Goal: Task Accomplishment & Management: Manage account settings

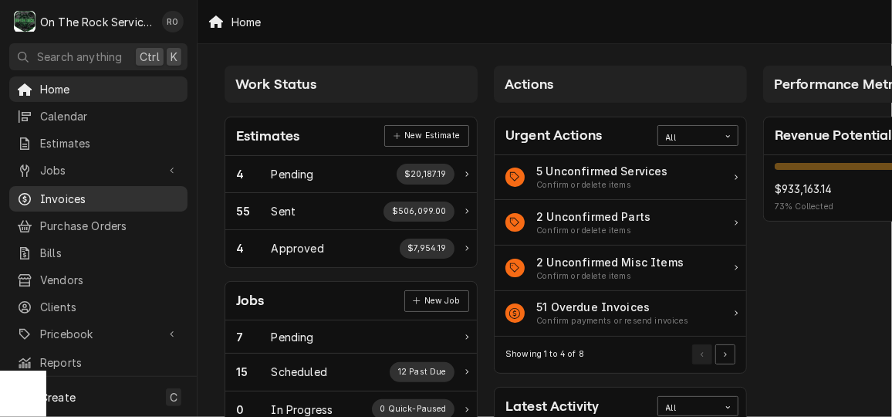
click at [56, 191] on span "Invoices" at bounding box center [110, 199] width 140 height 16
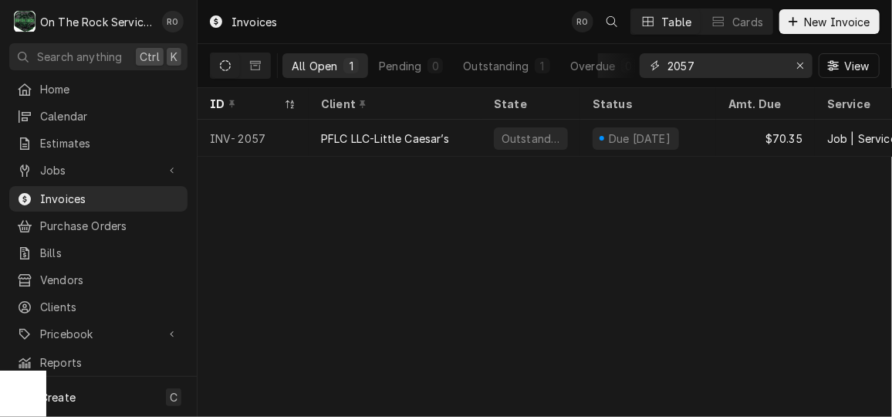
click at [722, 71] on input "2057" at bounding box center [726, 65] width 116 height 25
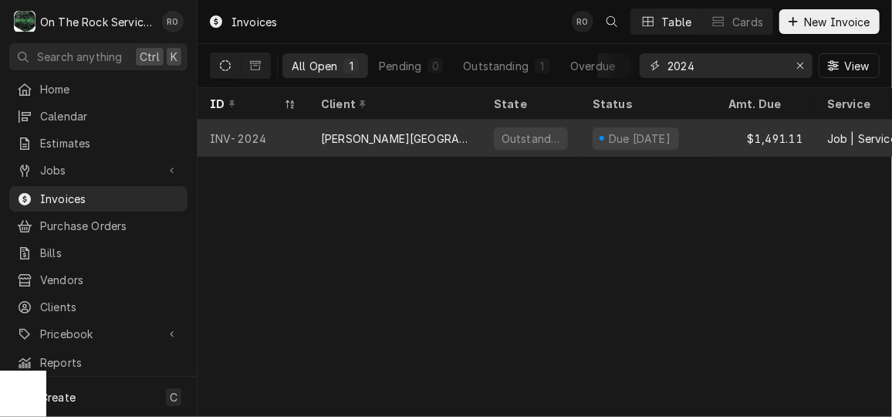
type input "2024"
click at [465, 124] on div "[PERSON_NAME][GEOGRAPHIC_DATA]" at bounding box center [395, 138] width 173 height 37
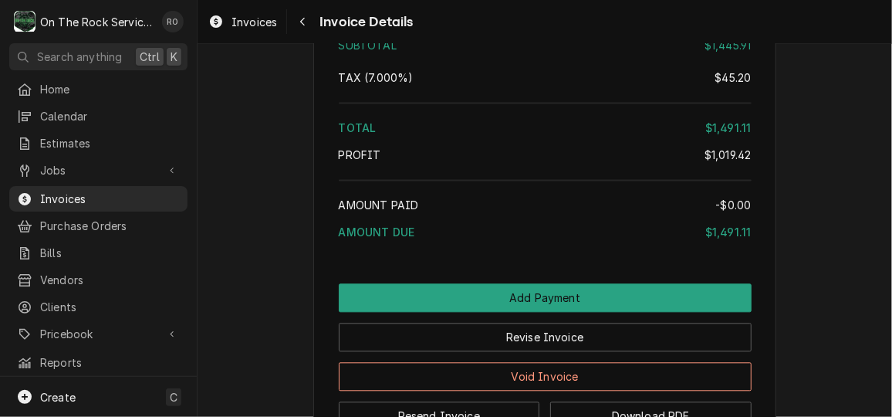
scroll to position [3991, 0]
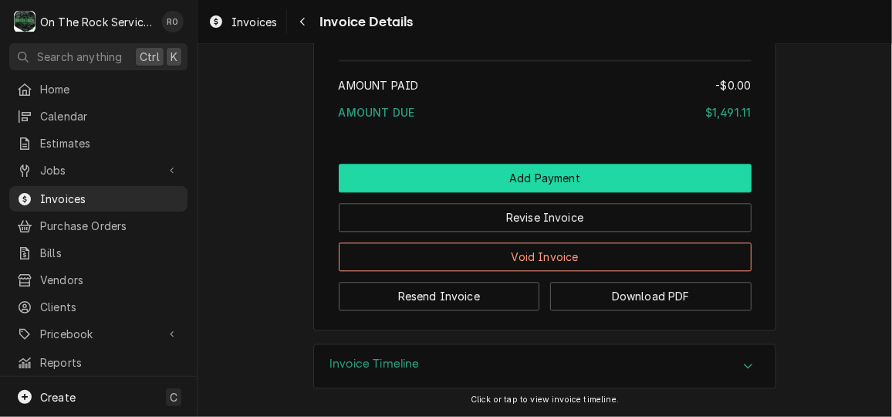
click at [495, 172] on button "Add Payment" at bounding box center [545, 178] width 413 height 29
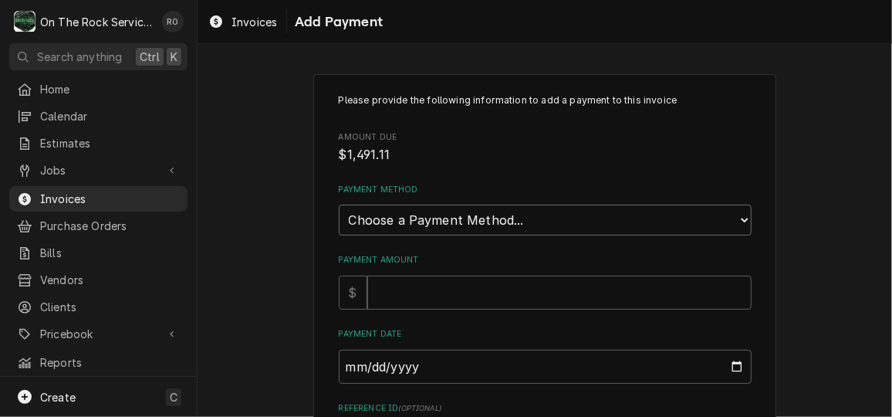
click at [551, 231] on select "Choose a Payment Method... Cash Check Credit/Debit Card ACH/eCheck Other" at bounding box center [545, 220] width 413 height 31
select select "2"
click at [339, 205] on select "Choose a Payment Method... Cash Check Credit/Debit Card ACH/eCheck Other" at bounding box center [545, 220] width 413 height 31
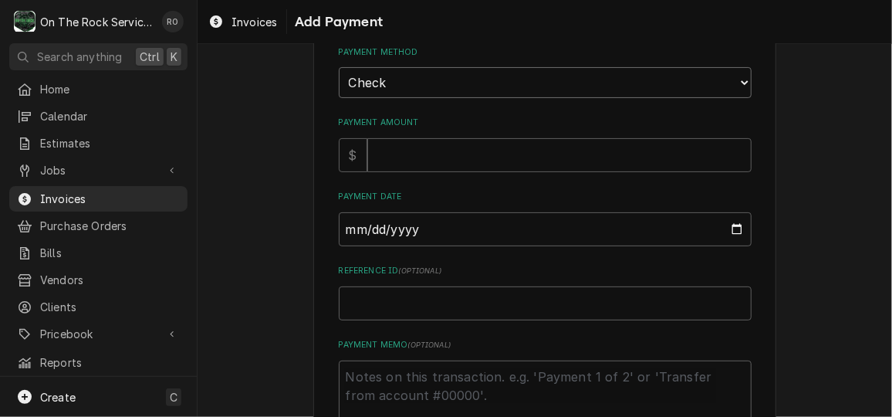
scroll to position [138, 0]
click at [551, 160] on input "Payment Amount" at bounding box center [559, 154] width 384 height 34
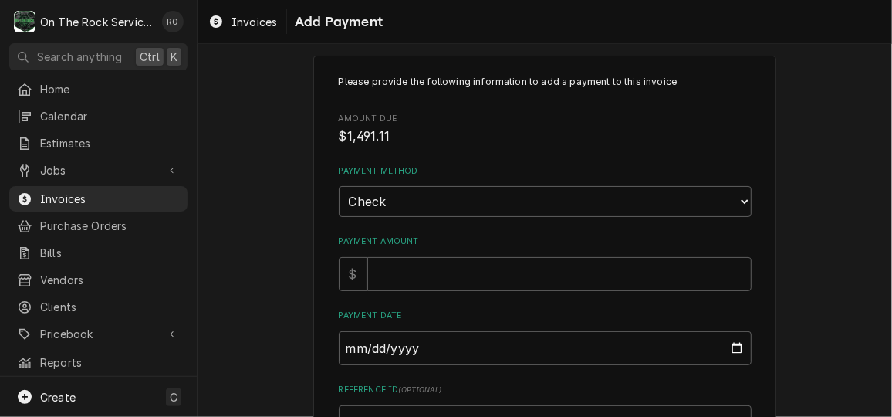
scroll to position [18, 0]
click at [551, 160] on div "Please provide the following information to add a payment to this invoice Amoun…" at bounding box center [545, 313] width 413 height 474
click at [502, 267] on input "Payment Amount" at bounding box center [559, 275] width 384 height 34
type textarea "x"
type input "1"
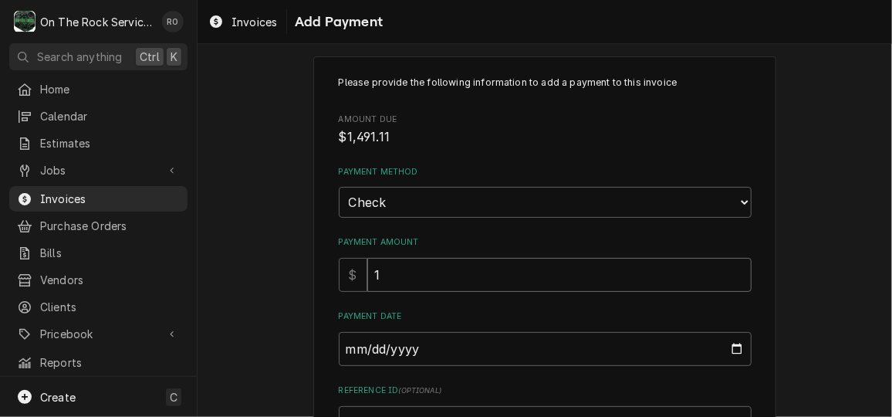
type textarea "x"
type input "14"
type textarea "x"
type input "149"
type textarea "x"
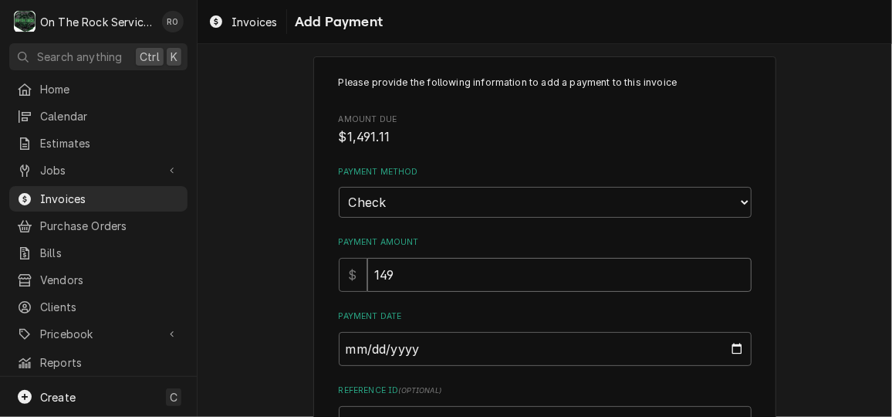
type input "1491"
type textarea "x"
type input "1491.1"
type textarea "x"
type input "1491.11"
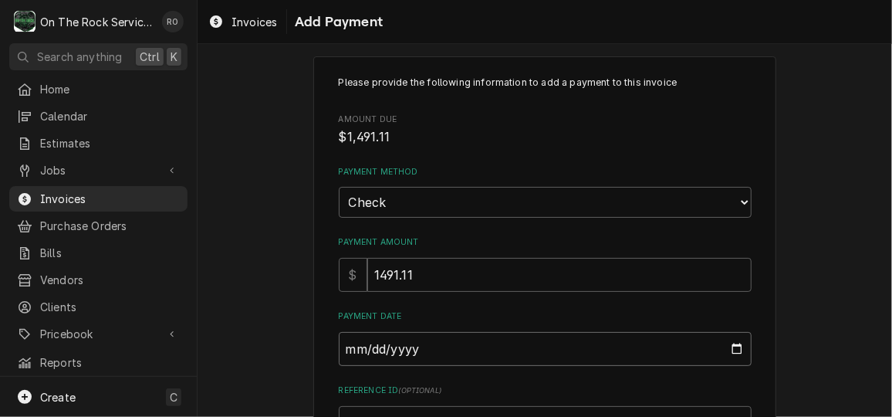
click at [497, 332] on input "Payment Date" at bounding box center [545, 349] width 413 height 34
click at [726, 349] on input "Payment Date" at bounding box center [545, 349] width 413 height 34
type textarea "x"
type input "[DATE]"
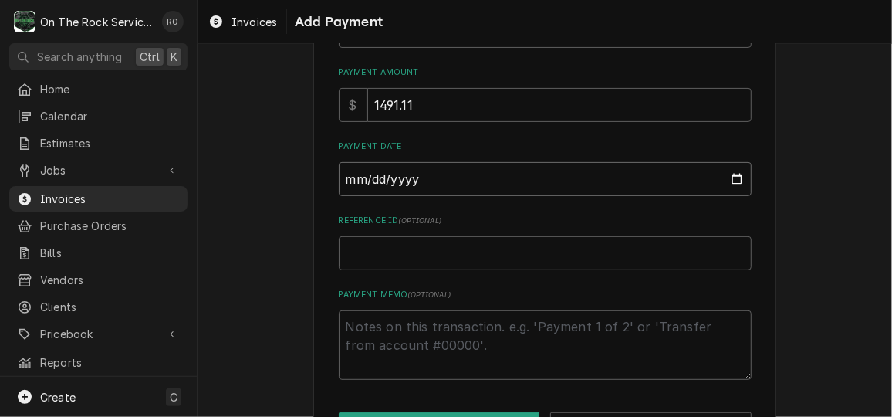
scroll to position [214, 0]
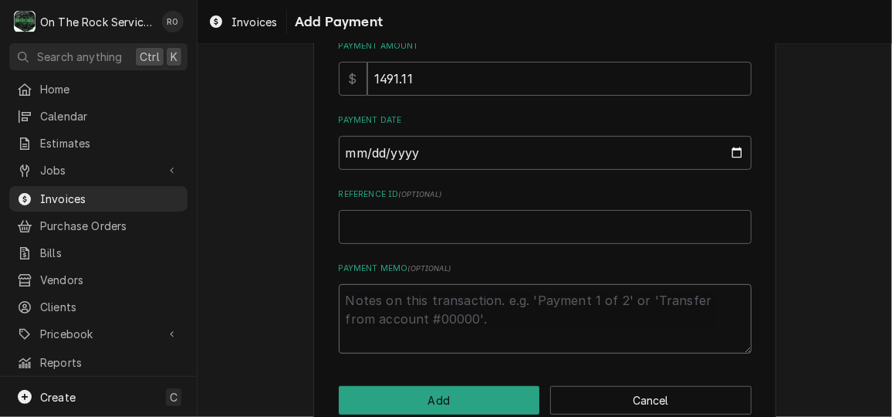
click at [499, 310] on textarea "Payment Memo ( optional )" at bounding box center [545, 318] width 413 height 69
type textarea "x"
type textarea "C"
type textarea "x"
type textarea "Ck"
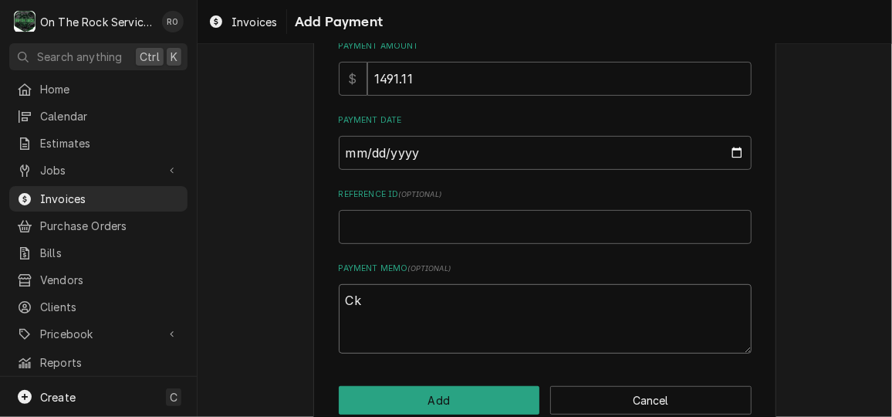
type textarea "x"
type textarea "Ck"
type textarea "x"
type textarea "Ck 4"
type textarea "x"
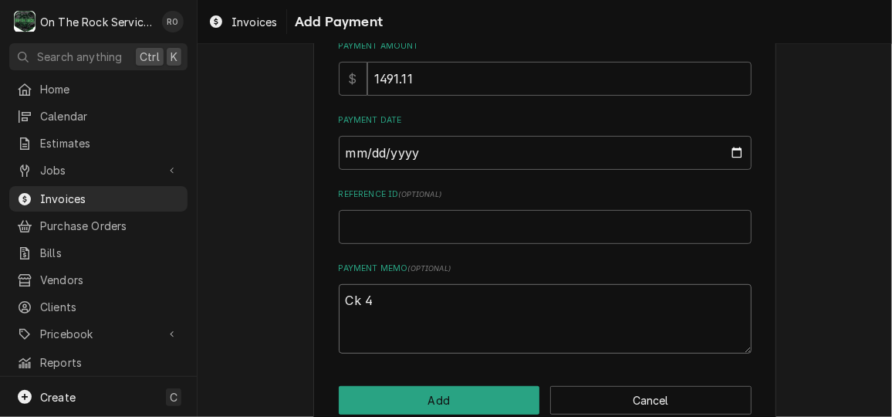
type textarea "Ck 40"
type textarea "x"
type textarea "Ck 405"
type textarea "x"
type textarea "Ck 4057"
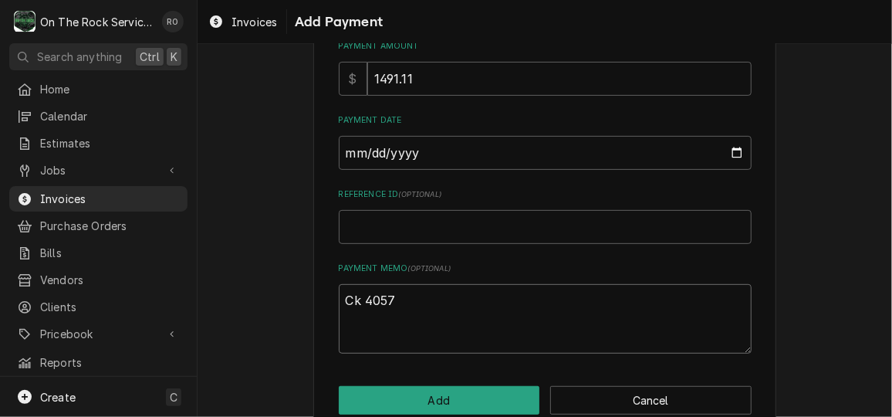
type textarea "x"
type textarea "Ck 40572"
type textarea "x"
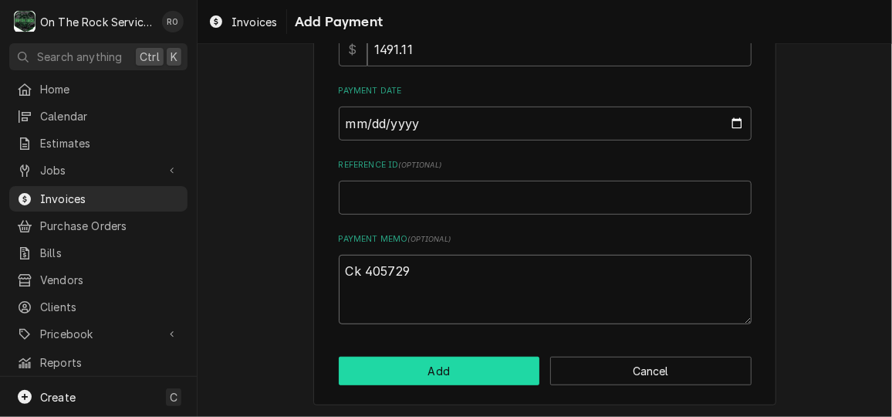
type textarea "Ck 405729"
click at [468, 374] on button "Add" at bounding box center [439, 371] width 201 height 29
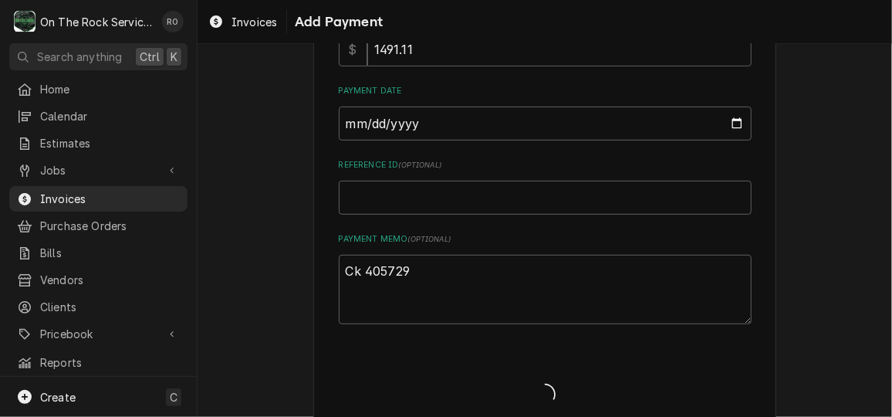
type textarea "x"
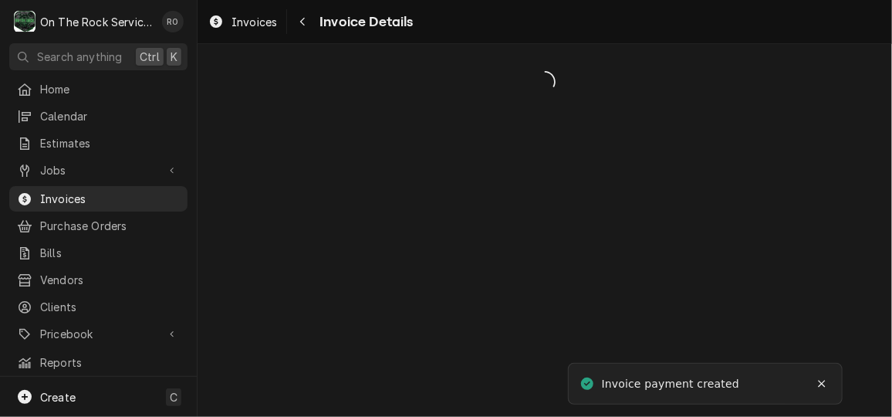
click at [624, 313] on div "Dynamic Content Wrapper" at bounding box center [545, 230] width 695 height 373
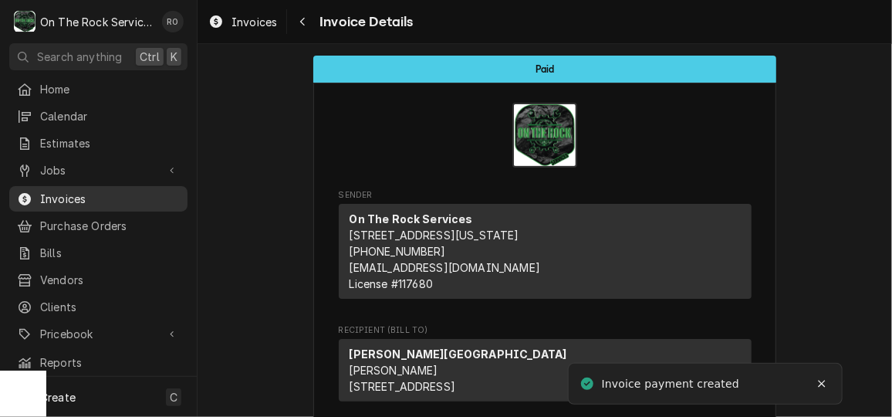
click at [120, 201] on div "Invoices" at bounding box center [98, 198] width 172 height 19
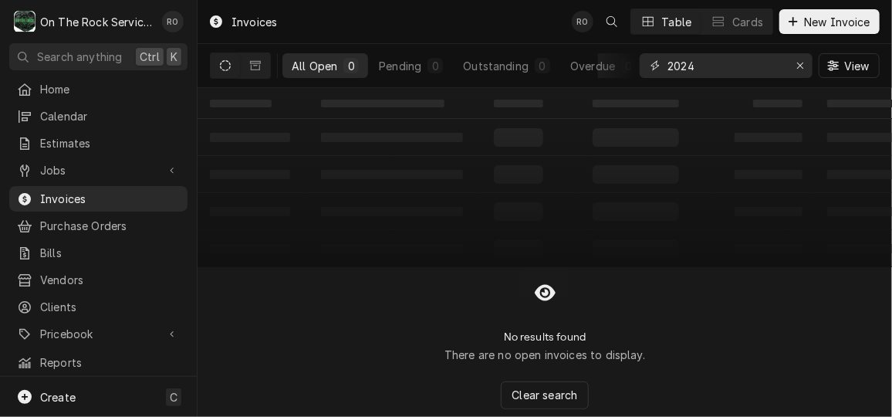
click at [715, 69] on input "2024" at bounding box center [726, 65] width 116 height 25
type input "2018"
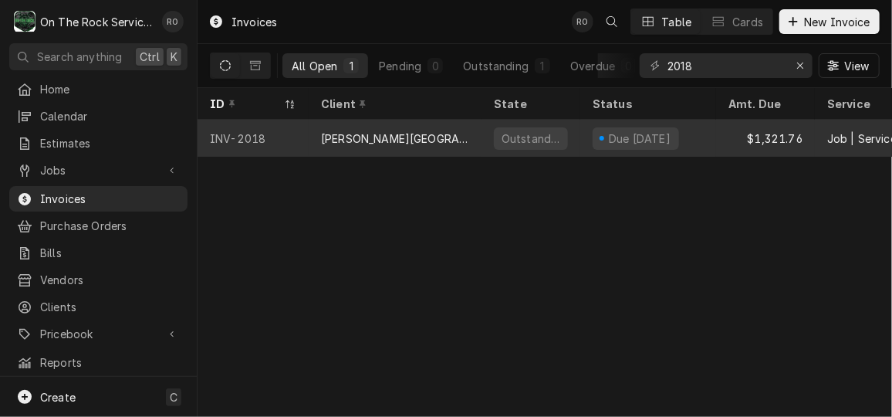
click at [479, 130] on div "[PERSON_NAME][GEOGRAPHIC_DATA]" at bounding box center [395, 138] width 173 height 37
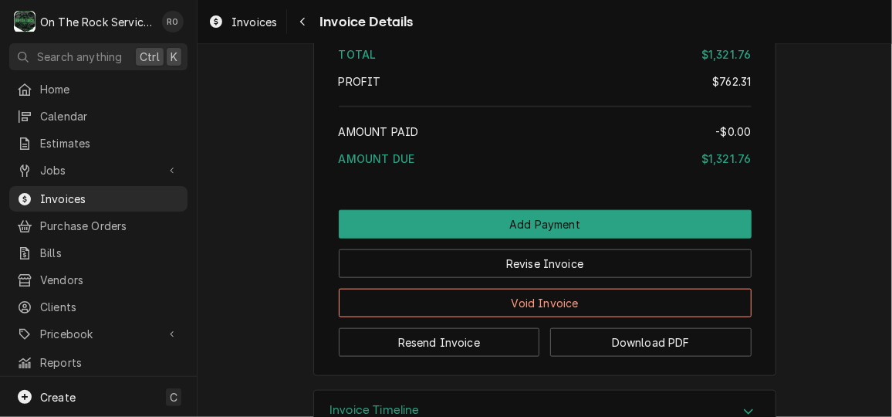
scroll to position [3096, 0]
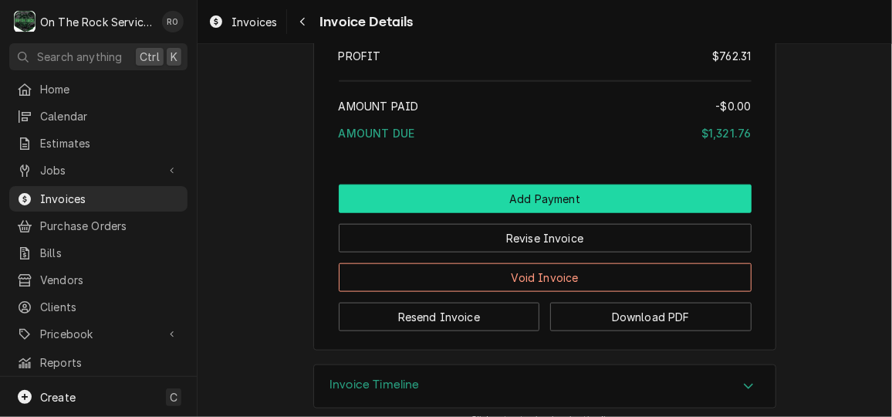
click at [661, 213] on button "Add Payment" at bounding box center [545, 198] width 413 height 29
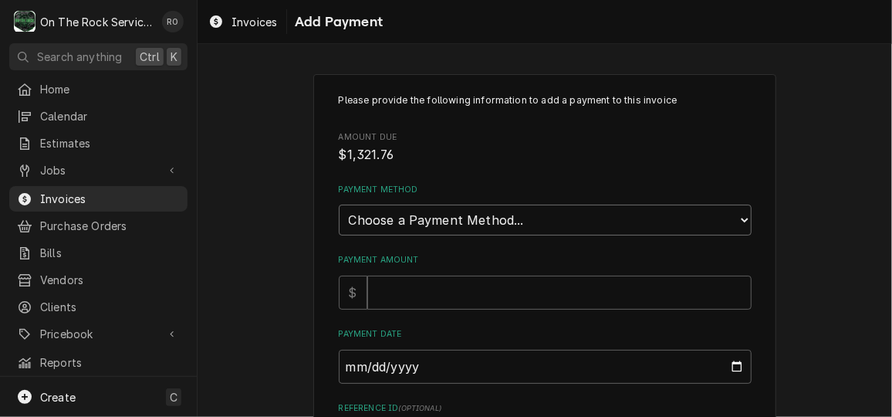
click at [729, 226] on select "Choose a Payment Method... Cash Check Credit/Debit Card ACH/eCheck Other" at bounding box center [545, 220] width 413 height 31
select select "2"
click at [339, 205] on select "Choose a Payment Method... Cash Check Credit/Debit Card ACH/eCheck Other" at bounding box center [545, 220] width 413 height 31
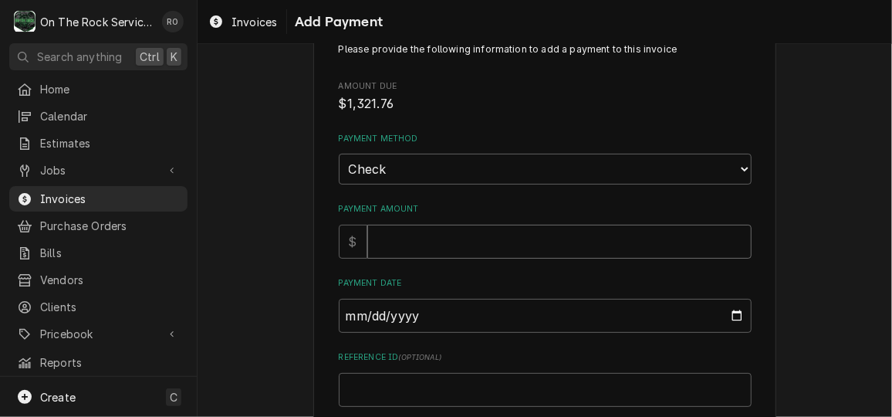
click at [642, 250] on input "Payment Amount" at bounding box center [559, 242] width 384 height 34
type textarea "x"
type input "1"
type textarea "x"
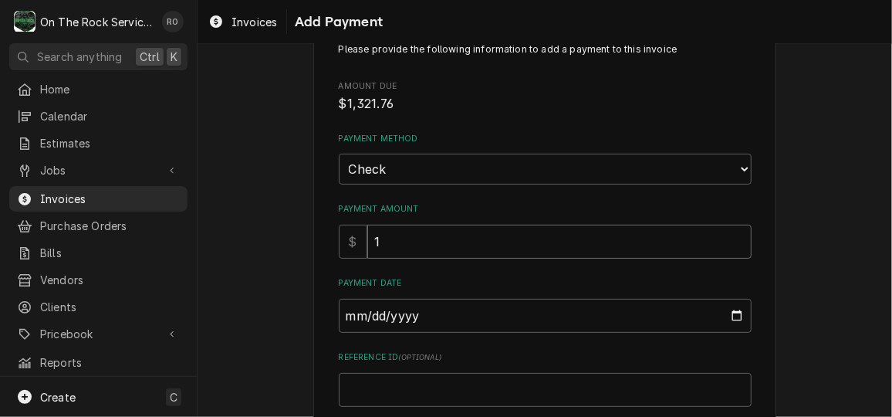
type input "12"
type textarea "x"
type input "127"
type textarea "x"
type input "1275"
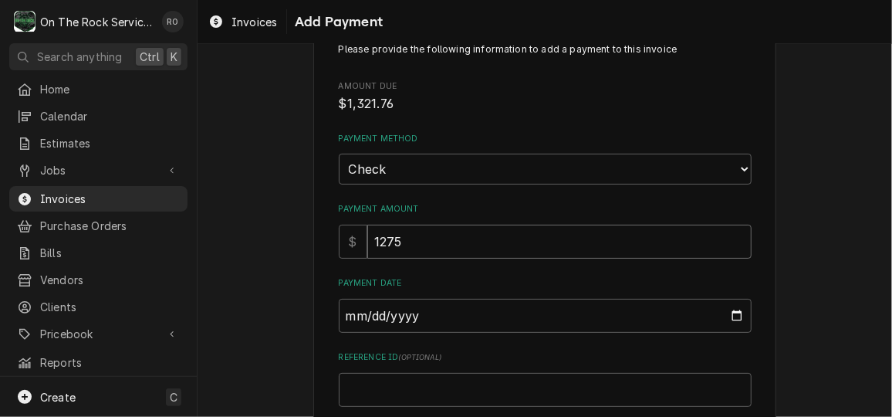
type textarea "x"
type input "1275.8"
type textarea "x"
type input "1275.87"
click at [731, 309] on input "Payment Date" at bounding box center [545, 316] width 413 height 34
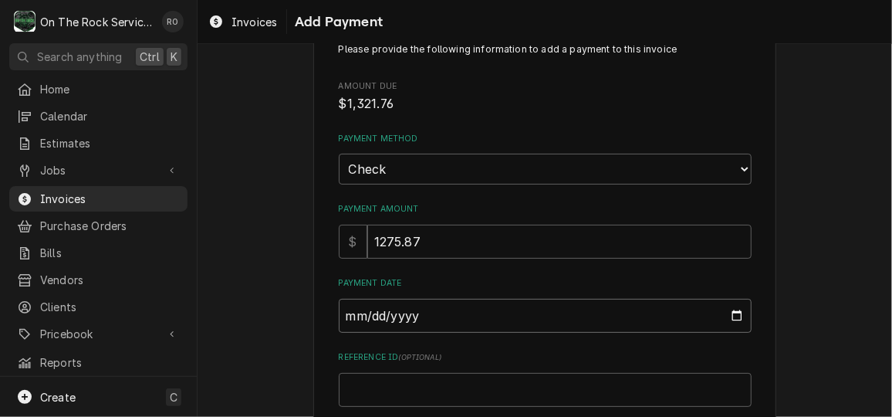
type textarea "x"
type input "[DATE]"
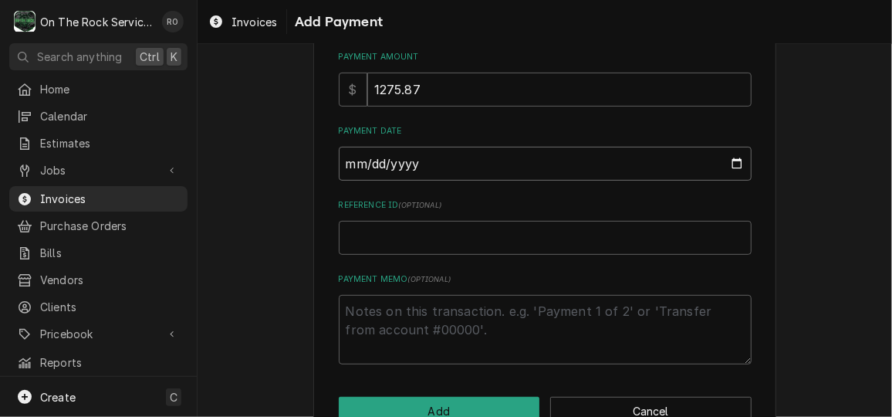
scroll to position [205, 0]
click at [452, 330] on textarea "Payment Memo ( optional )" at bounding box center [545, 327] width 413 height 69
type textarea "x"
type textarea "C"
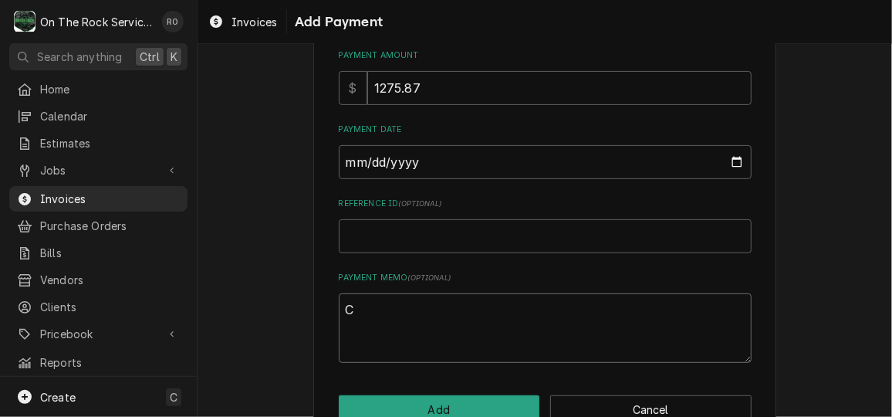
type textarea "x"
type textarea "Ck"
type textarea "x"
type textarea "Ck"
type textarea "x"
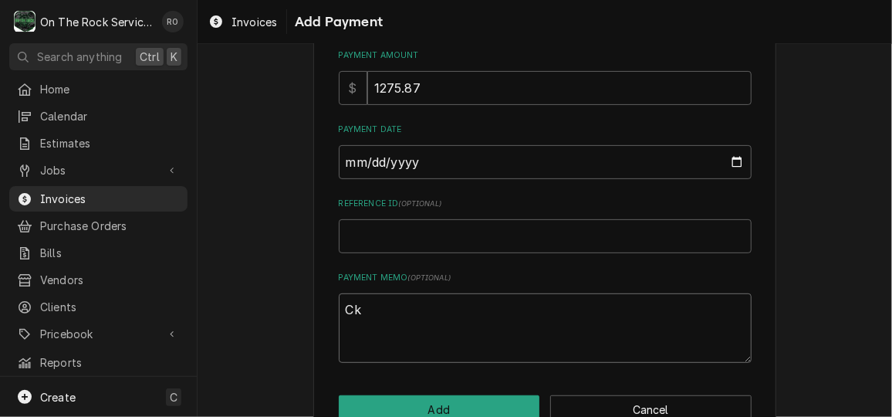
type textarea "Ck 4"
type textarea "x"
type textarea "Ck 40"
type textarea "x"
type textarea "Ck 405"
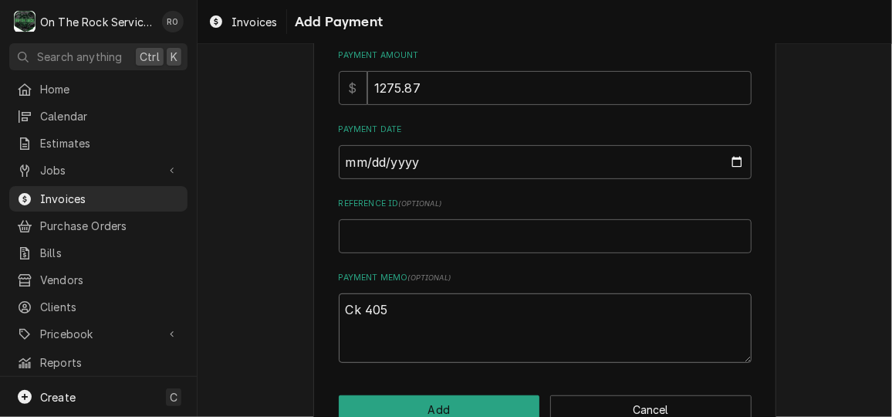
type textarea "x"
type textarea "Ck 4057"
type textarea "x"
type textarea "Ck 40572"
type textarea "x"
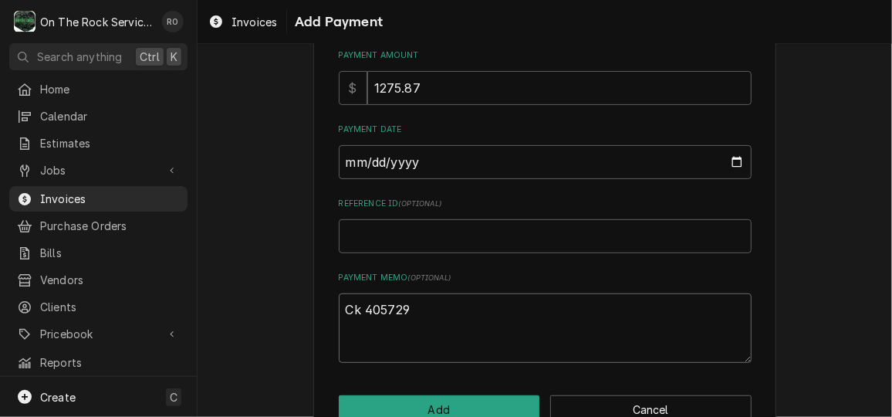
scroll to position [243, 0]
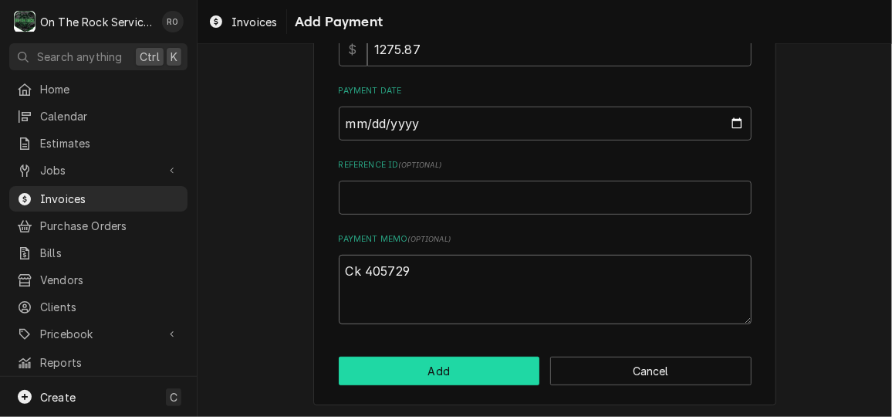
type textarea "Ck 405729"
click at [396, 363] on button "Add" at bounding box center [439, 371] width 201 height 29
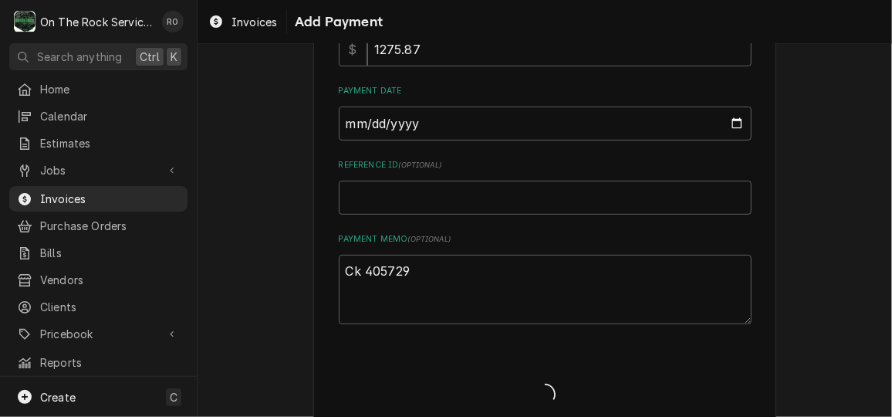
type textarea "x"
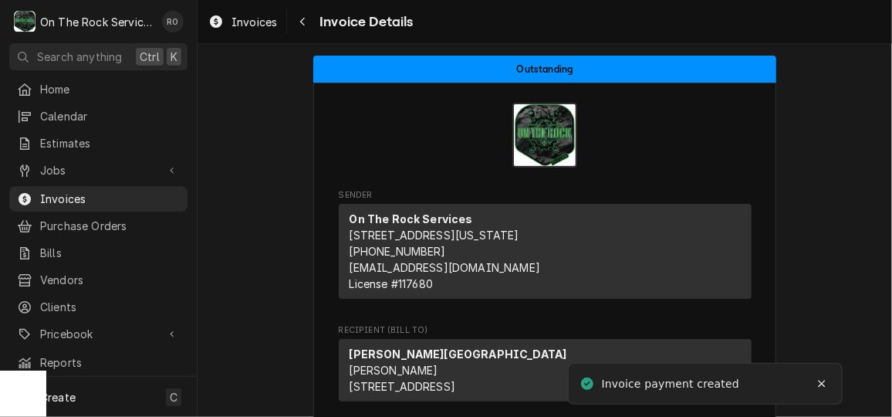
scroll to position [86, 0]
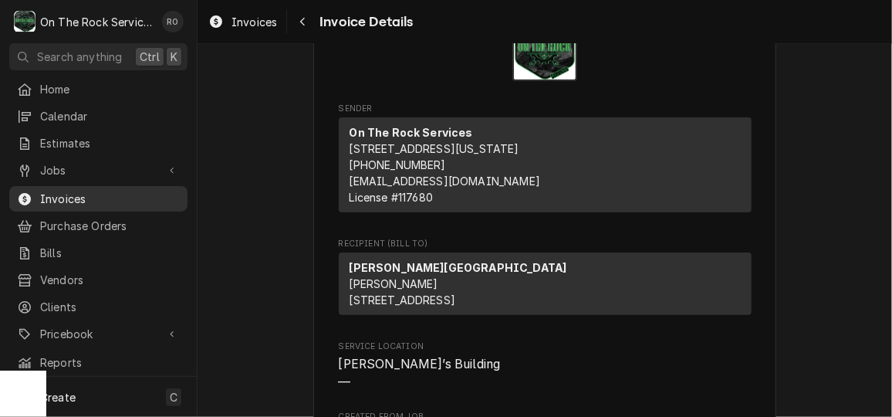
click at [89, 195] on span "Invoices" at bounding box center [110, 199] width 140 height 16
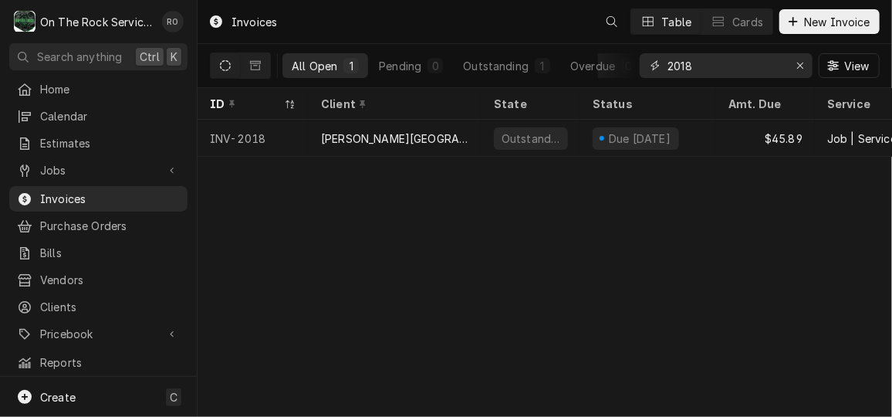
click at [750, 66] on input "2018" at bounding box center [726, 65] width 116 height 25
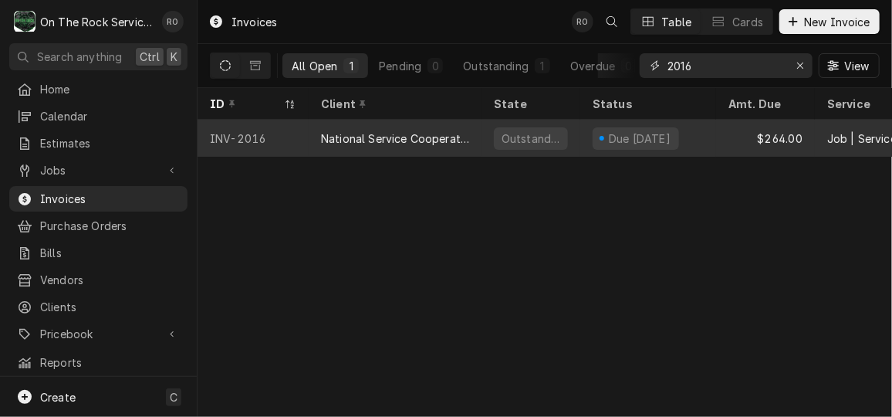
type input "2016"
click at [614, 130] on div "Due in 4 days" at bounding box center [640, 138] width 66 height 16
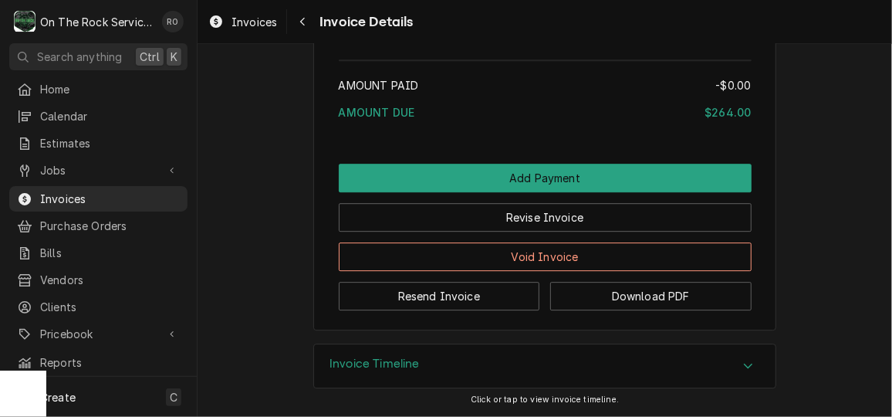
scroll to position [1882, 0]
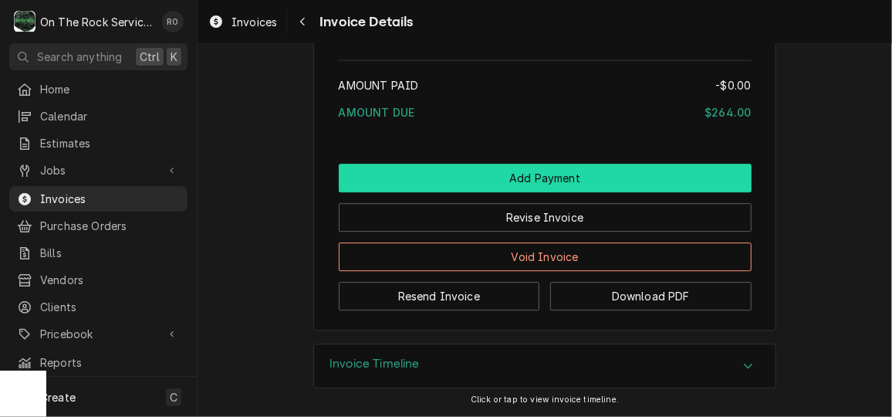
click at [622, 176] on button "Add Payment" at bounding box center [545, 178] width 413 height 29
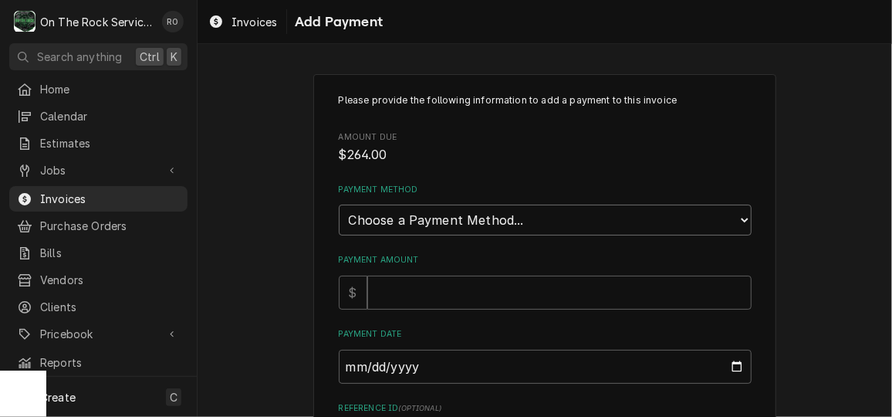
click at [609, 225] on select "Choose a Payment Method... Cash Check Credit/Debit Card ACH/eCheck Other" at bounding box center [545, 220] width 413 height 31
select select "2"
click at [339, 205] on select "Choose a Payment Method... Cash Check Credit/Debit Card ACH/eCheck Other" at bounding box center [545, 220] width 413 height 31
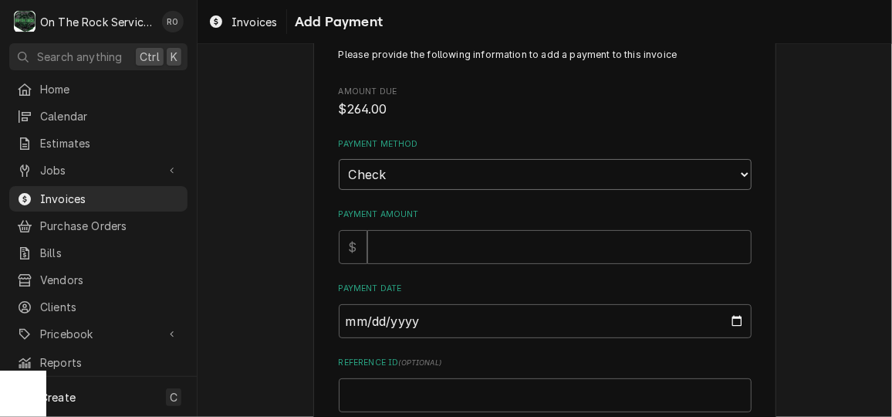
scroll to position [47, 0]
click at [593, 269] on div "Please provide the following information to add a payment to this invoice Amoun…" at bounding box center [545, 283] width 413 height 474
click at [586, 250] on input "Payment Amount" at bounding box center [559, 245] width 384 height 34
type textarea "x"
type input "2"
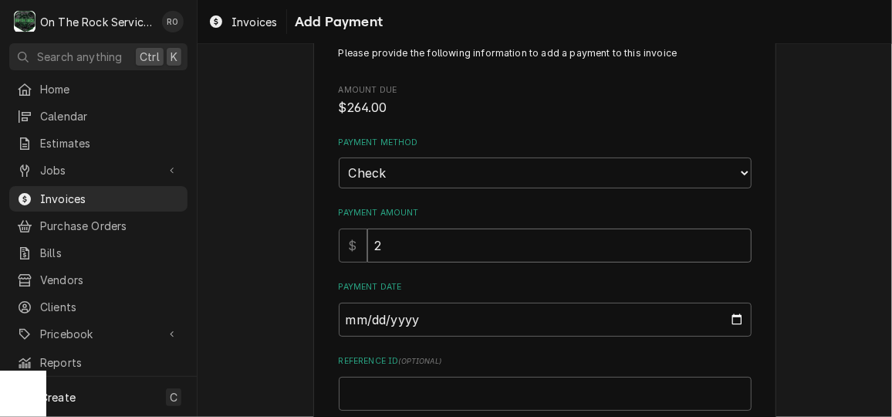
type textarea "x"
type input "26"
type textarea "x"
type input "264"
type textarea "x"
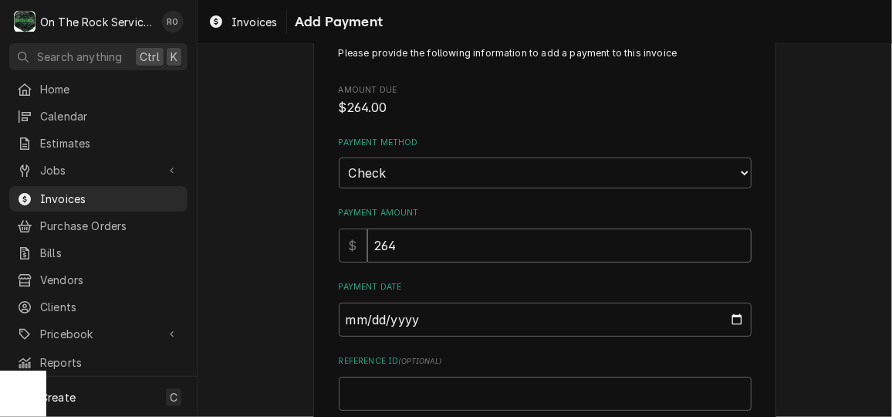
type input "264.0"
type textarea "x"
type input "264.00"
click at [729, 309] on input "Payment Date" at bounding box center [545, 320] width 413 height 34
click at [728, 320] on input "Payment Date" at bounding box center [545, 320] width 413 height 34
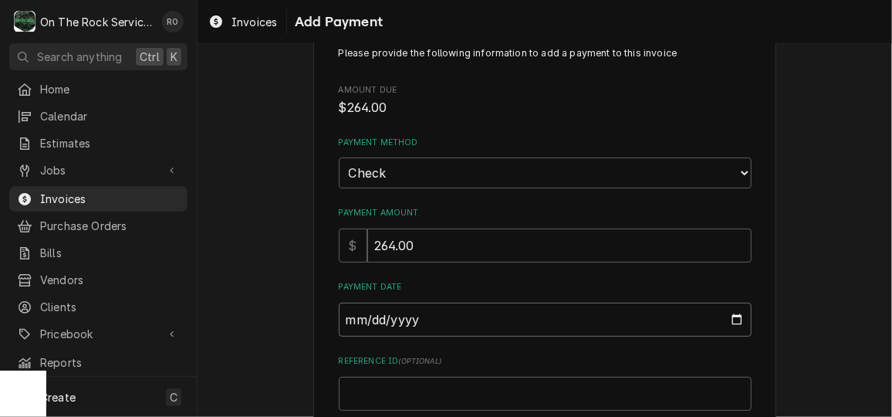
type textarea "x"
type input "[DATE]"
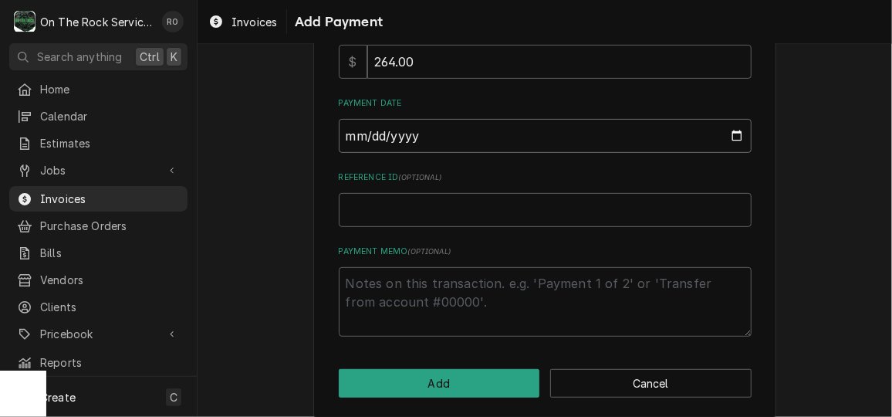
scroll to position [242, 0]
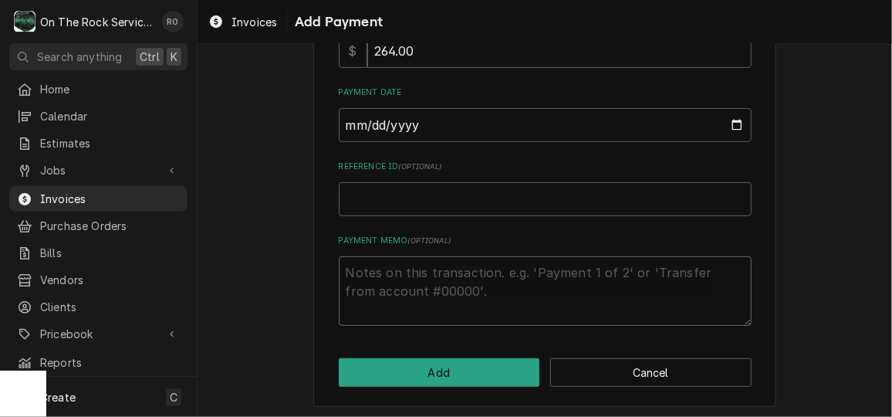
click at [471, 279] on textarea "Payment Memo ( optional )" at bounding box center [545, 290] width 413 height 69
type textarea "x"
type textarea "CK"
type textarea "x"
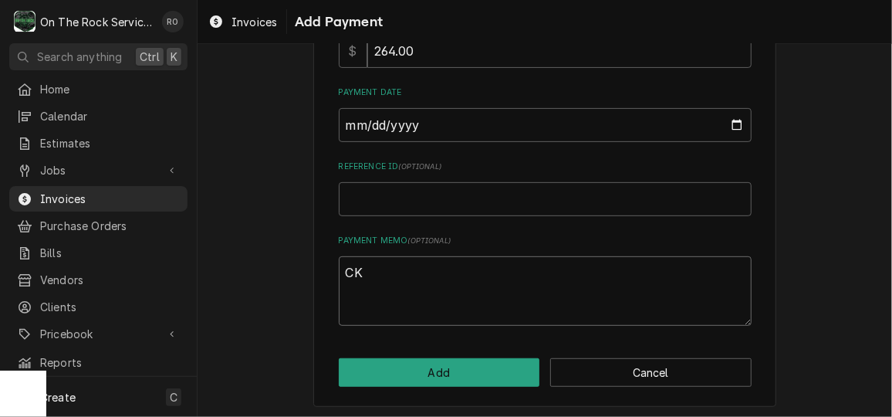
type textarea "CK"
type textarea "x"
type textarea "CK 5"
type textarea "x"
type textarea "CK 57"
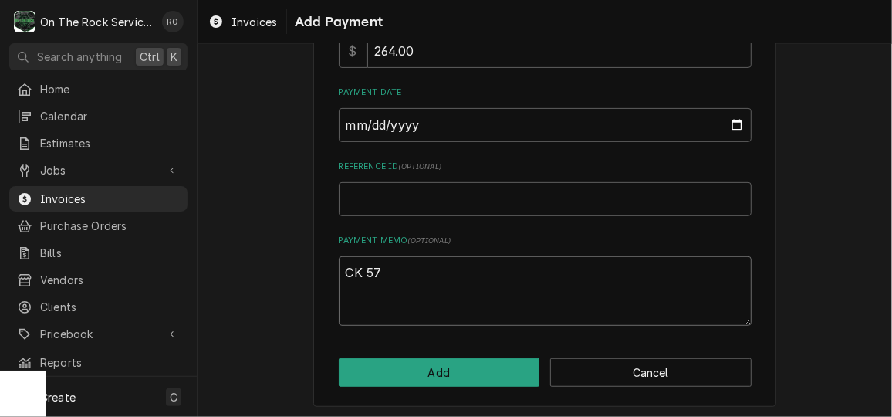
type textarea "x"
type textarea "CK 570"
type textarea "x"
type textarea "CK 5702"
type textarea "x"
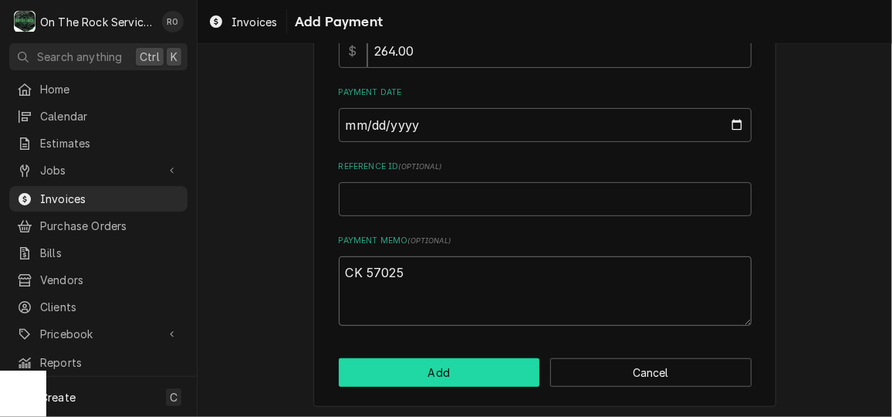
type textarea "CK 57025"
click at [469, 360] on button "Add" at bounding box center [439, 372] width 201 height 29
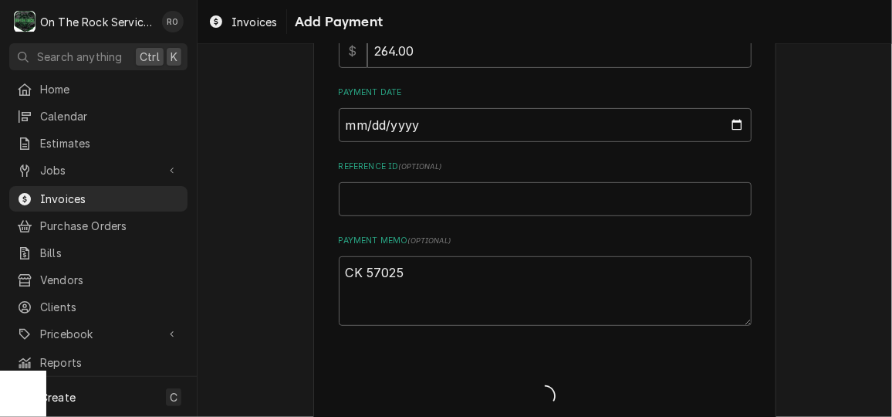
type textarea "x"
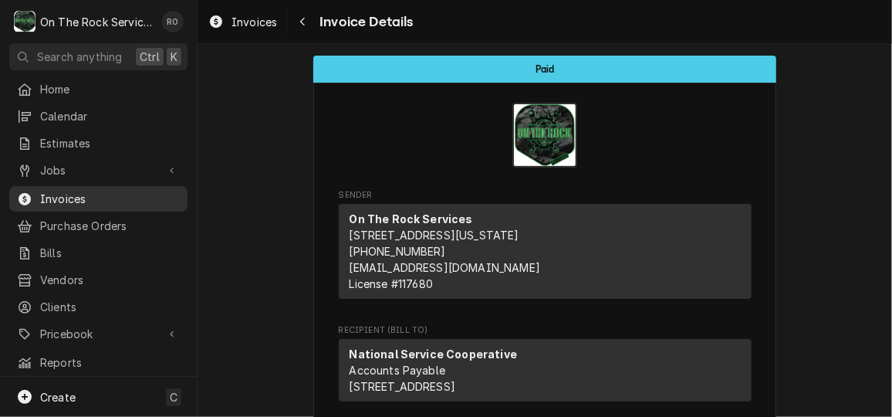
click at [97, 196] on span "Invoices" at bounding box center [110, 199] width 140 height 16
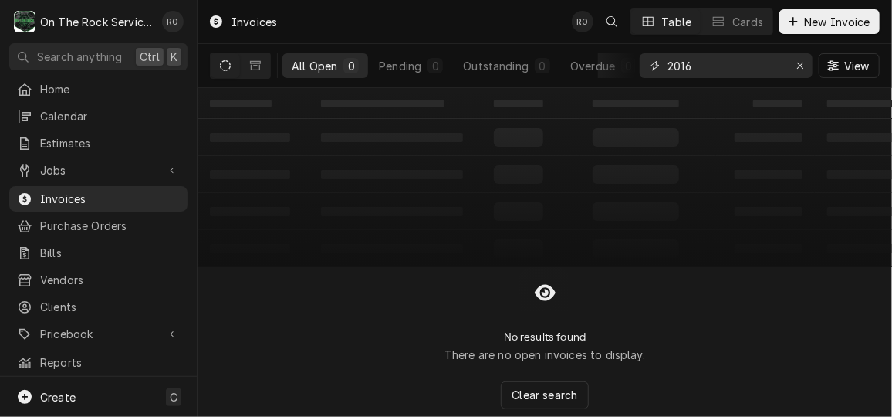
click at [709, 67] on input "2016" at bounding box center [726, 65] width 116 height 25
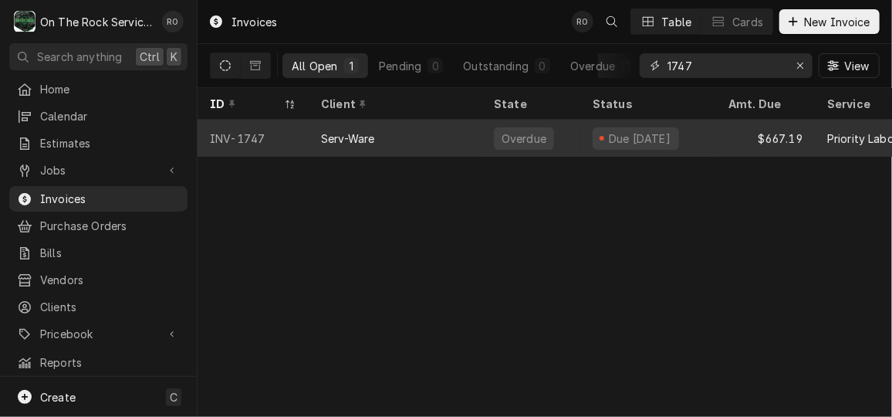
type input "1747"
click at [490, 135] on div "Overdue" at bounding box center [531, 138] width 99 height 37
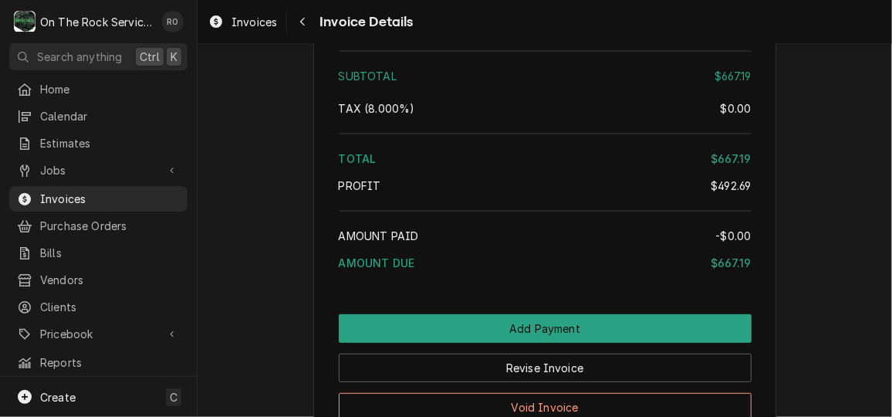
scroll to position [2773, 0]
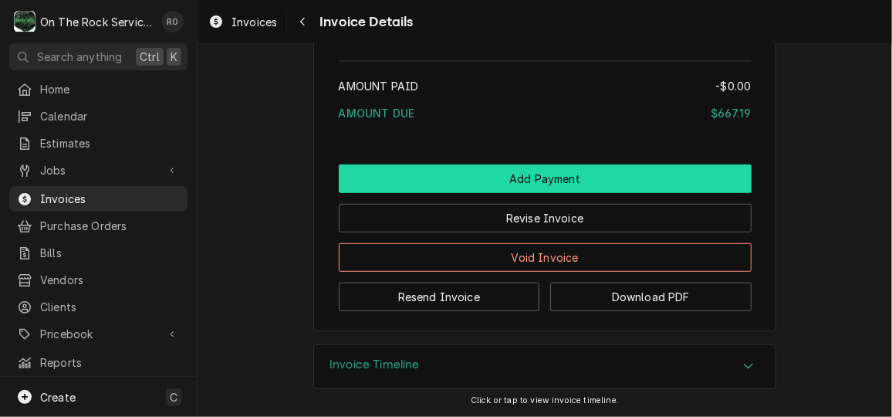
click at [460, 166] on button "Add Payment" at bounding box center [545, 178] width 413 height 29
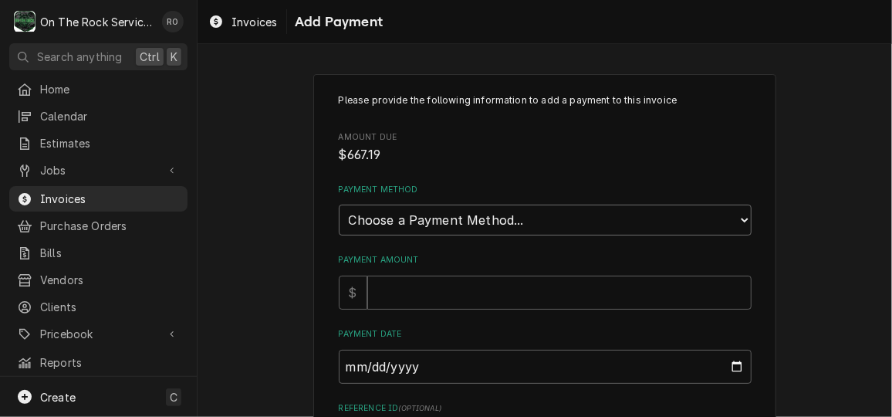
click at [475, 220] on select "Choose a Payment Method... Cash Check Credit/Debit Card ACH/eCheck Other" at bounding box center [545, 220] width 413 height 31
select select "2"
click at [339, 205] on select "Choose a Payment Method... Cash Check Credit/Debit Card ACH/eCheck Other" at bounding box center [545, 220] width 413 height 31
click at [458, 296] on input "Payment Amount" at bounding box center [559, 293] width 384 height 34
type textarea "x"
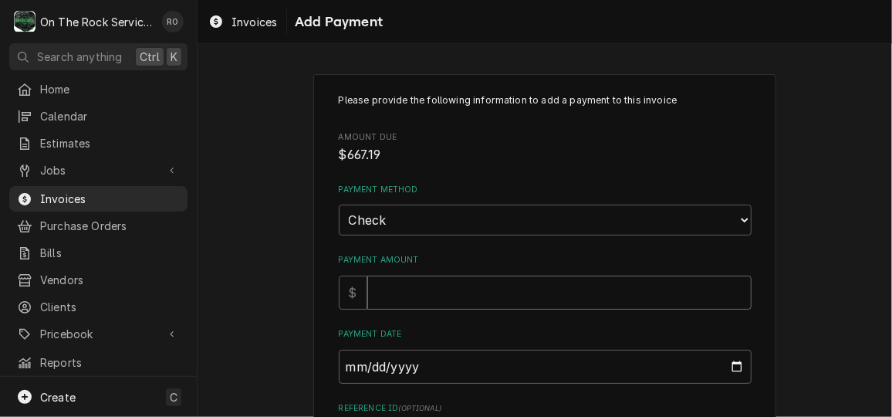
type input "6"
type textarea "x"
type input "66"
type textarea "x"
type input "667"
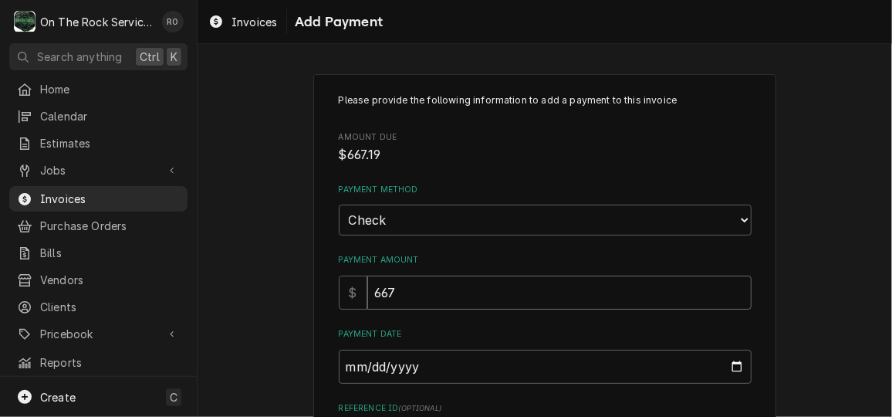
type textarea "x"
type input "667.1"
type textarea "x"
type input "667.19"
click at [728, 363] on input "Payment Date" at bounding box center [545, 367] width 413 height 34
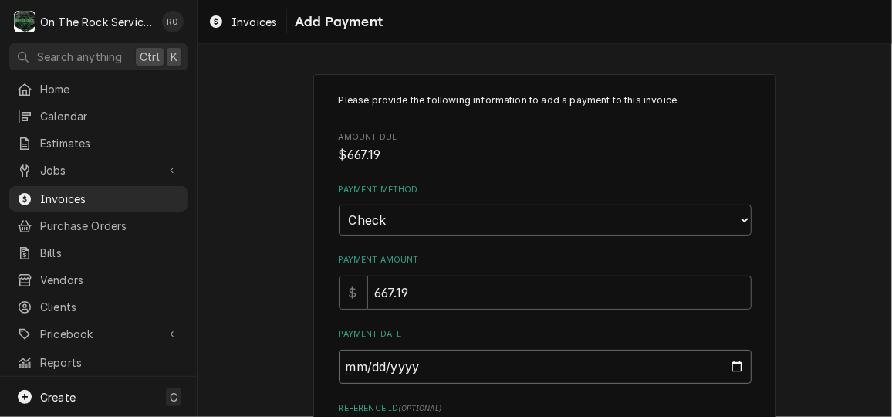
type textarea "x"
type input "2025-10-04"
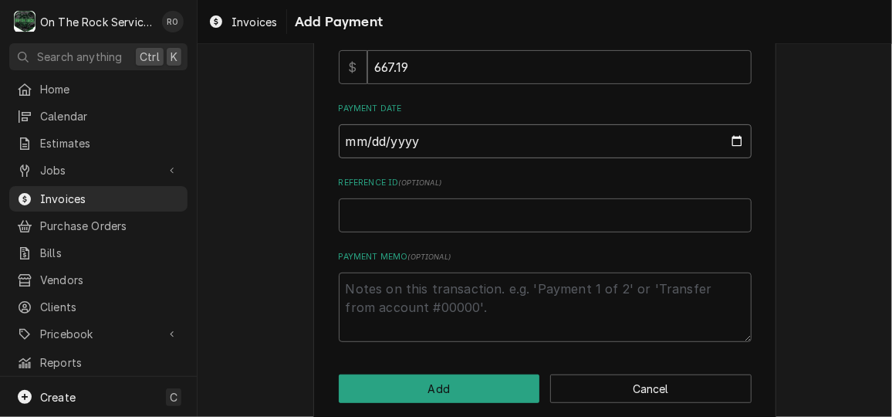
scroll to position [243, 0]
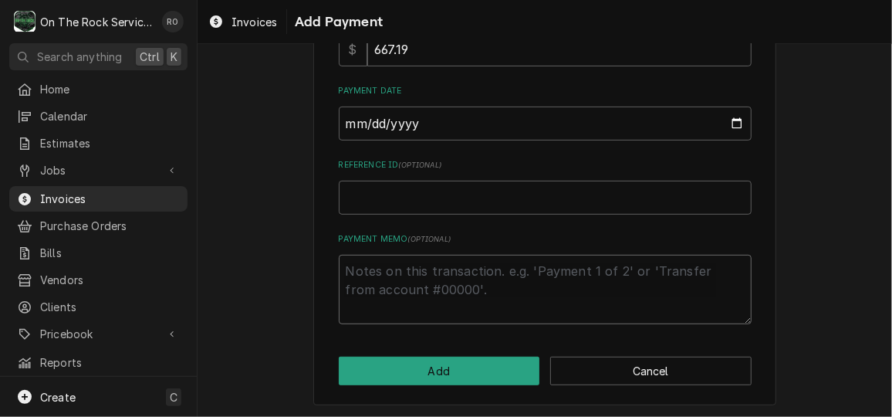
click at [478, 261] on textarea "Payment Memo ( optional )" at bounding box center [545, 289] width 413 height 69
type textarea "x"
type textarea "C"
type textarea "x"
type textarea "Ck"
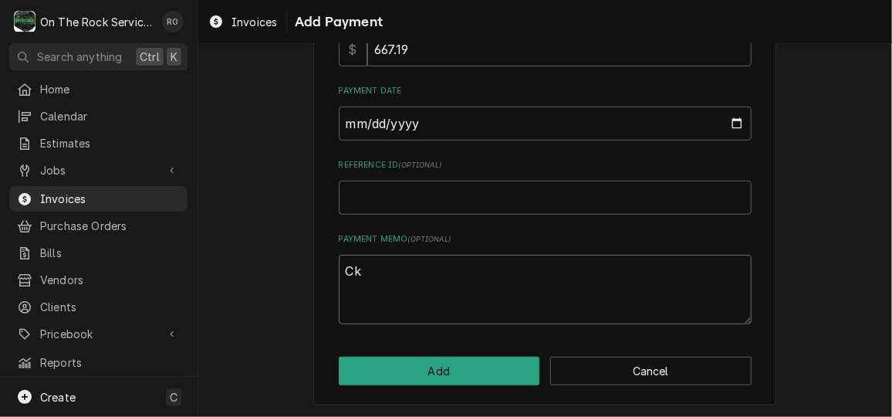
type textarea "x"
type textarea "Ck"
type textarea "x"
type textarea "Ck 2"
type textarea "x"
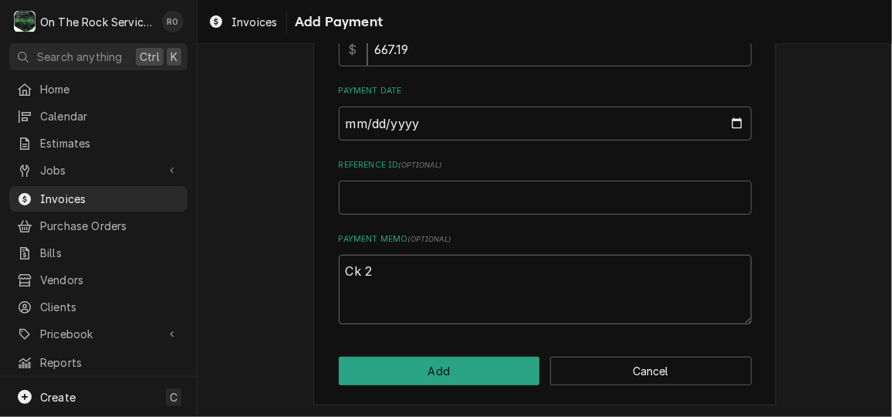
type textarea "Ck 21"
type textarea "x"
type textarea "Ck 218"
type textarea "x"
type textarea "Ck 2185"
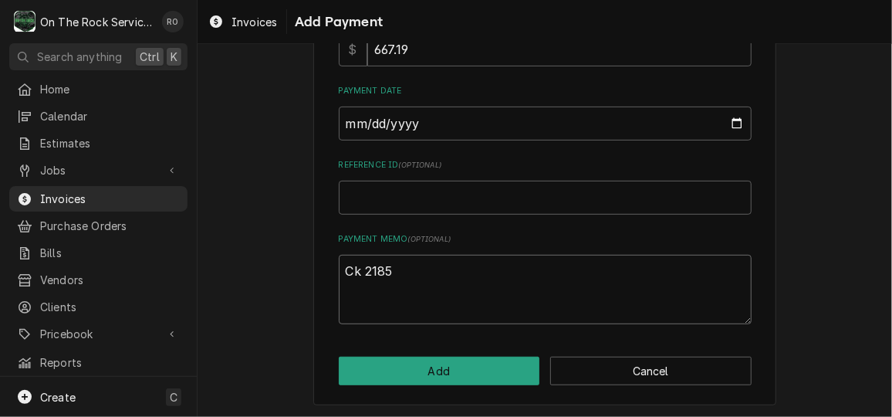
type textarea "x"
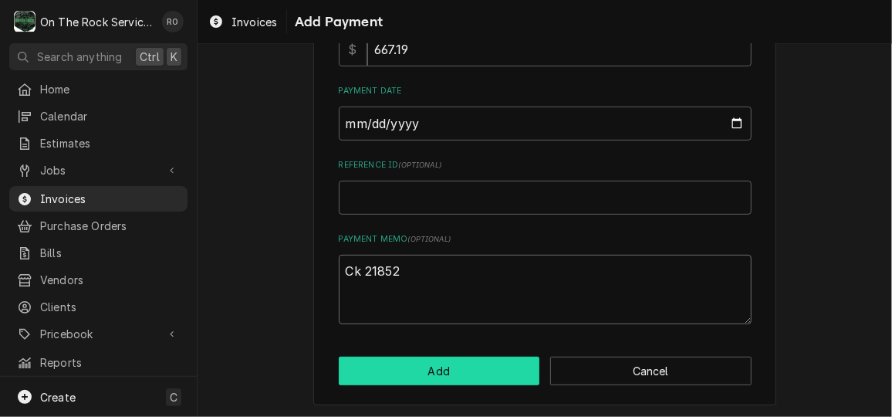
type textarea "Ck 21852"
click at [467, 374] on button "Add" at bounding box center [439, 371] width 201 height 29
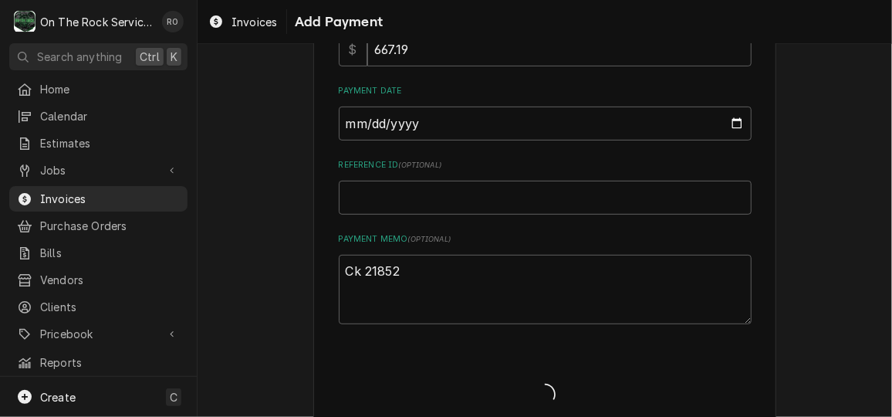
type textarea "x"
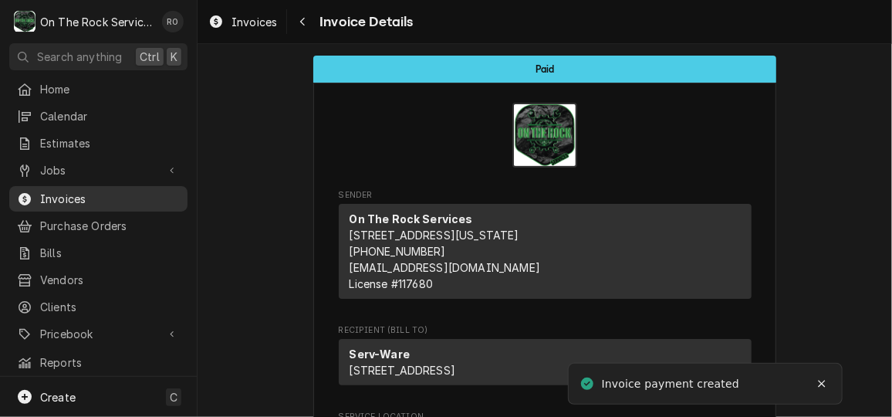
click at [118, 196] on span "Invoices" at bounding box center [110, 199] width 140 height 16
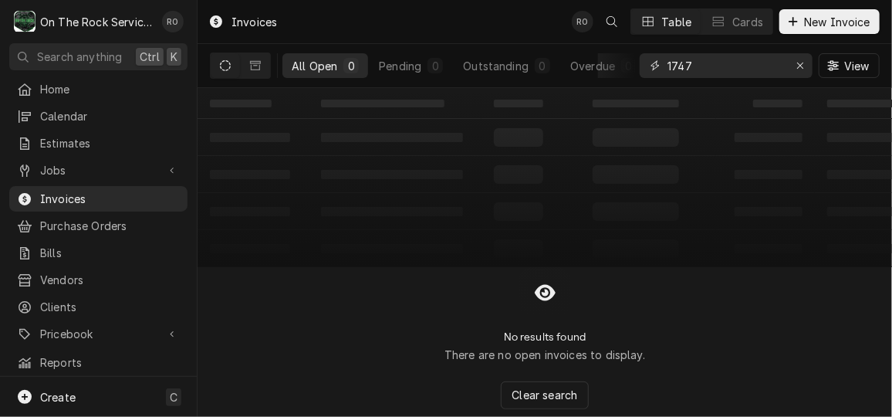
click at [710, 66] on input "1747" at bounding box center [726, 65] width 116 height 25
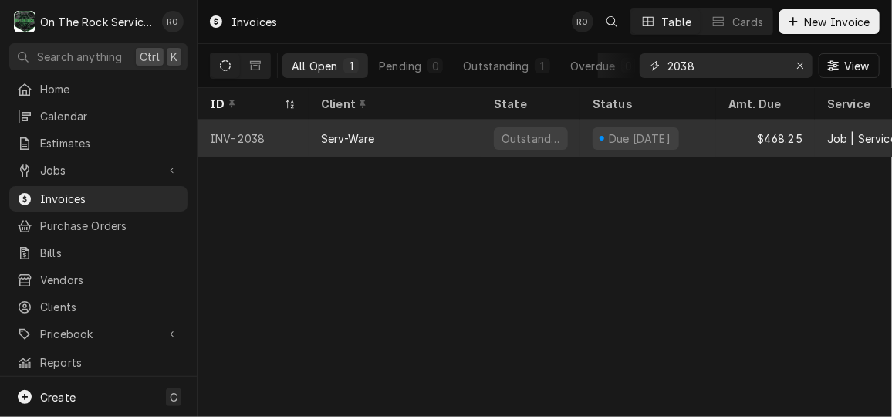
type input "2038"
click at [550, 122] on div "Outstanding" at bounding box center [531, 138] width 99 height 37
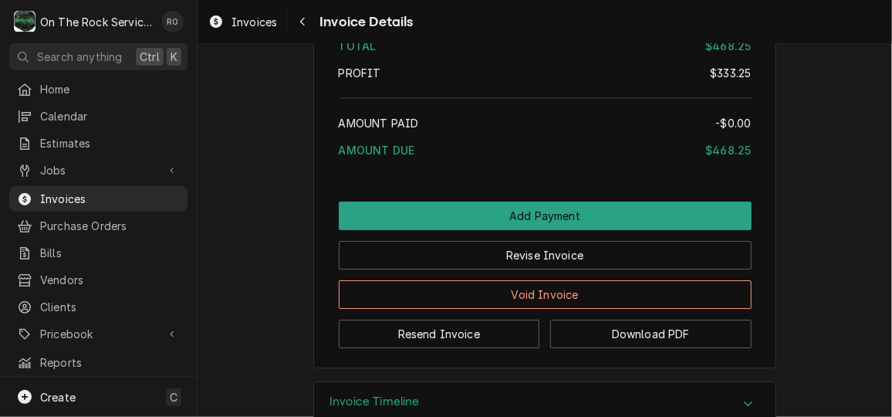
scroll to position [2192, 0]
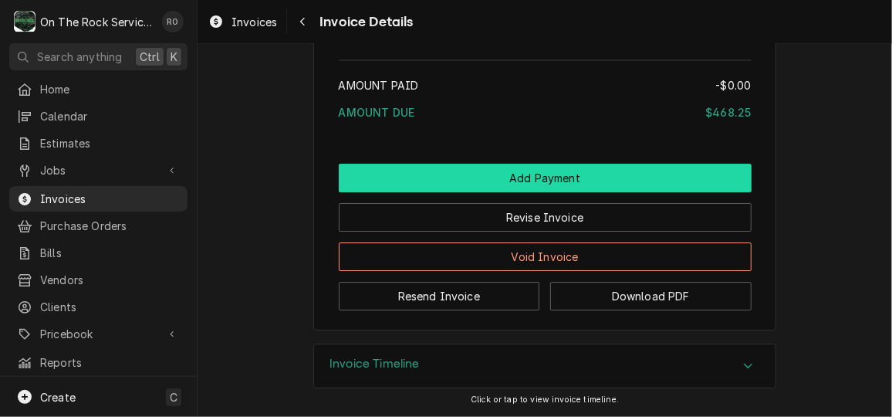
click at [550, 168] on button "Add Payment" at bounding box center [545, 178] width 413 height 29
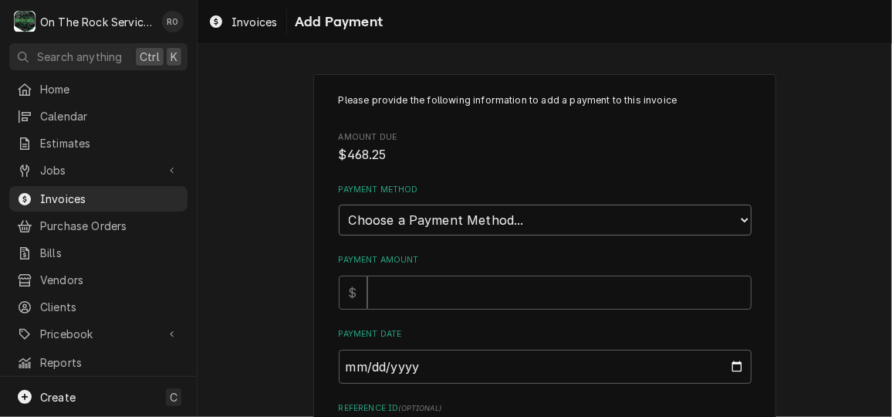
click at [582, 211] on select "Choose a Payment Method... Cash Check Credit/Debit Card ACH/eCheck Other" at bounding box center [545, 220] width 413 height 31
select select "2"
click at [339, 205] on select "Choose a Payment Method... Cash Check Credit/Debit Card ACH/eCheck Other" at bounding box center [545, 220] width 413 height 31
click at [558, 298] on input "Payment Amount" at bounding box center [559, 293] width 384 height 34
type textarea "x"
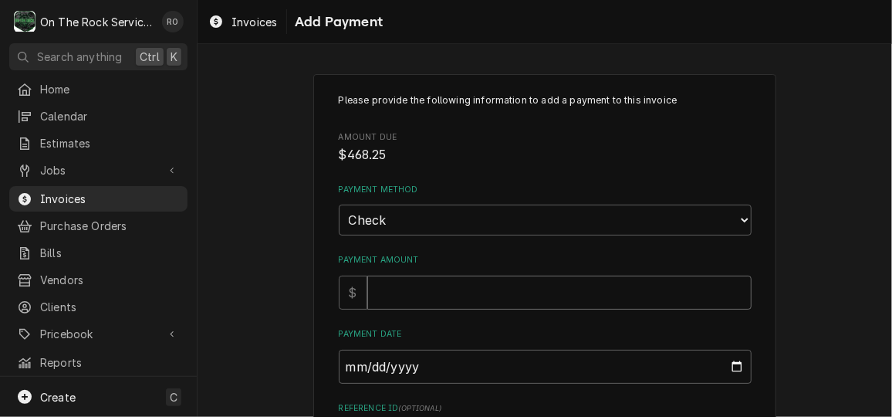
type input "4"
type textarea "x"
type input "46"
type textarea "x"
type input "465"
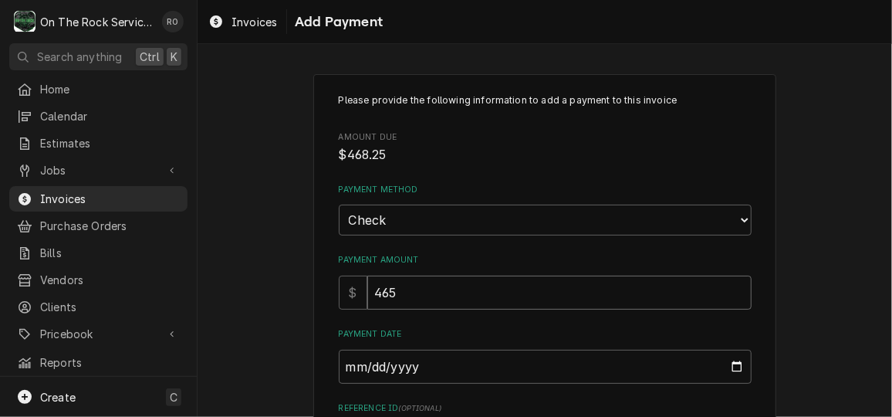
type textarea "x"
type input "465.2"
type textarea "x"
type input "465.25"
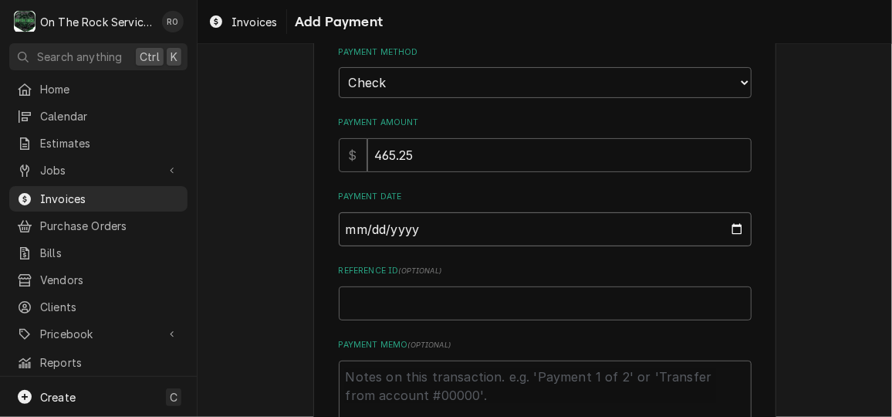
click at [734, 226] on input "Payment Date" at bounding box center [545, 229] width 413 height 34
type textarea "x"
type input "2025-10-04"
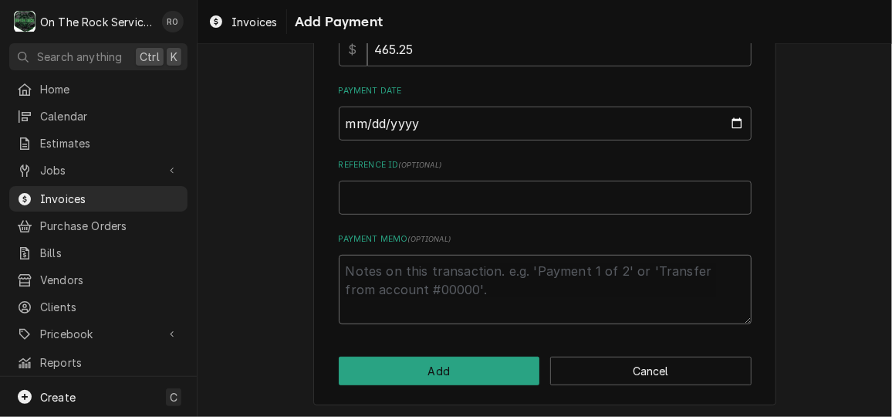
click at [482, 309] on textarea "Payment Memo ( optional )" at bounding box center [545, 289] width 413 height 69
type textarea "x"
type textarea "c"
type textarea "x"
type textarea "ck"
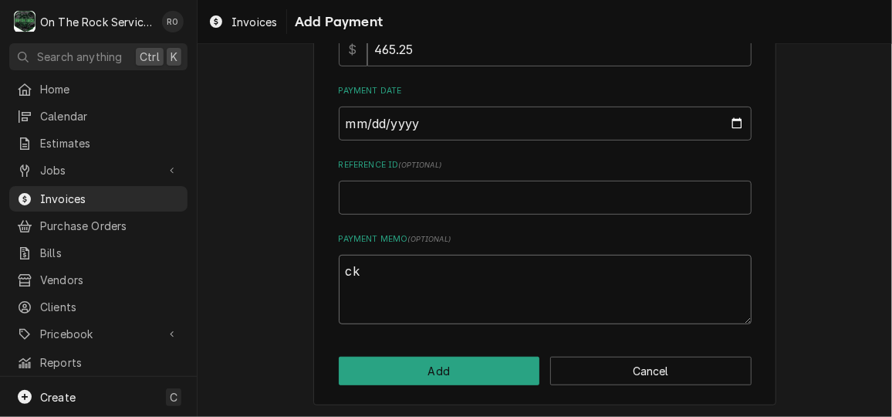
type textarea "x"
type textarea "ck"
type textarea "x"
type textarea "ck 2"
type textarea "x"
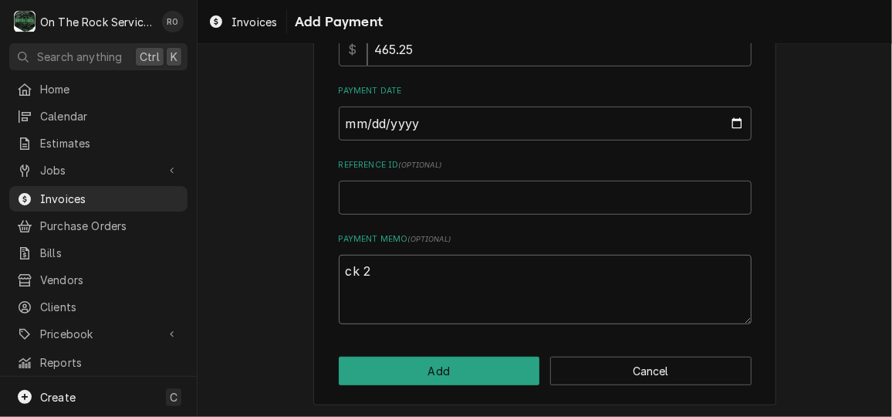
type textarea "ck 21"
type textarea "x"
type textarea "ck 218"
type textarea "x"
type textarea "ck 2185"
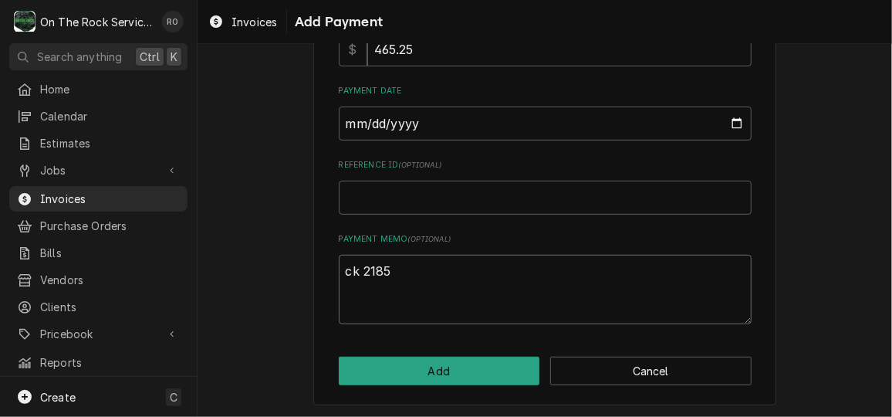
type textarea "x"
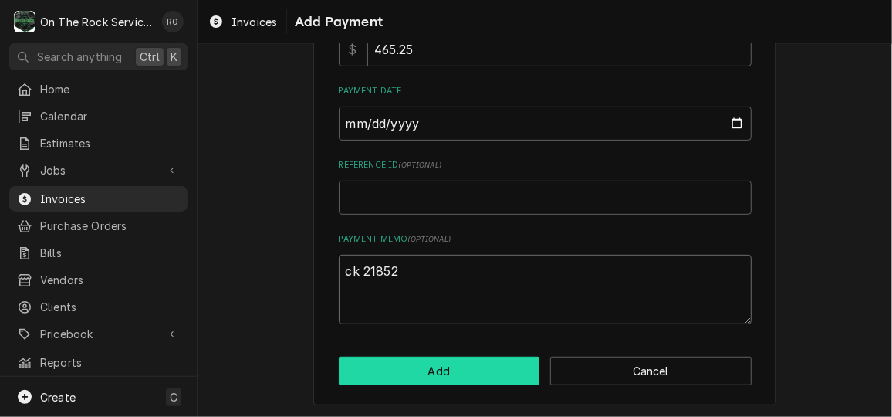
type textarea "ck 21852"
click at [428, 372] on button "Add" at bounding box center [439, 371] width 201 height 29
type textarea "x"
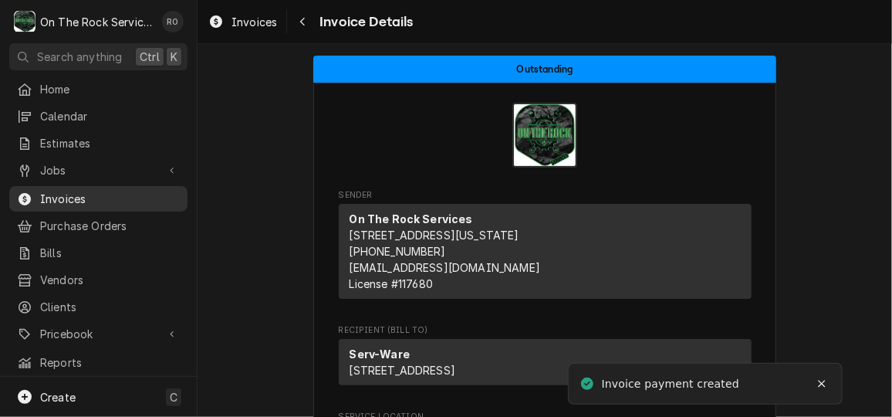
click at [120, 194] on span "Invoices" at bounding box center [110, 199] width 140 height 16
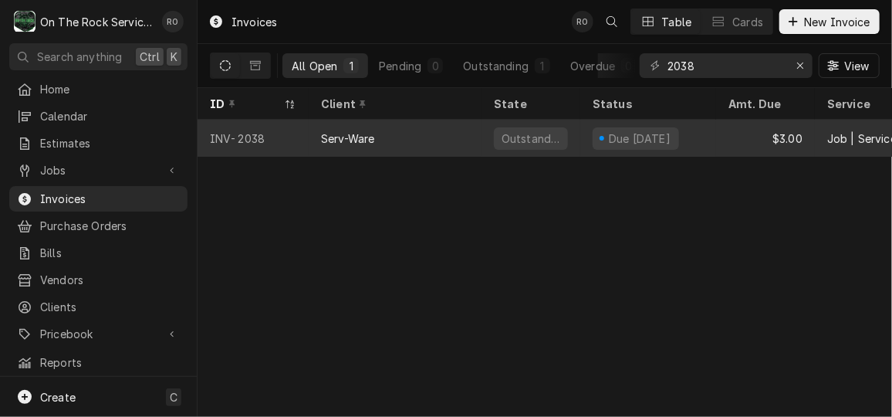
click at [709, 143] on div "Due [DATE]" at bounding box center [648, 138] width 136 height 37
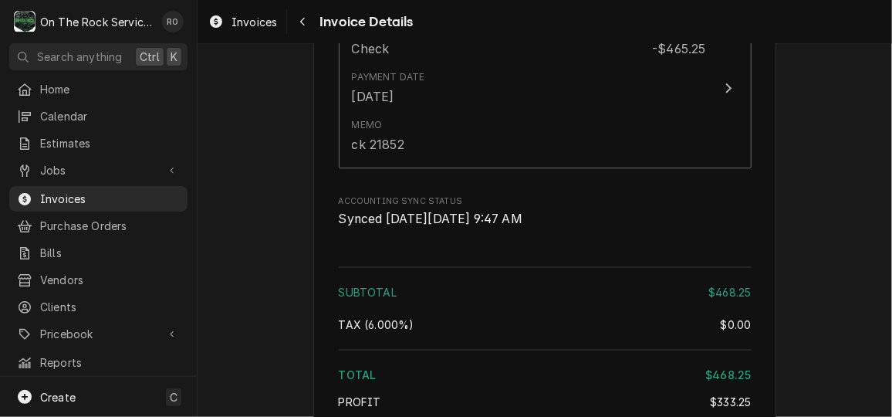
scroll to position [1940, 0]
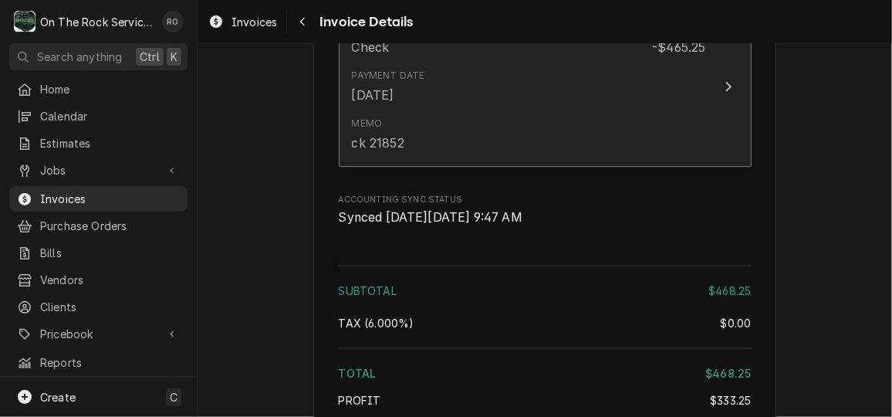
drag, startPoint x: 0, startPoint y: 0, endPoint x: 705, endPoint y: 139, distance: 718.2
click at [705, 139] on button "Payment Method Check Amount -$465.25 Payment Date [DATE] Memo ck 21852" at bounding box center [545, 86] width 413 height 161
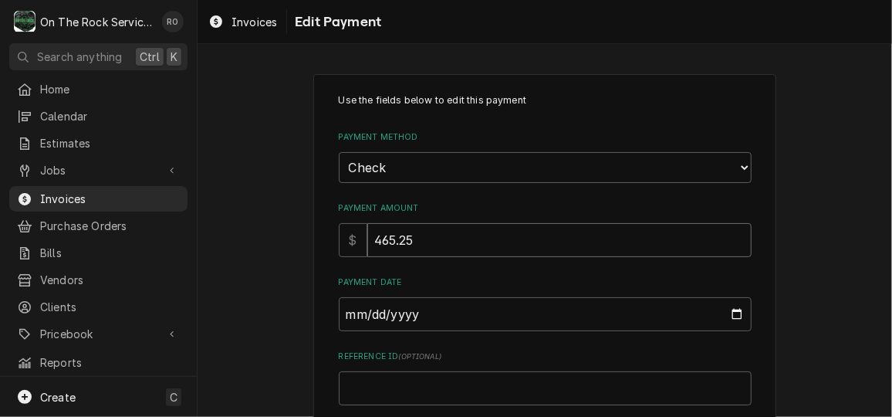
click at [389, 238] on input "465.25" at bounding box center [559, 240] width 384 height 34
type textarea "x"
type input "46.25"
type textarea "x"
type input "468.25"
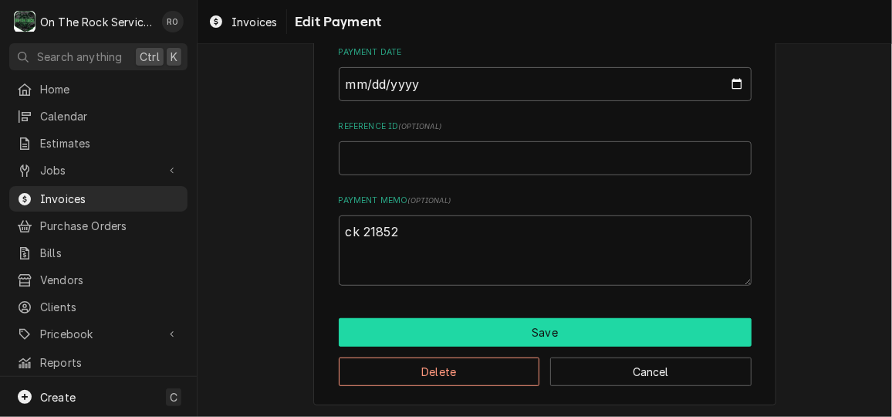
click at [425, 340] on button "Save" at bounding box center [545, 332] width 413 height 29
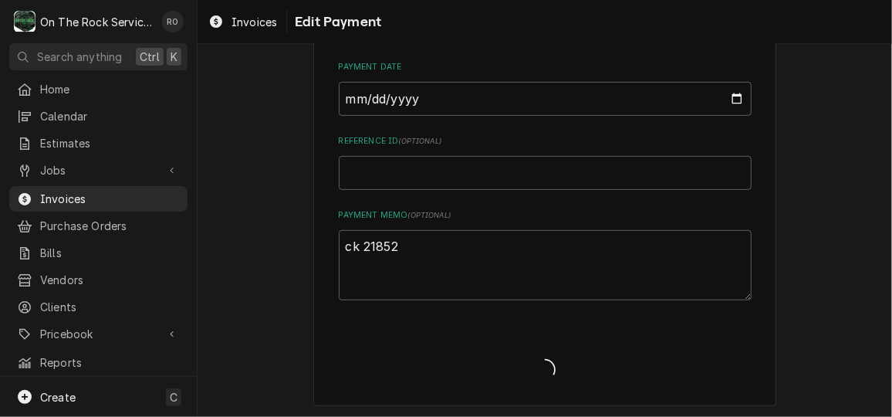
type textarea "x"
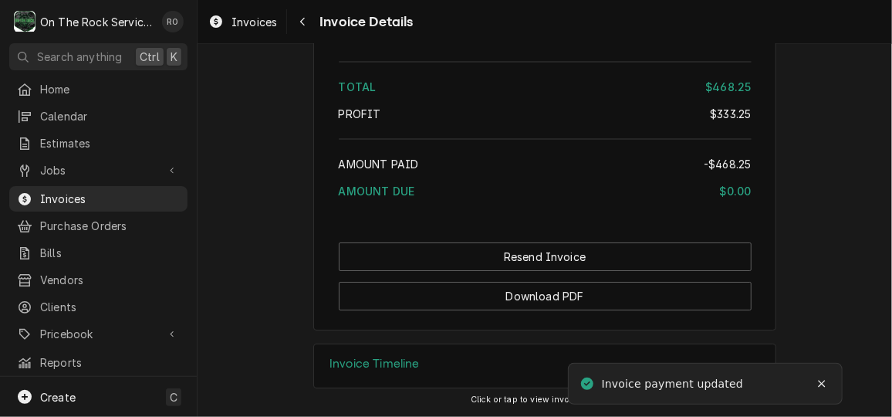
scroll to position [2323, 0]
click at [67, 192] on span "Invoices" at bounding box center [110, 199] width 140 height 16
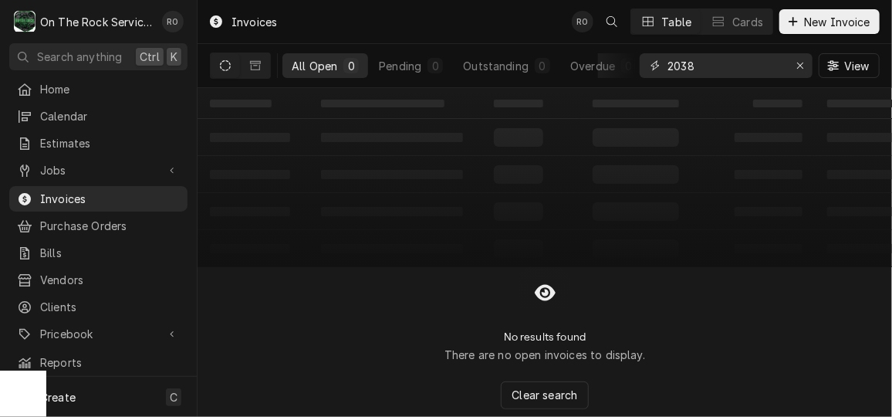
click at [728, 69] on input "2038" at bounding box center [726, 65] width 116 height 25
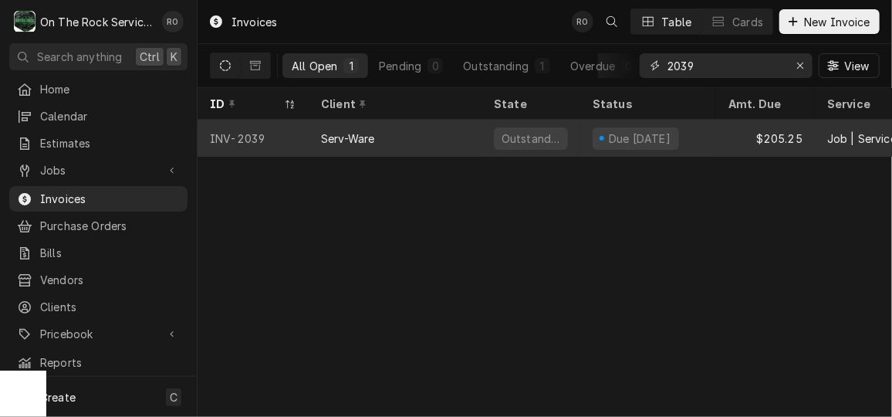
type input "2039"
click at [470, 134] on div "Serv-Ware" at bounding box center [395, 138] width 173 height 37
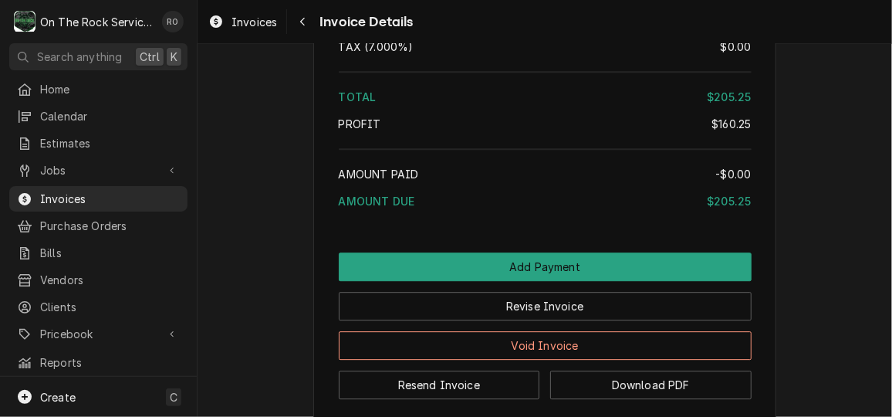
scroll to position [1882, 0]
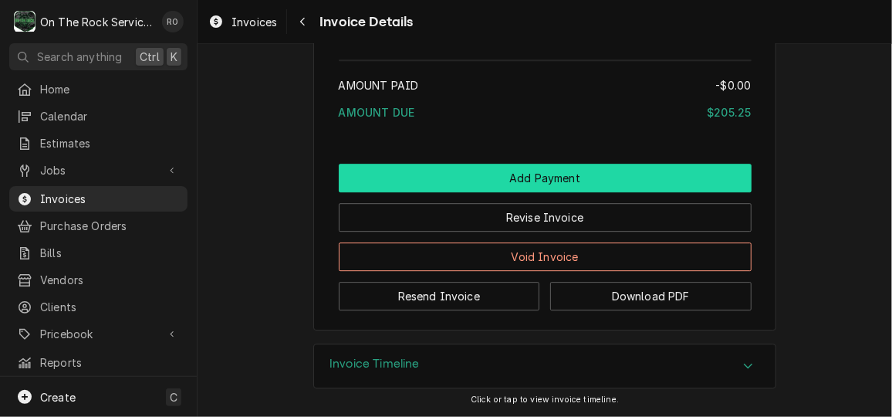
click at [647, 179] on button "Add Payment" at bounding box center [545, 178] width 413 height 29
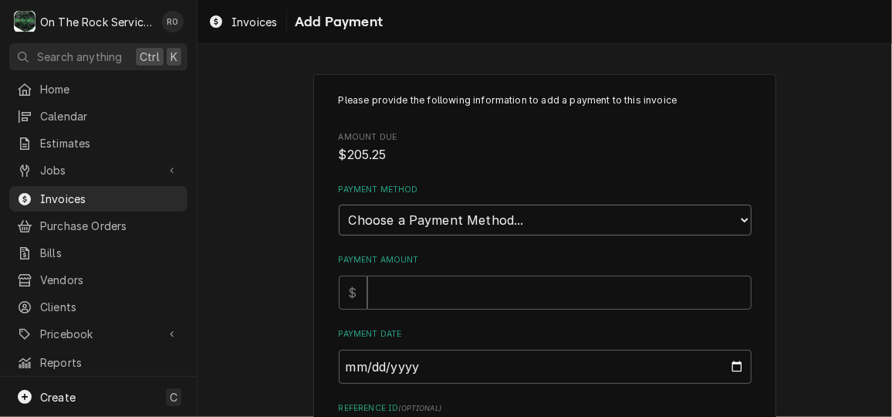
click at [586, 219] on select "Choose a Payment Method... Cash Check Credit/Debit Card ACH/eCheck Other" at bounding box center [545, 220] width 413 height 31
select select "2"
click at [339, 205] on select "Choose a Payment Method... Cash Check Credit/Debit Card ACH/eCheck Other" at bounding box center [545, 220] width 413 height 31
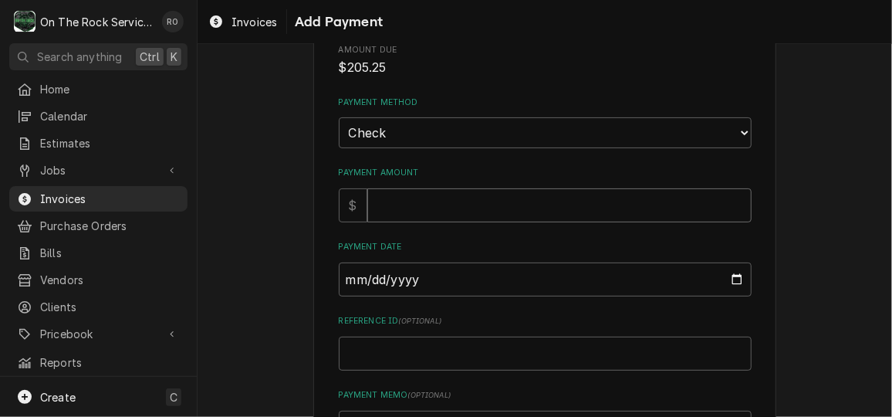
click at [485, 210] on input "Payment Amount" at bounding box center [559, 205] width 384 height 34
type textarea "x"
type input "2"
type textarea "x"
type input "20"
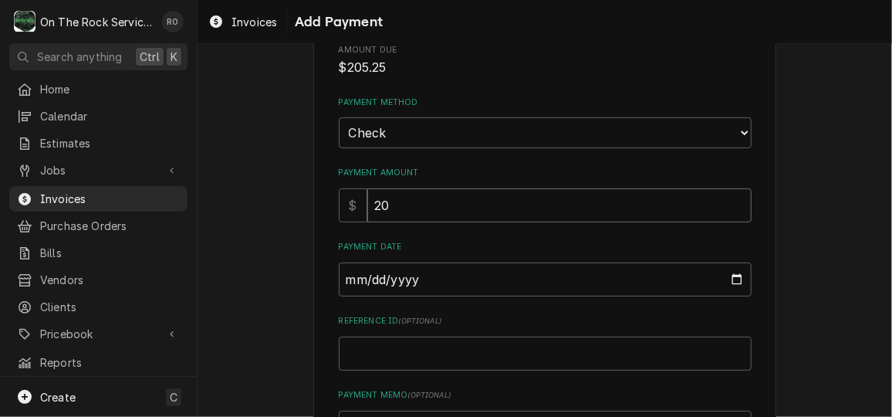
type textarea "x"
type input "205"
type textarea "x"
type input "205.2"
type textarea "x"
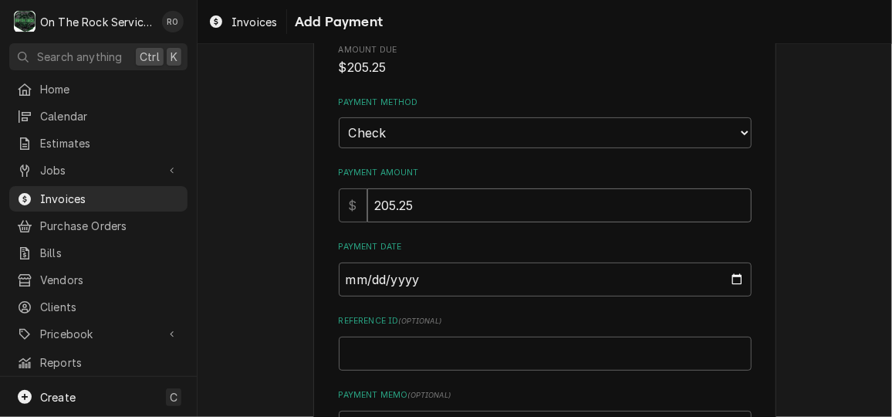
type input "205.25"
click at [732, 281] on input "Payment Date" at bounding box center [545, 279] width 413 height 34
type textarea "x"
type input "[DATE]"
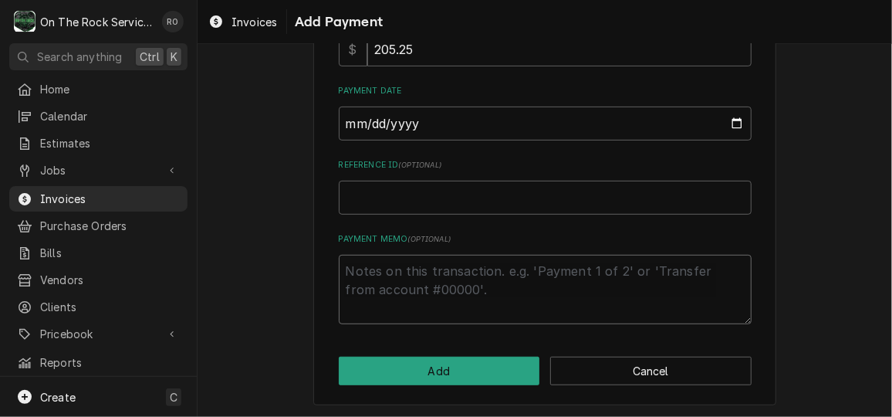
click at [477, 255] on textarea "Payment Memo ( optional )" at bounding box center [545, 289] width 413 height 69
type textarea "x"
type textarea "c"
type textarea "x"
type textarea "ck"
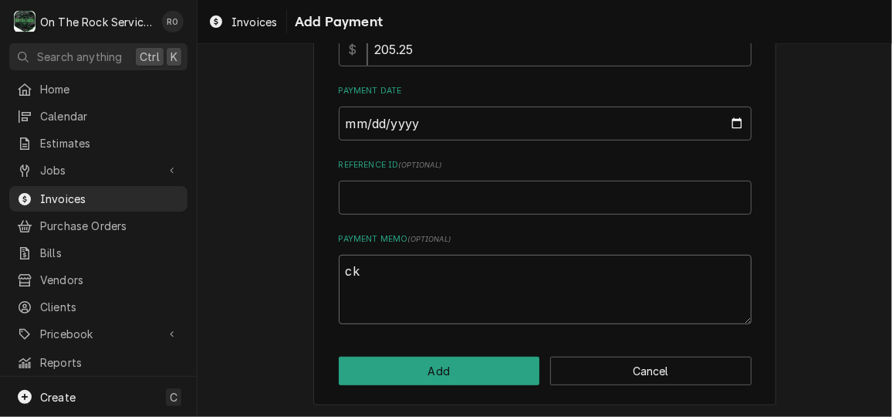
type textarea "x"
type textarea "ck"
type textarea "x"
type textarea "ck"
type textarea "x"
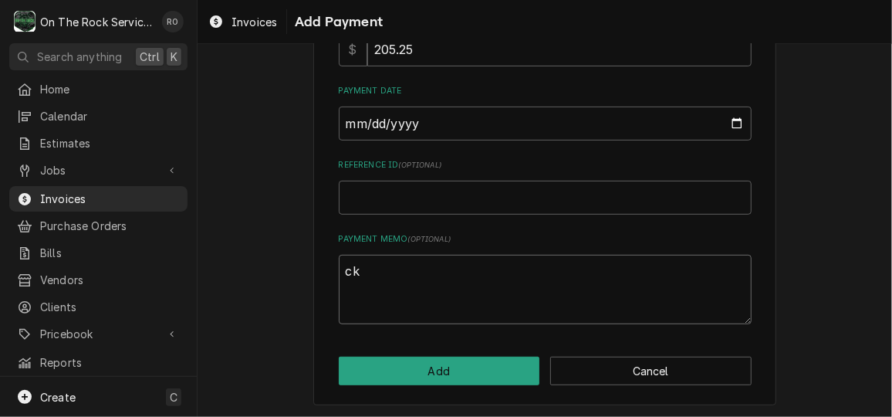
type textarea "ck 2"
type textarea "x"
type textarea "ck 21"
type textarea "x"
type textarea "ck 218"
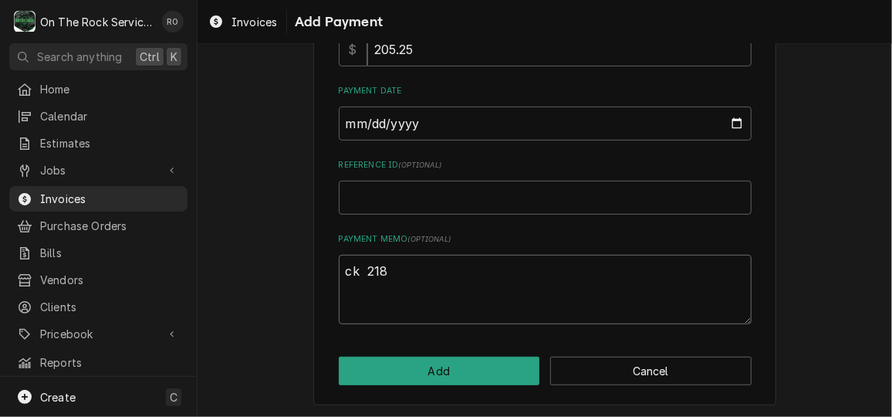
type textarea "x"
type textarea "ck 2185"
type textarea "x"
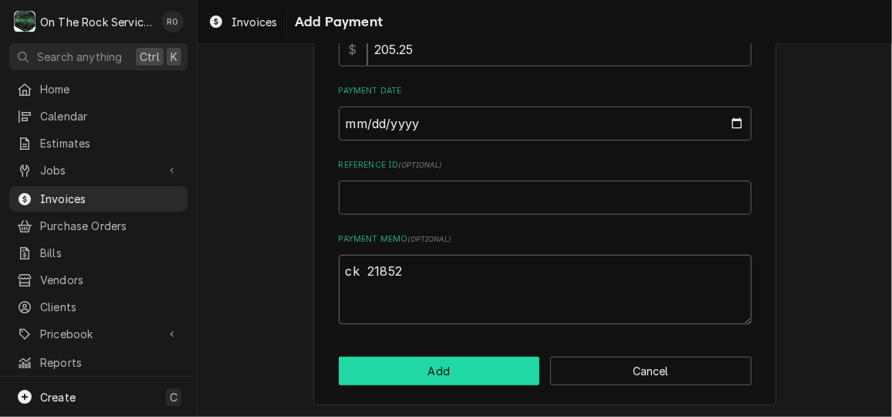
type textarea "ck 21852"
click at [454, 367] on button "Add" at bounding box center [439, 371] width 201 height 29
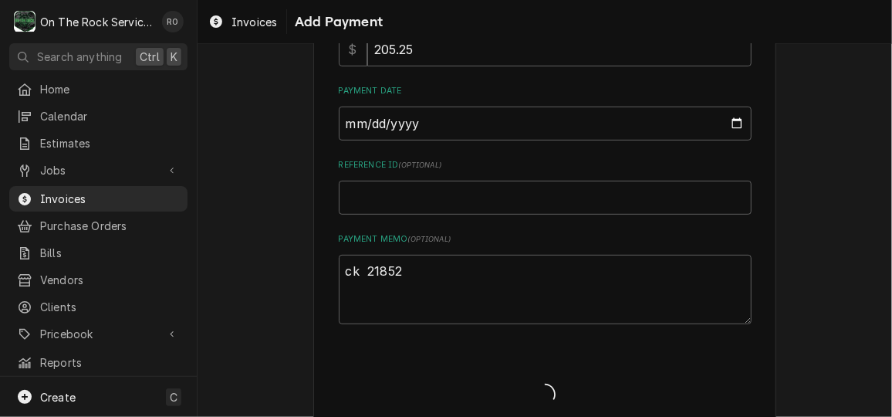
type textarea "x"
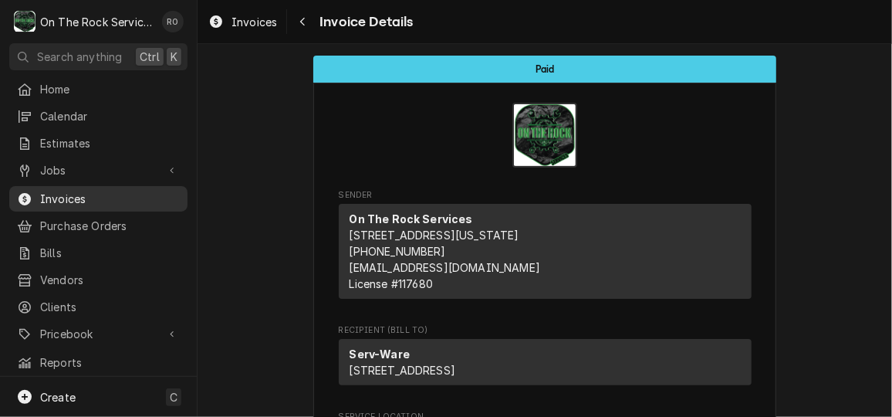
click at [89, 193] on span "Invoices" at bounding box center [110, 199] width 140 height 16
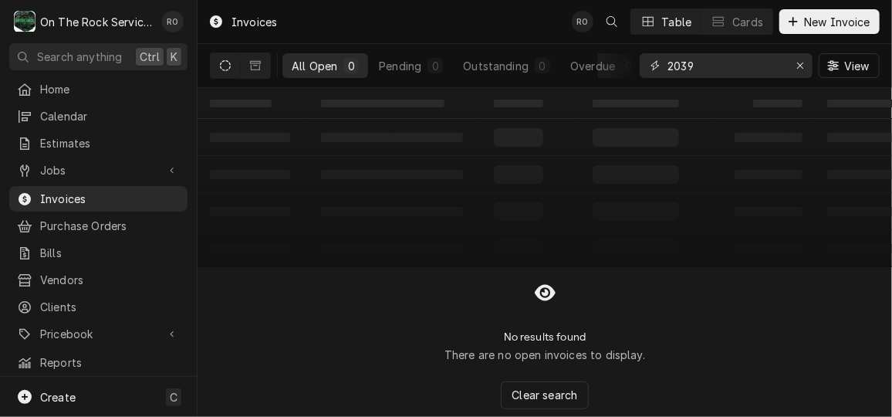
click at [746, 67] on input "2039" at bounding box center [726, 65] width 116 height 25
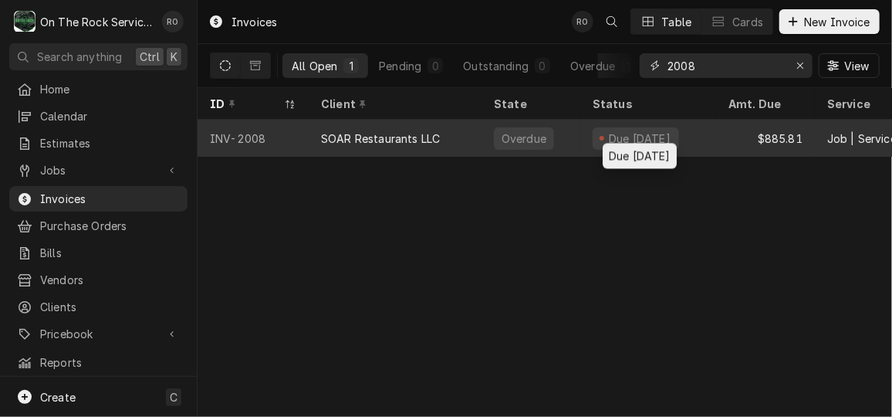
type input "2008"
click at [666, 130] on div "Due 17 days ago" at bounding box center [640, 138] width 66 height 16
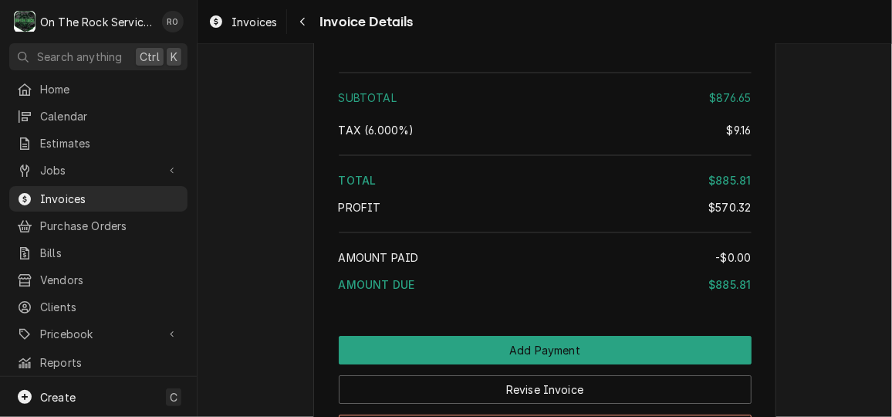
scroll to position [2352, 0]
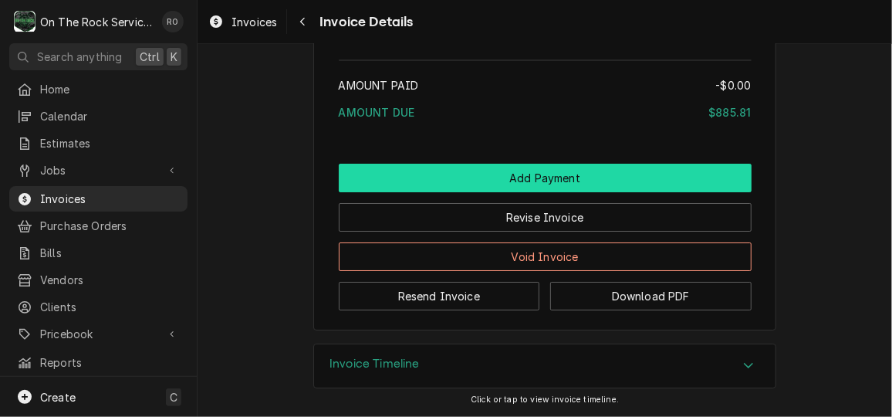
click at [610, 178] on button "Add Payment" at bounding box center [545, 178] width 413 height 29
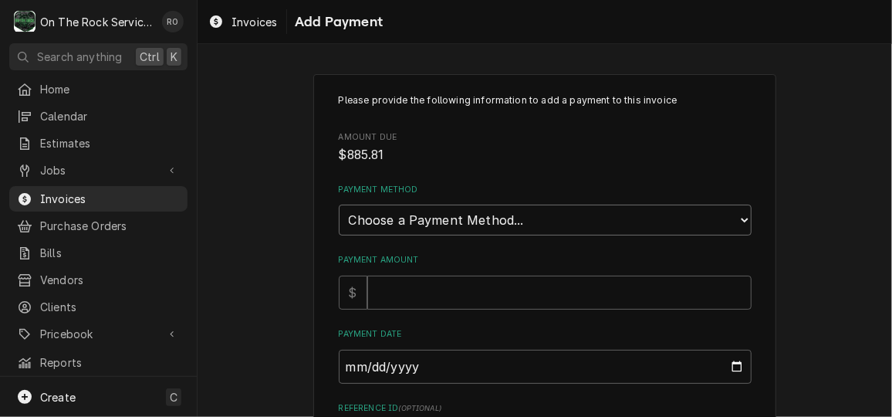
click at [613, 222] on select "Choose a Payment Method... Cash Check Credit/Debit Card ACH/eCheck Other" at bounding box center [545, 220] width 413 height 31
select select "2"
click at [339, 205] on select "Choose a Payment Method... Cash Check Credit/Debit Card ACH/eCheck Other" at bounding box center [545, 220] width 413 height 31
click at [577, 287] on input "Payment Amount" at bounding box center [559, 293] width 384 height 34
type textarea "x"
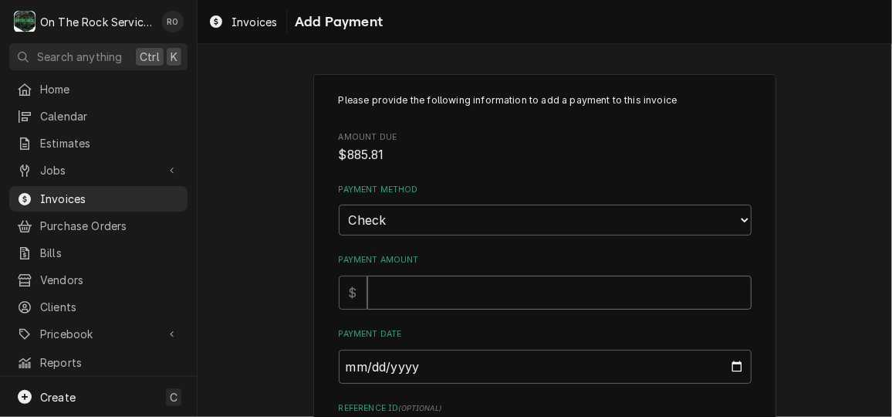
type input "8"
type textarea "x"
type input "88"
type textarea "x"
type input "885"
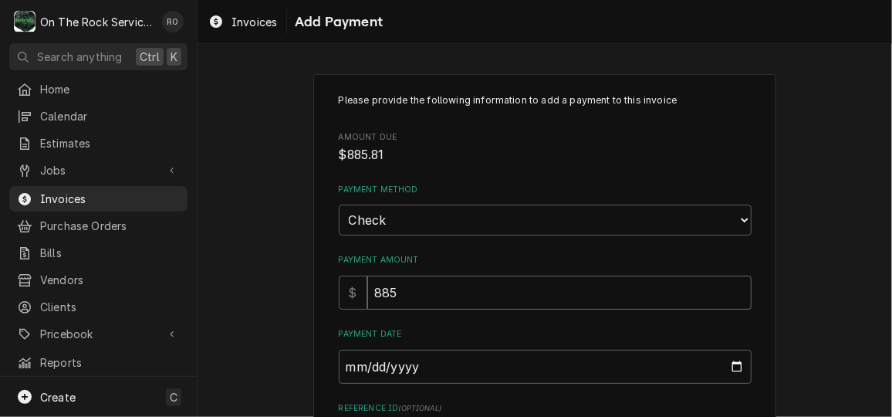
type textarea "x"
type input "885.8"
type textarea "x"
type input "885.82"
type textarea "x"
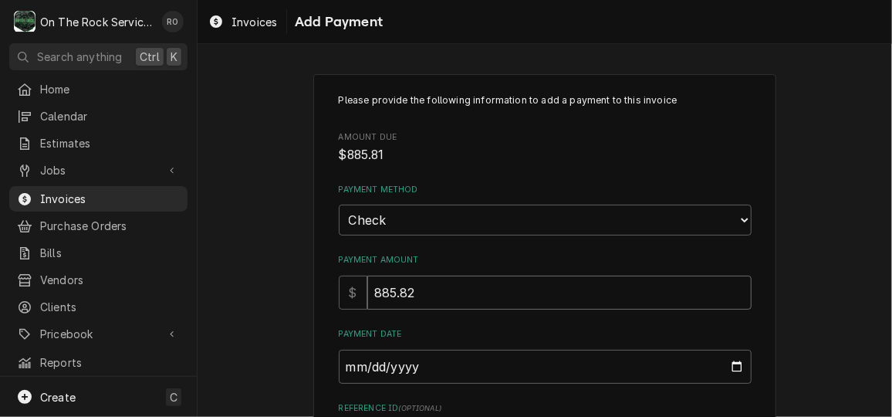
type input "885.8"
type textarea "x"
type input "885.81"
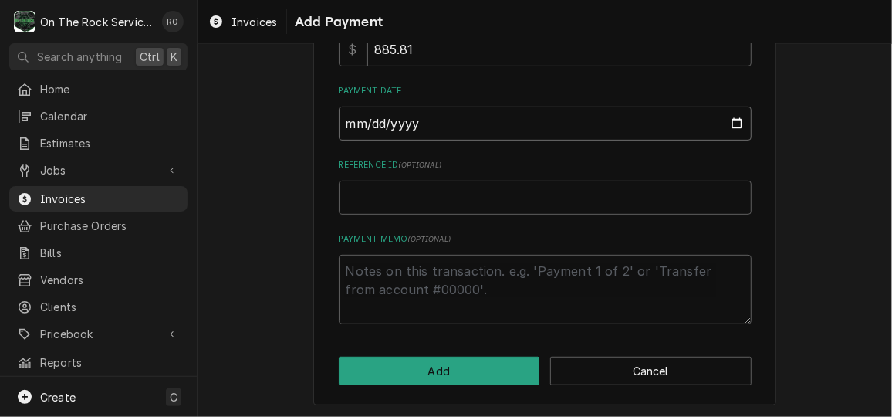
click at [731, 120] on input "Payment Date" at bounding box center [545, 124] width 413 height 34
type textarea "x"
type input "[DATE]"
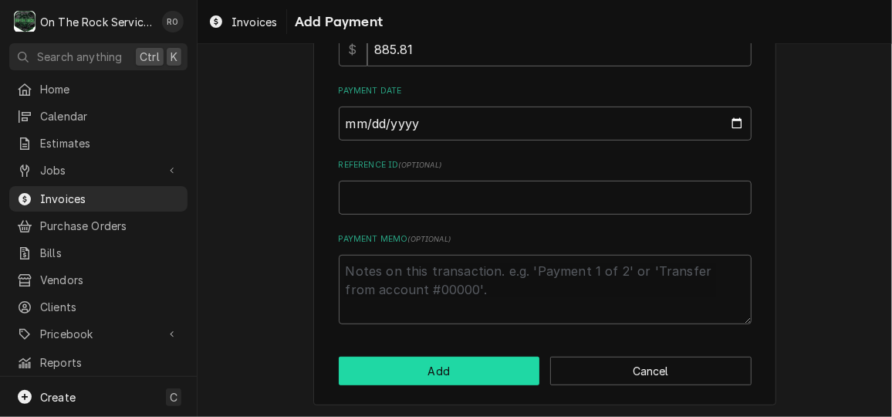
click at [470, 367] on button "Add" at bounding box center [439, 371] width 201 height 29
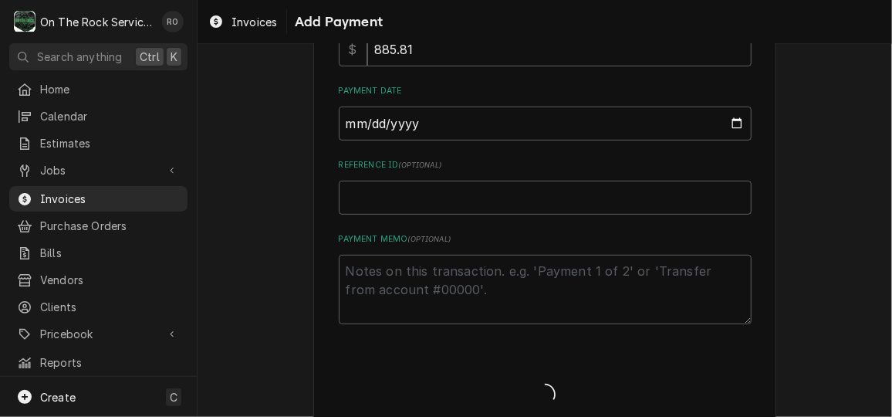
type textarea "x"
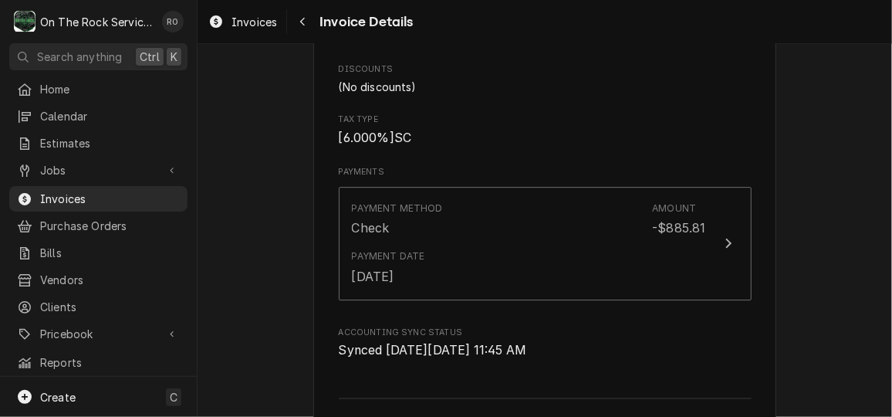
scroll to position [2005, 0]
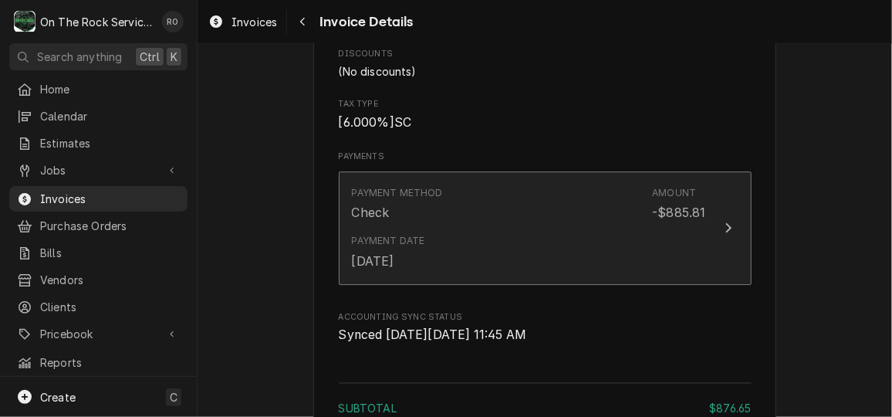
click at [490, 228] on div "Payment Method Check Amount -$885.81" at bounding box center [529, 204] width 354 height 48
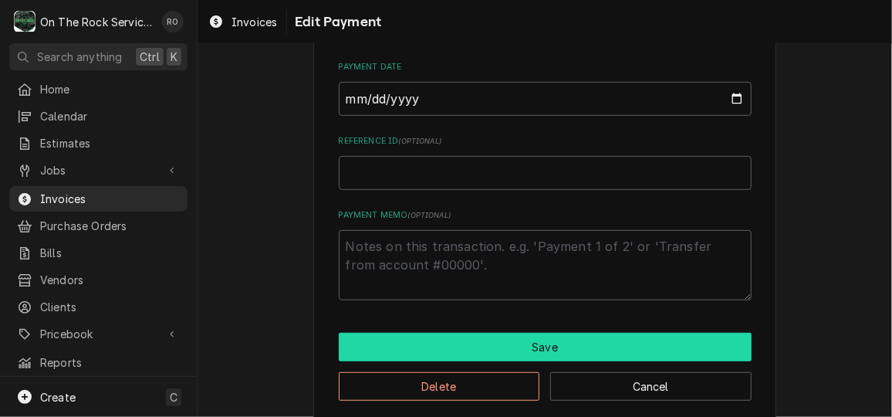
scroll to position [218, 0]
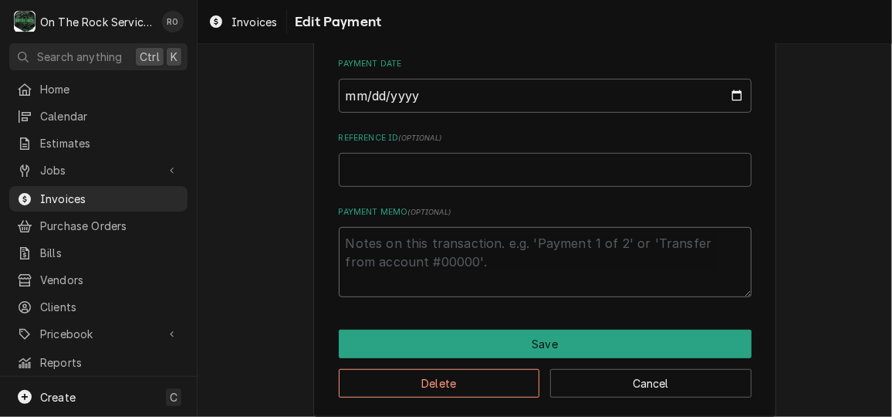
click at [469, 266] on textarea "Payment Memo ( optional )" at bounding box center [545, 261] width 413 height 69
type textarea "x"
type textarea "c"
type textarea "x"
type textarea "ck"
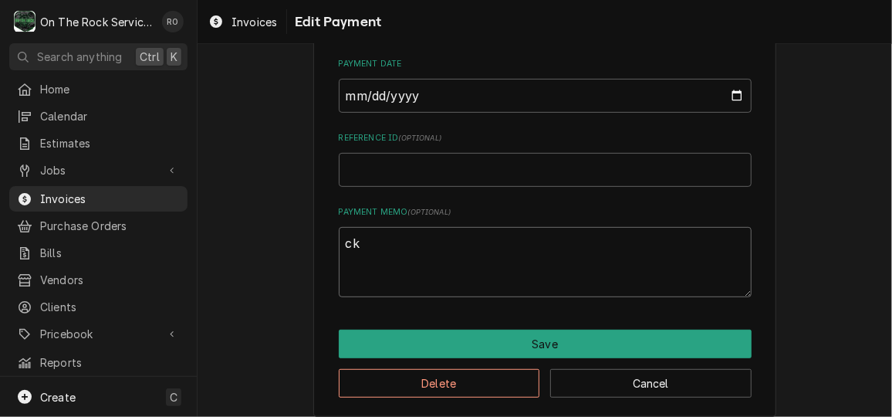
type textarea "x"
type textarea "ck"
type textarea "x"
type textarea "ck 6"
type textarea "x"
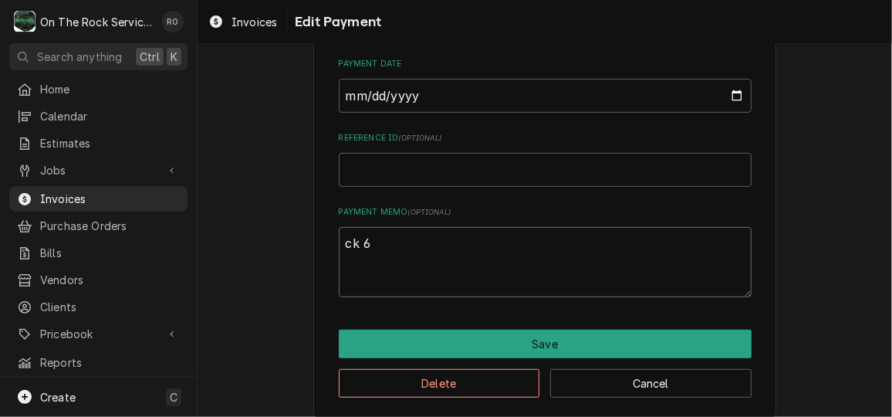
type textarea "ck 60"
type textarea "x"
type textarea "ck 600"
type textarea "x"
type textarea "ck 6001"
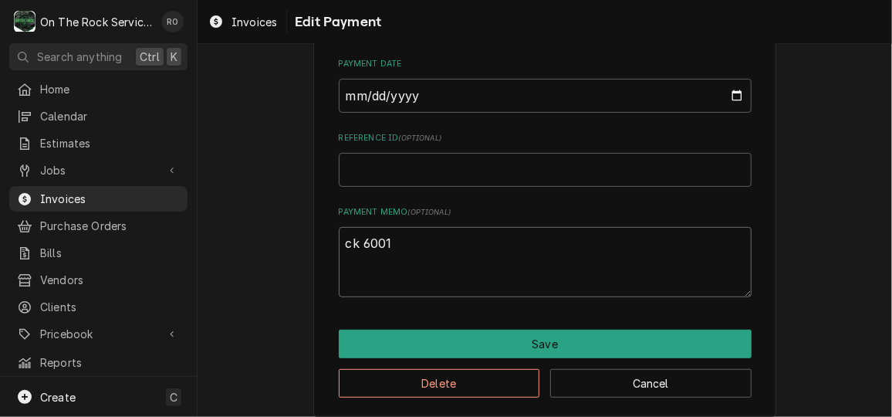
type textarea "x"
type textarea "ck 60013"
type textarea "x"
type textarea "ck 600138"
type textarea "x"
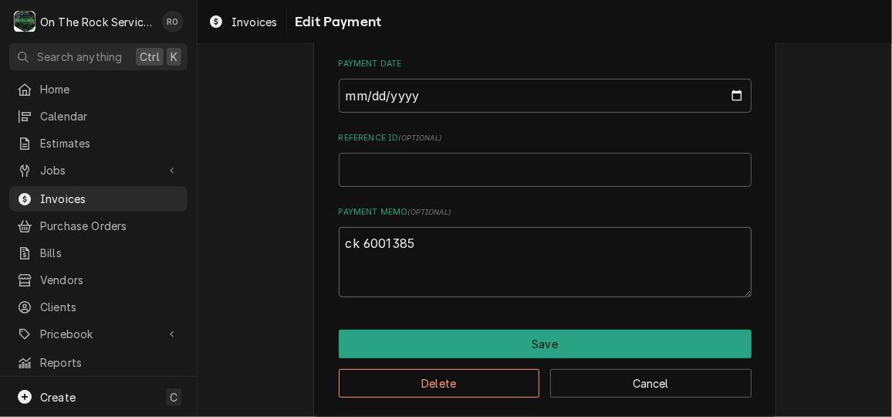
type textarea "ck 6001385"
click at [293, 216] on div "Use the fields below to edit this payment Payment Method Choose a Payment Metho…" at bounding box center [545, 136] width 695 height 589
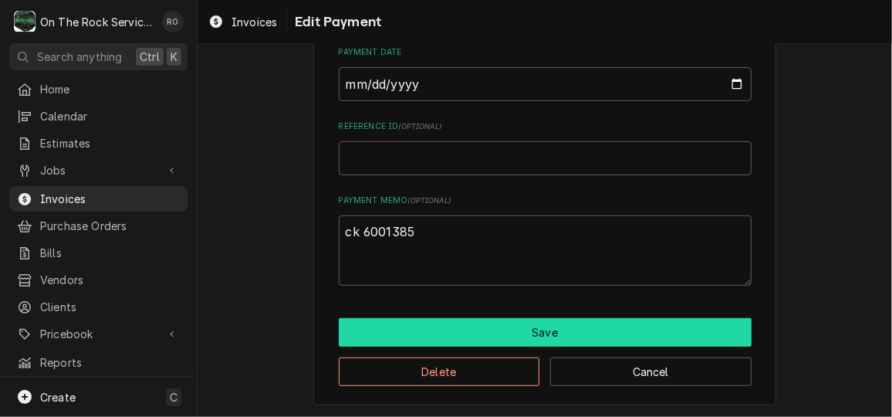
click at [545, 320] on button "Save" at bounding box center [545, 332] width 413 height 29
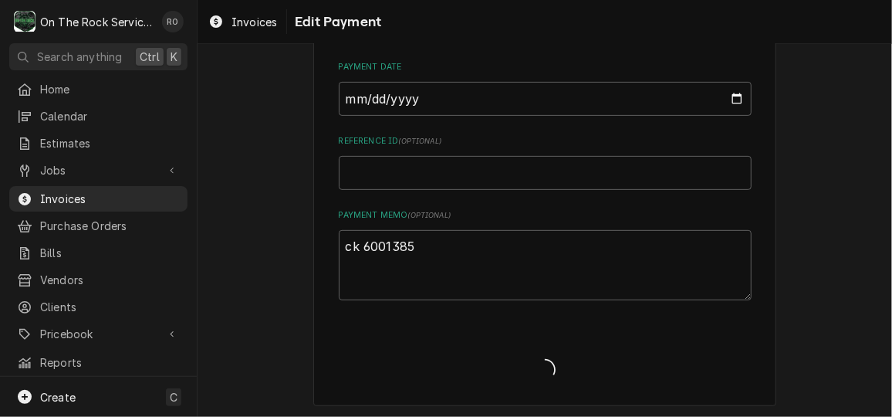
type textarea "x"
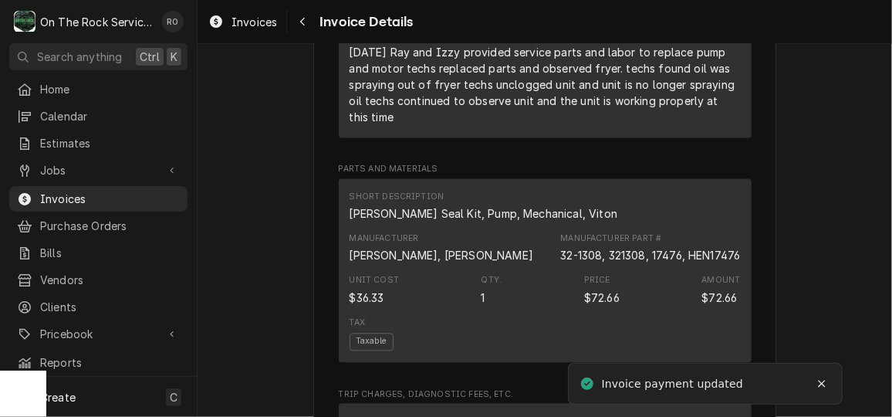
scroll to position [1447, 0]
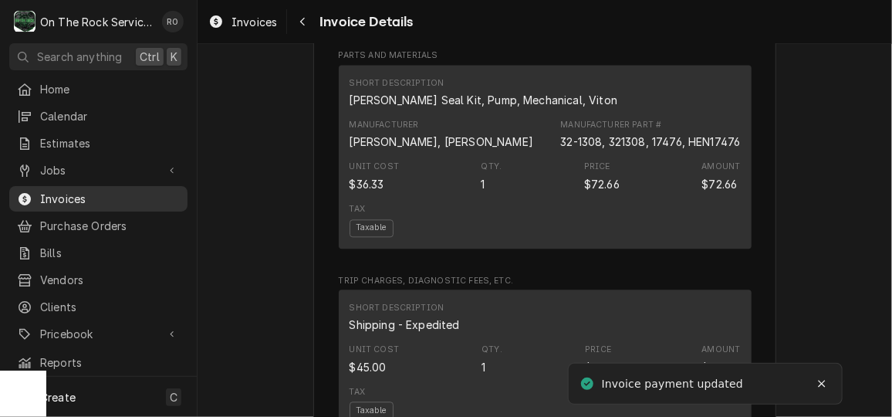
click at [117, 191] on span "Invoices" at bounding box center [110, 199] width 140 height 16
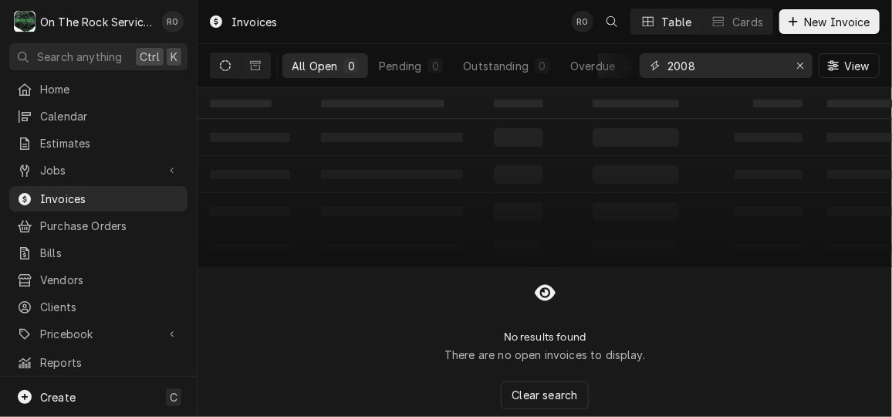
click at [736, 66] on input "2008" at bounding box center [726, 65] width 116 height 25
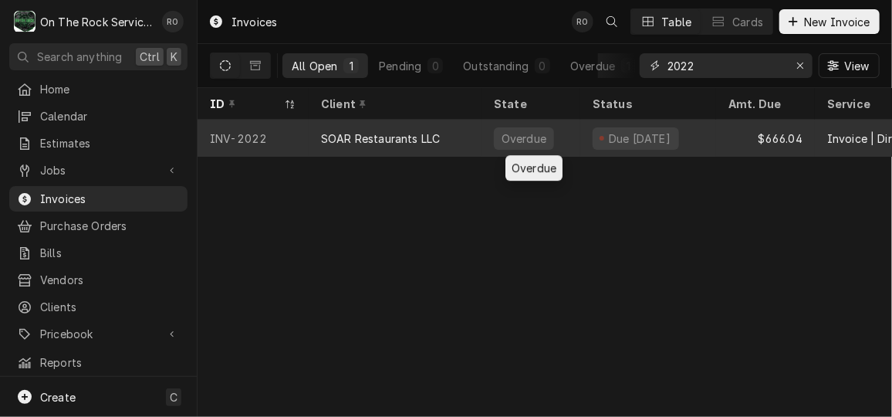
type input "2022"
click at [577, 133] on div "Overdue" at bounding box center [531, 138] width 99 height 37
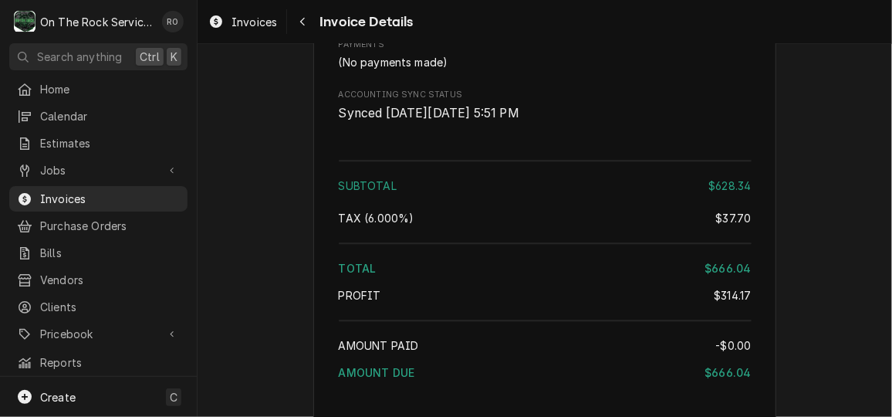
scroll to position [2065, 0]
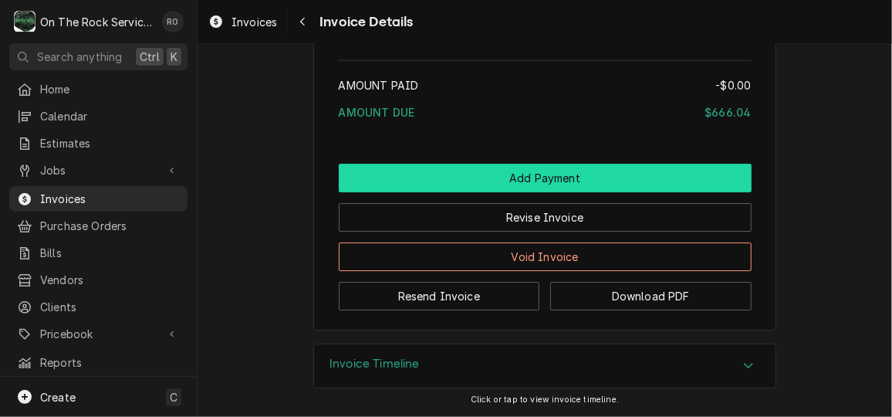
click at [624, 182] on button "Add Payment" at bounding box center [545, 178] width 413 height 29
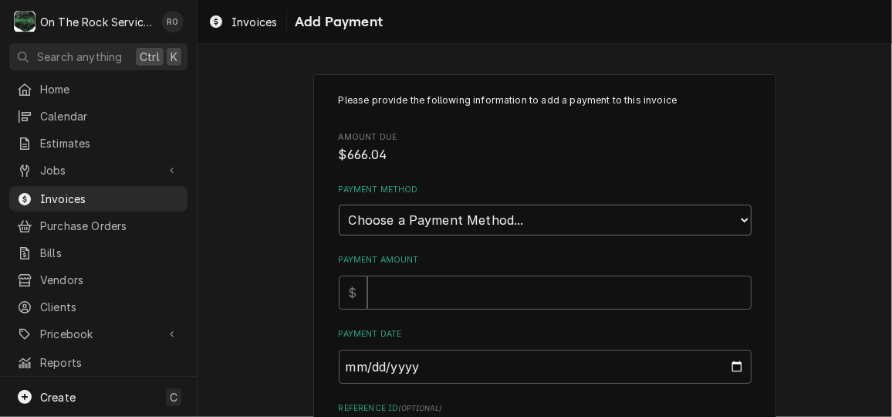
click at [565, 217] on select "Choose a Payment Method... Cash Check Credit/Debit Card ACH/eCheck Other" at bounding box center [545, 220] width 413 height 31
select select "2"
click at [339, 205] on select "Choose a Payment Method... Cash Check Credit/Debit Card ACH/eCheck Other" at bounding box center [545, 220] width 413 height 31
click at [524, 293] on input "Payment Amount" at bounding box center [559, 293] width 384 height 34
type textarea "x"
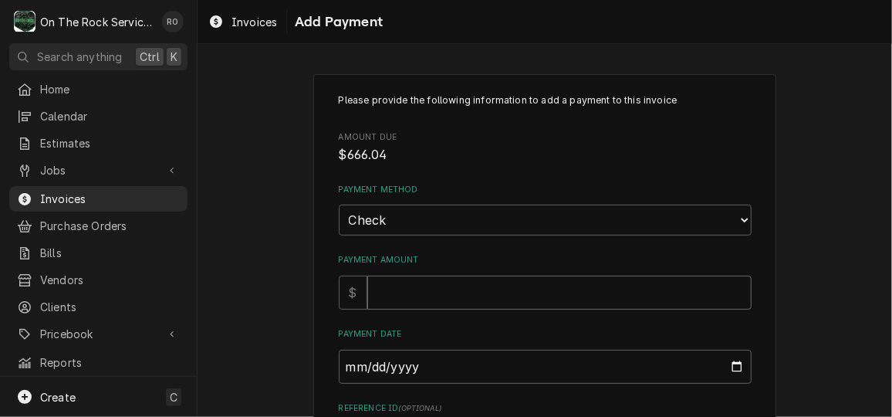
type input "6"
type textarea "x"
type input "66"
type textarea "x"
type input "666"
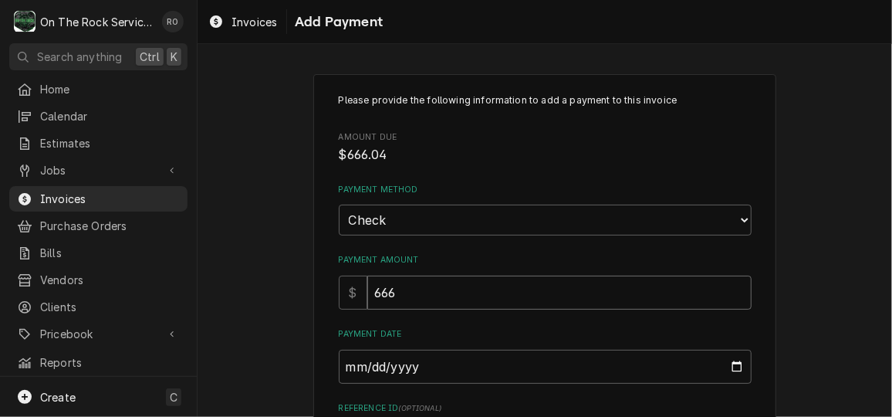
type textarea "x"
type input "666.0"
type textarea "x"
type input "666.04"
click at [728, 370] on input "Payment Date" at bounding box center [545, 367] width 413 height 34
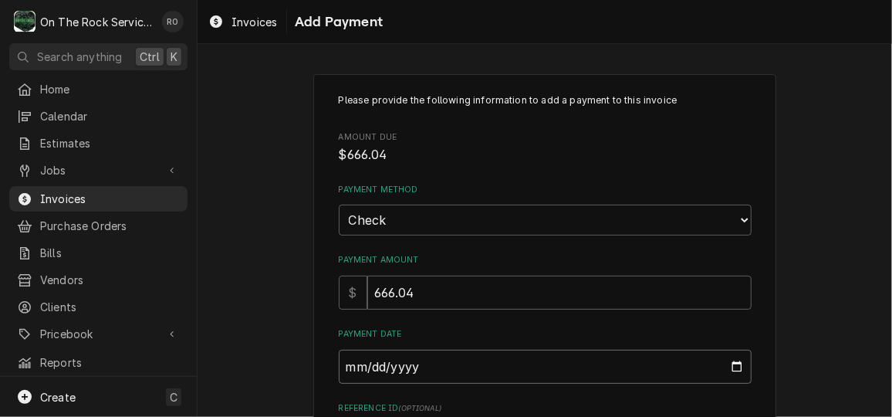
type textarea "x"
type input "2025-10-04"
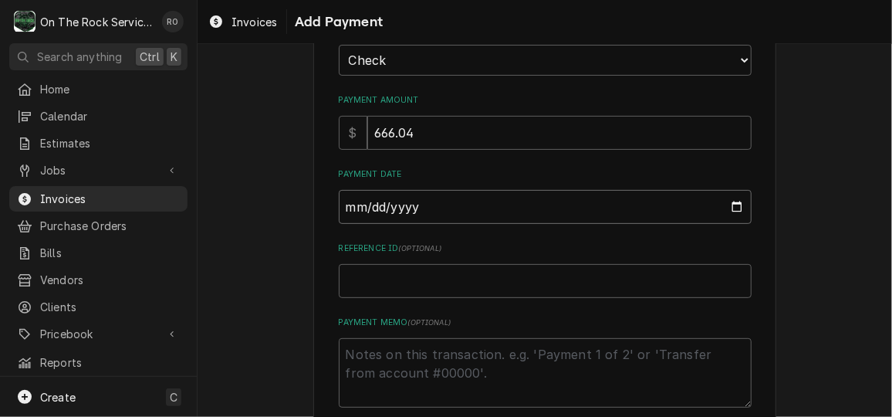
scroll to position [243, 0]
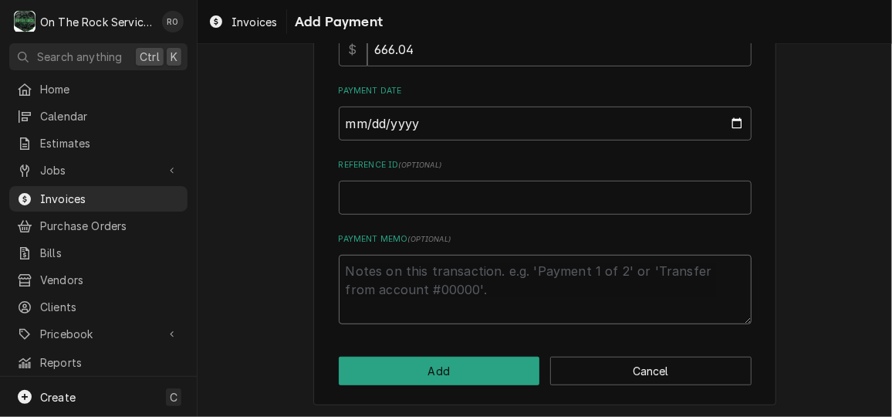
click at [427, 276] on textarea "Payment Memo ( optional )" at bounding box center [545, 289] width 413 height 69
type textarea "x"
type textarea "c"
type textarea "x"
type textarea "ck"
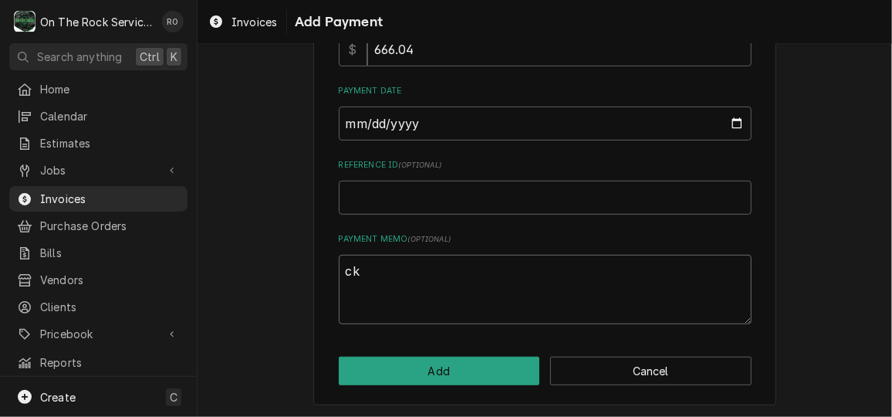
type textarea "x"
type textarea "ck"
type textarea "x"
type textarea "ck 6"
type textarea "x"
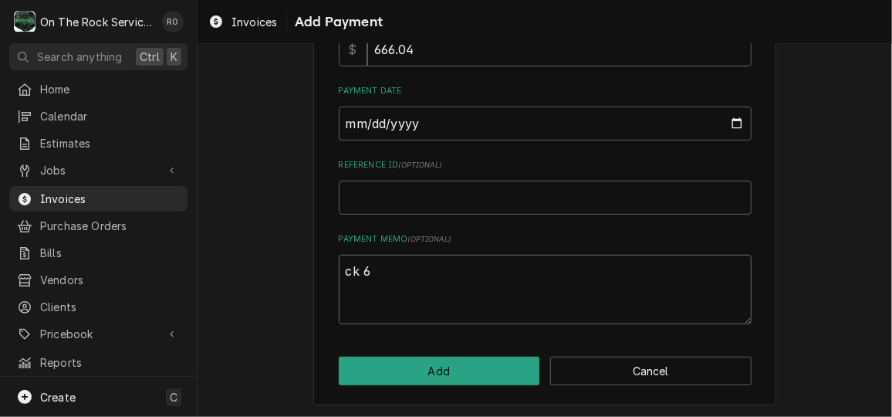
type textarea "ck 60"
type textarea "x"
type textarea "ck 600"
type textarea "x"
type textarea "ck 6001"
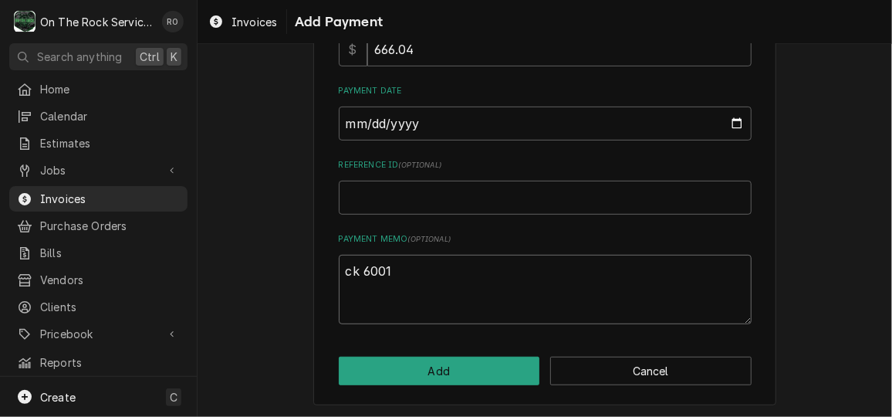
type textarea "x"
type textarea "ck 60013"
type textarea "x"
type textarea "ck 600138"
type textarea "x"
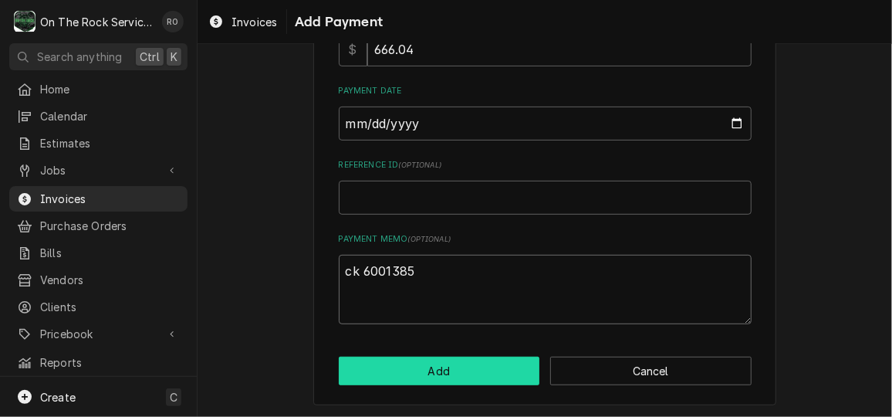
type textarea "ck 6001385"
click at [444, 369] on button "Add" at bounding box center [439, 371] width 201 height 29
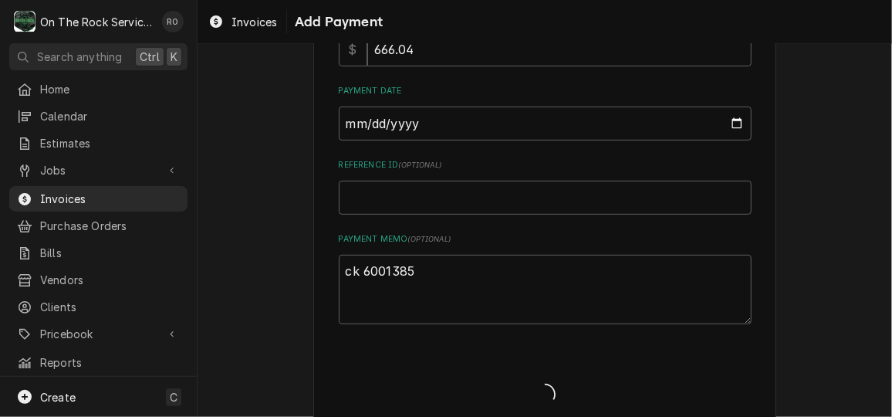
type textarea "x"
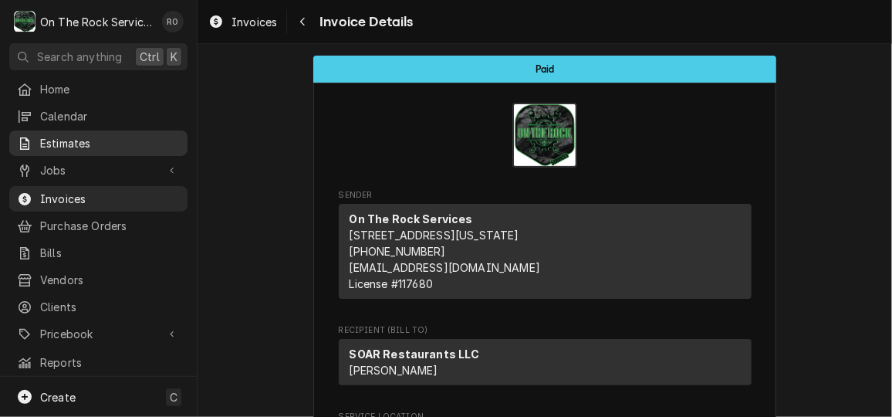
click at [60, 137] on span "Estimates" at bounding box center [110, 143] width 140 height 16
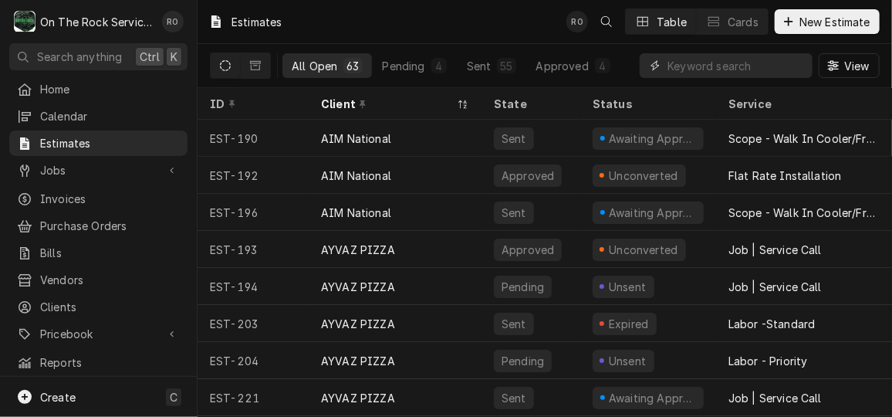
click at [743, 71] on input "Dynamic Content Wrapper" at bounding box center [736, 65] width 137 height 25
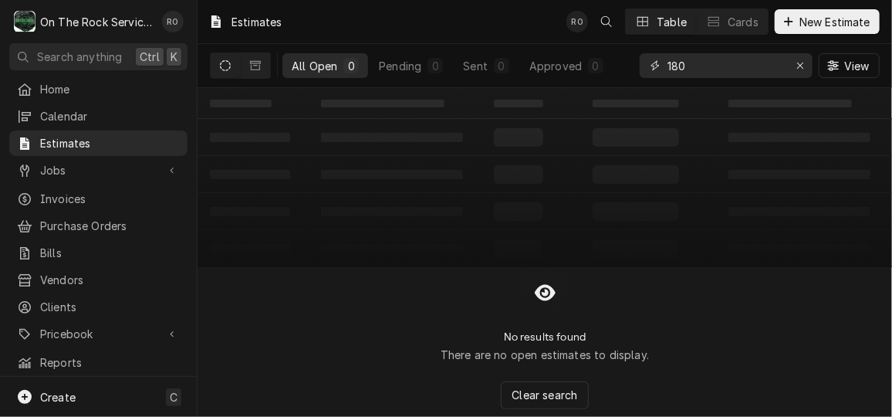
drag, startPoint x: 743, startPoint y: 71, endPoint x: 184, endPoint y: 113, distance: 560.4
click at [184, 113] on div "O On The Rock Services RO Search anything Ctrl K Home Calendar Estimates Jobs J…" at bounding box center [446, 208] width 892 height 417
type input "180"
click at [257, 67] on icon "Dynamic Content Wrapper" at bounding box center [255, 65] width 11 height 11
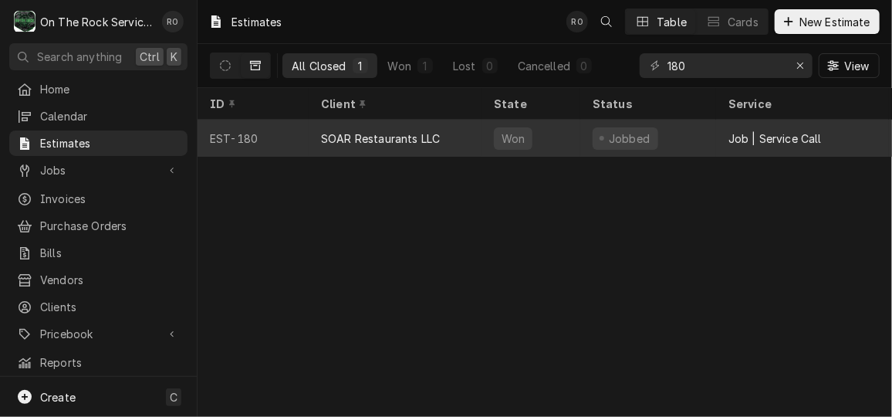
click at [283, 123] on div "EST-180" at bounding box center [253, 138] width 111 height 37
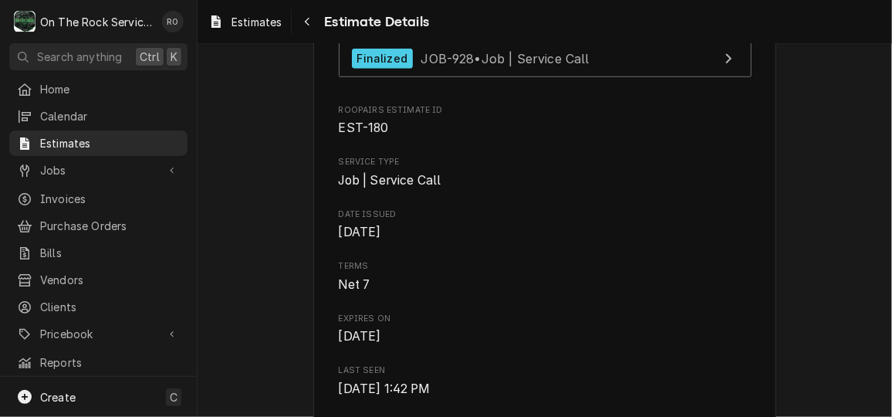
scroll to position [461, 0]
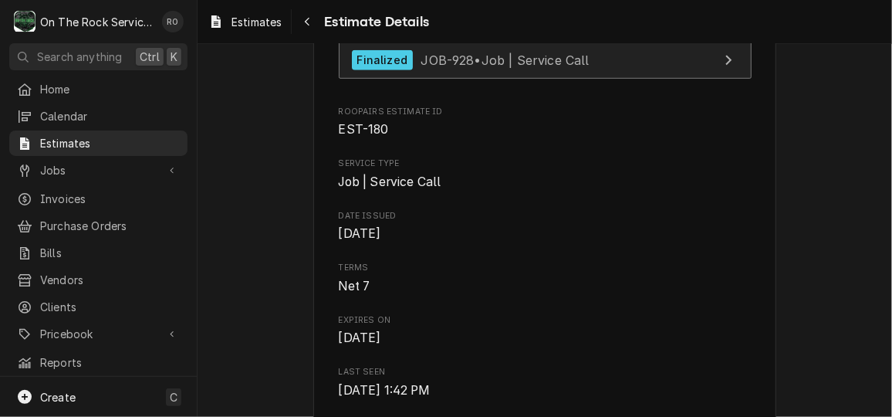
click at [442, 67] on span "JOB-928 • Job | Service Call" at bounding box center [505, 59] width 168 height 15
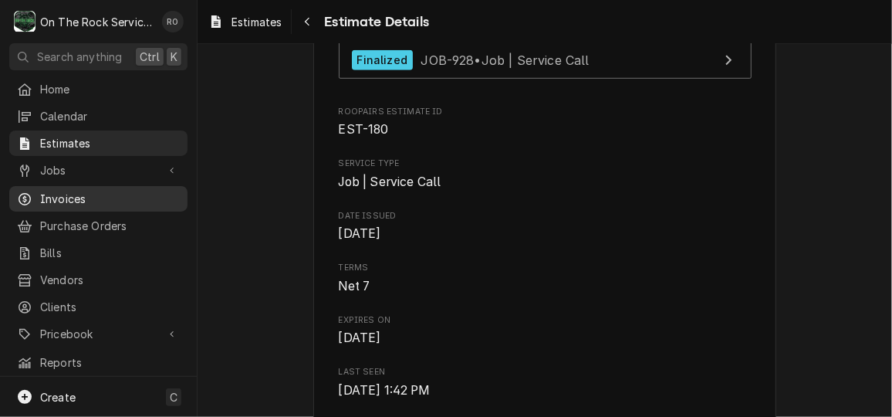
click at [78, 186] on link "Invoices" at bounding box center [98, 198] width 178 height 25
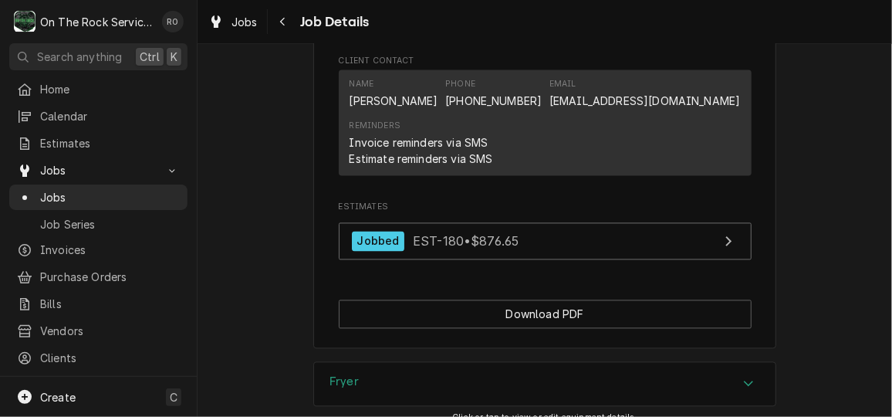
scroll to position [1282, 0]
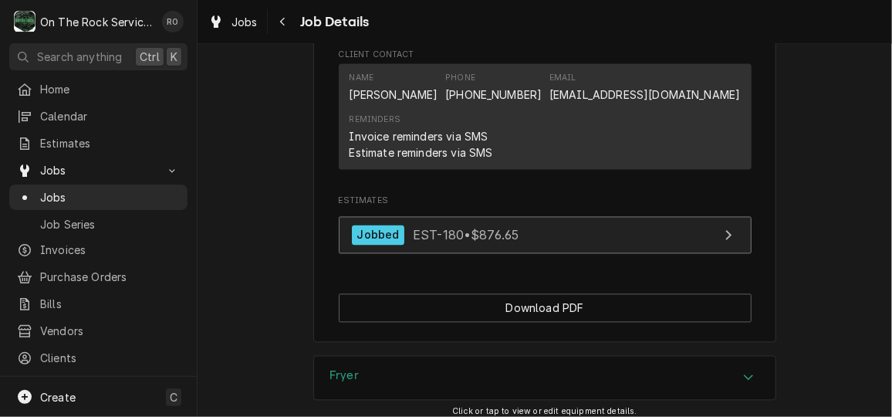
click at [570, 249] on link "Jobbed EST-180 • $876.65" at bounding box center [545, 235] width 413 height 38
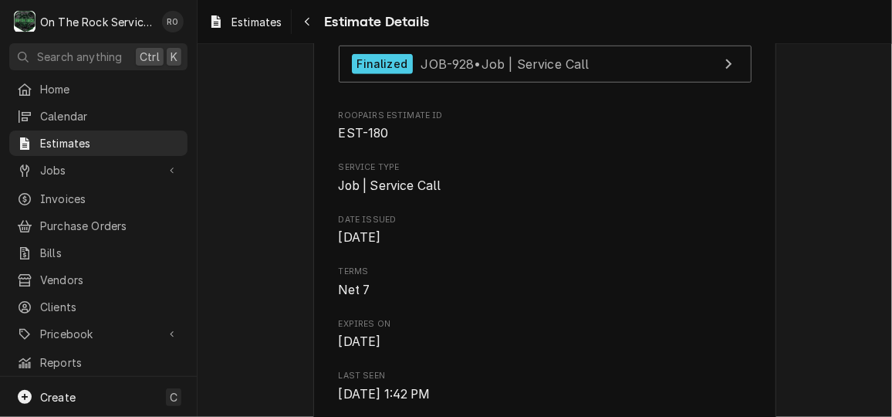
scroll to position [464, 0]
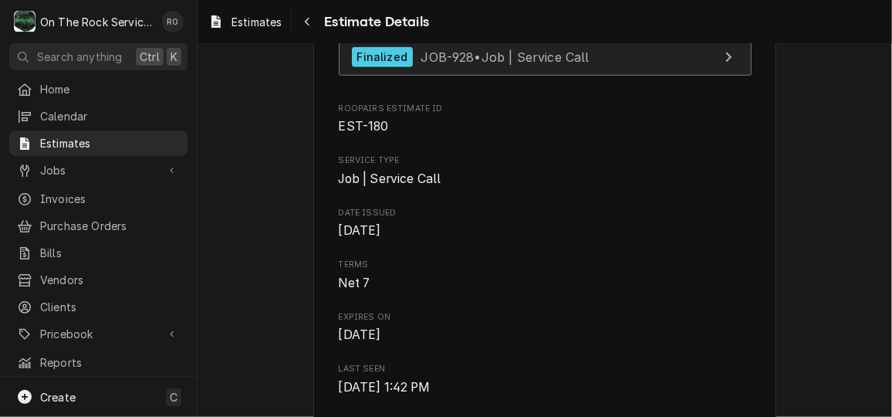
click at [527, 64] on span "JOB-928 • Job | Service Call" at bounding box center [505, 56] width 168 height 15
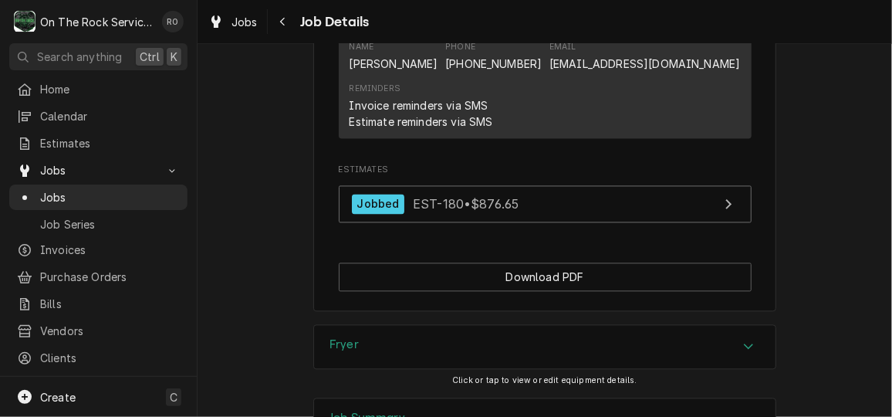
scroll to position [1382, 0]
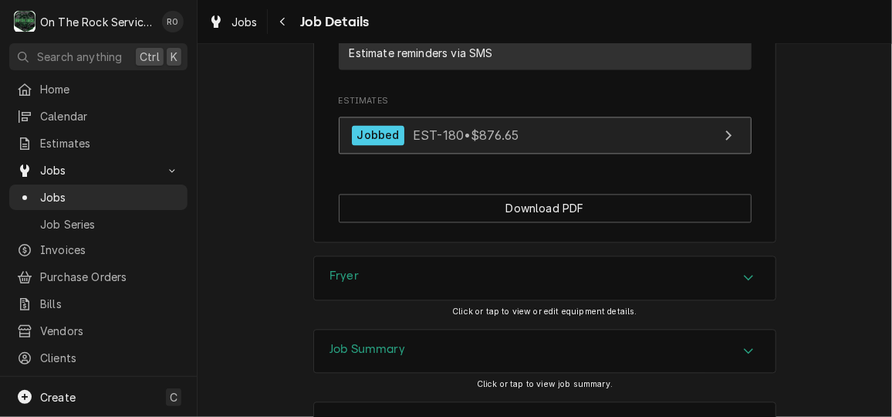
click at [488, 142] on span "EST-180 • $876.65" at bounding box center [466, 134] width 106 height 15
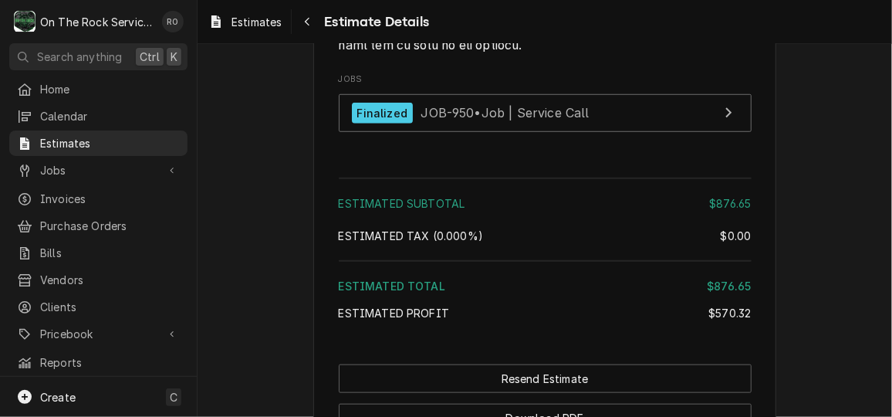
scroll to position [2968, 0]
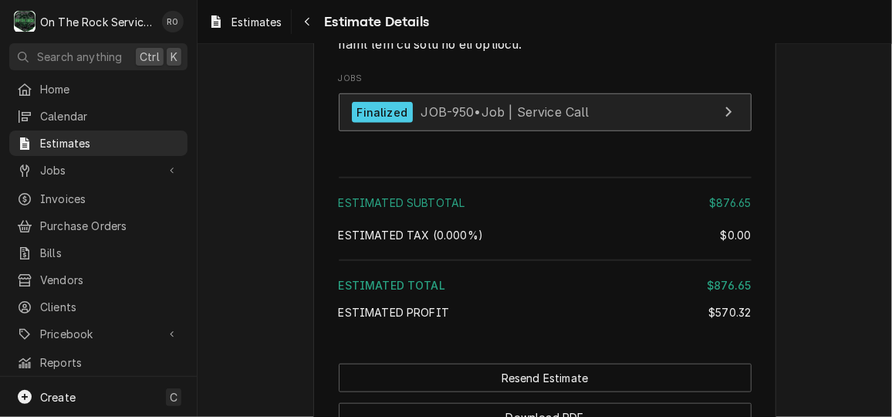
click at [632, 131] on link "Finalized JOB-950 • Job | Service Call" at bounding box center [545, 112] width 413 height 38
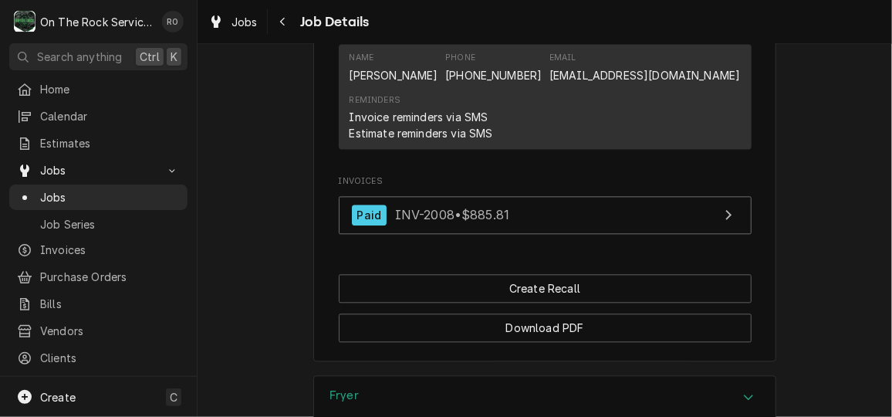
scroll to position [1388, 0]
click at [632, 206] on div "Invoices Paid INV-2008 • $885.81" at bounding box center [545, 207] width 413 height 66
click at [83, 135] on span "Estimates" at bounding box center [110, 143] width 140 height 16
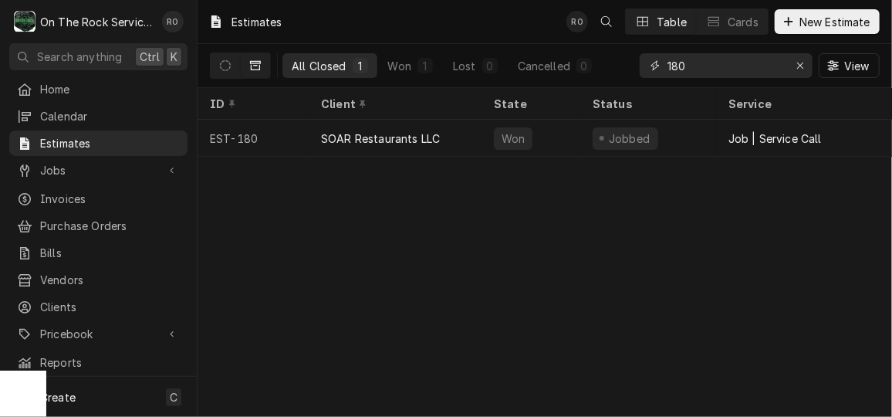
click at [735, 70] on input "180" at bounding box center [726, 65] width 116 height 25
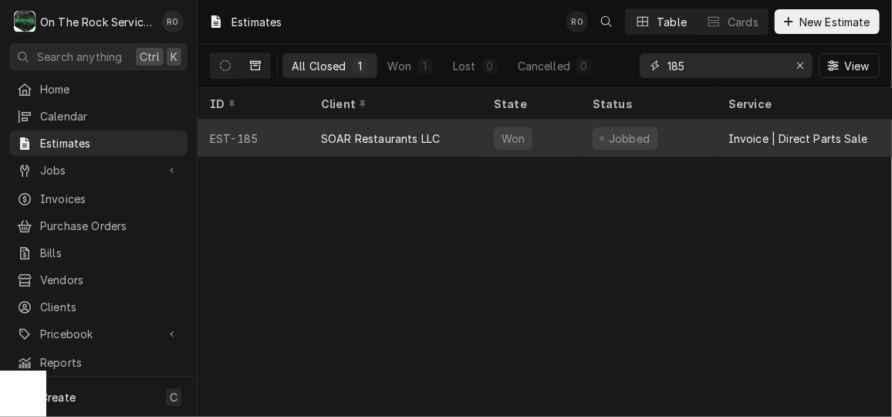
type input "185"
click at [547, 127] on div "Won" at bounding box center [531, 138] width 99 height 37
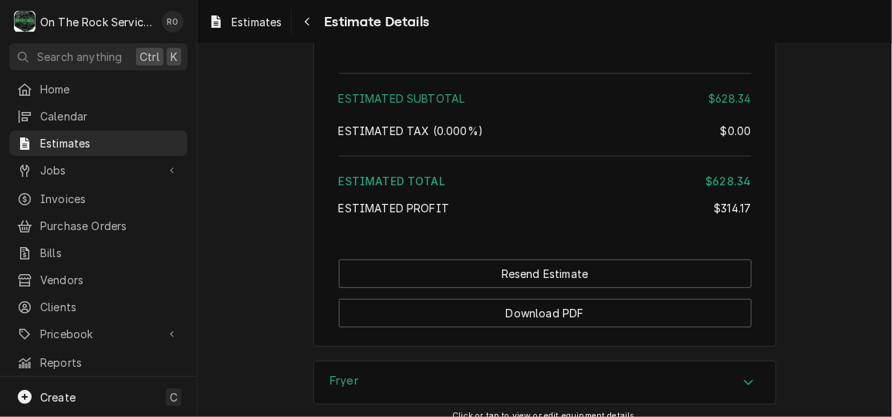
scroll to position [2559, 0]
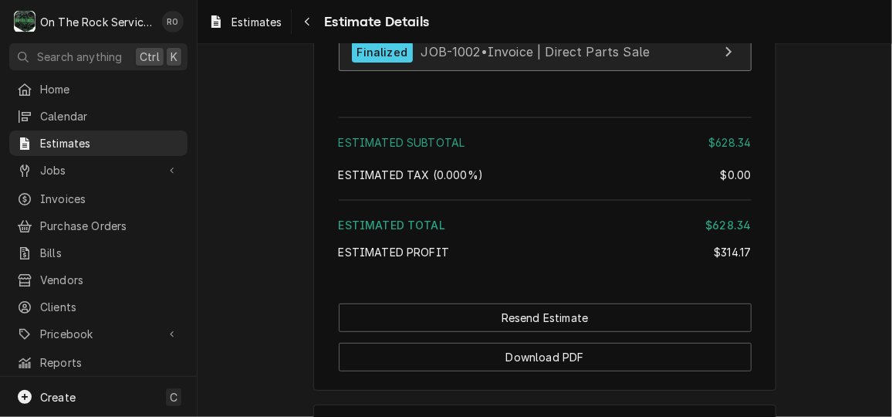
click at [574, 63] on div "Finalized JOB-1002 • Invoice | Direct Parts Sale" at bounding box center [501, 52] width 299 height 21
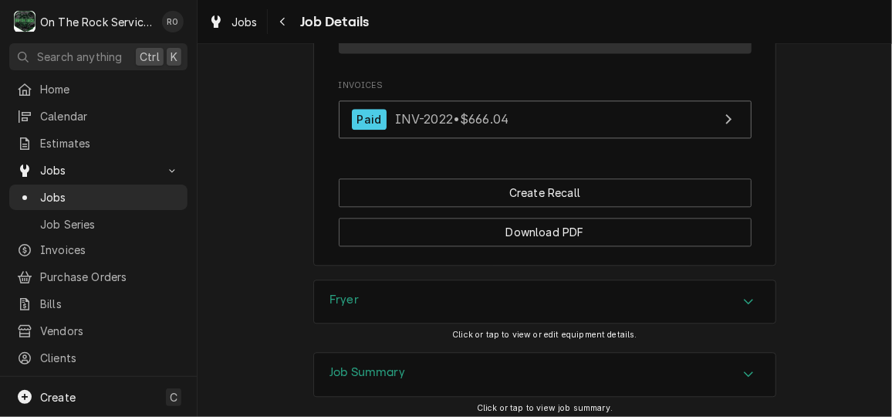
scroll to position [1487, 0]
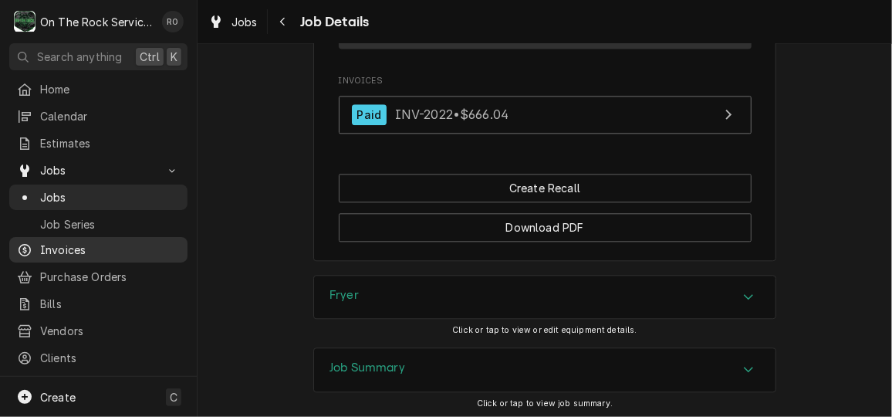
click at [100, 242] on span "Invoices" at bounding box center [110, 250] width 140 height 16
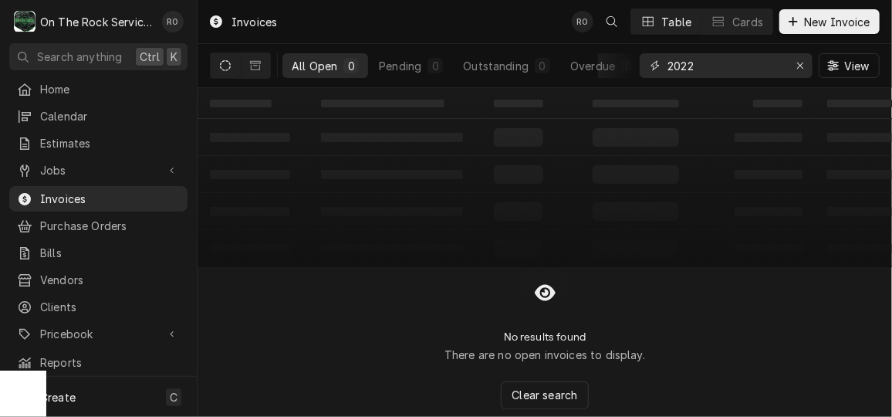
click at [751, 69] on input "2022" at bounding box center [726, 65] width 116 height 25
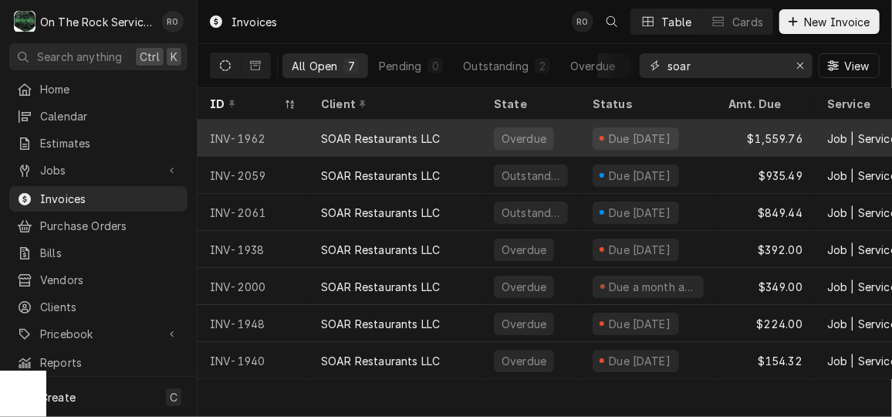
type input "soar"
click at [736, 147] on div "$1,559.76" at bounding box center [765, 138] width 99 height 37
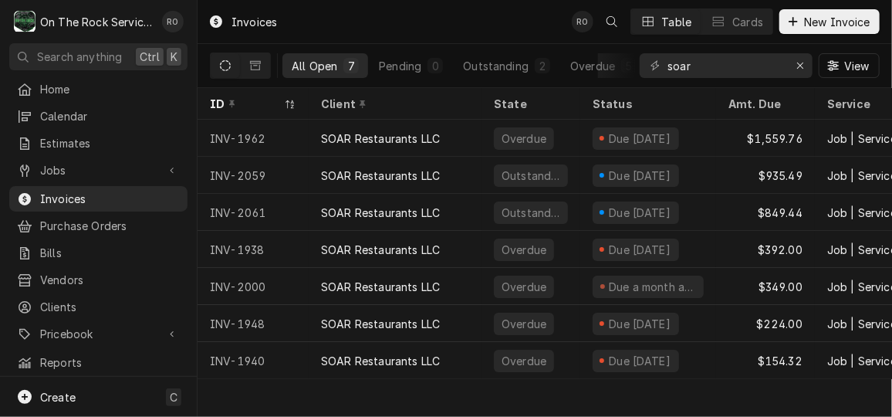
click at [876, 232] on div "Job | Service Call" at bounding box center [901, 249] width 173 height 37
drag, startPoint x: 753, startPoint y: 64, endPoint x: 583, endPoint y: 50, distance: 170.4
click at [583, 50] on div "All Open 7 Pending 0 Outstanding 2 Overdue 5 soar View" at bounding box center [545, 65] width 670 height 43
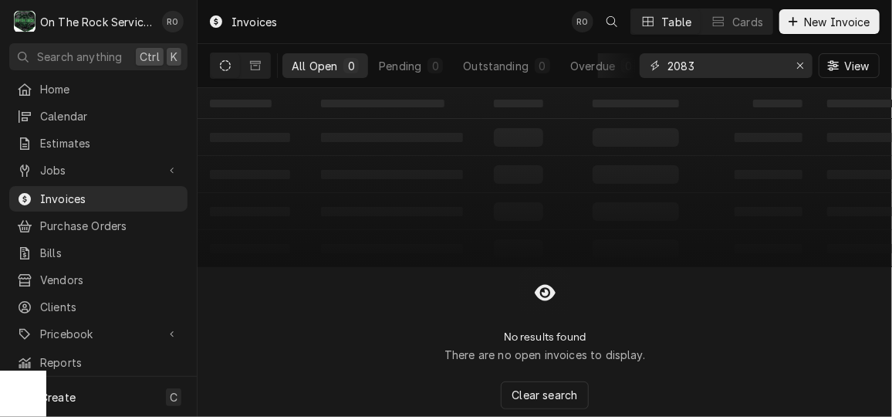
type input "2083"
click at [743, 64] on input "2083" at bounding box center [726, 65] width 116 height 25
click at [79, 307] on link "Clients" at bounding box center [98, 306] width 178 height 25
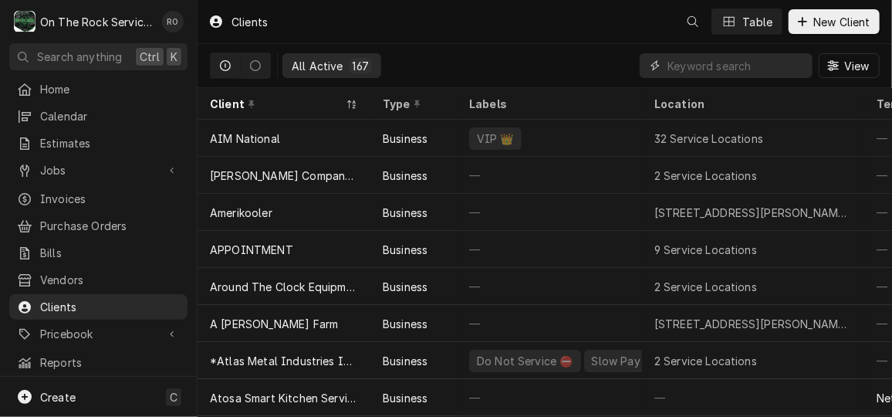
click at [743, 60] on input "Dynamic Content Wrapper" at bounding box center [736, 65] width 137 height 25
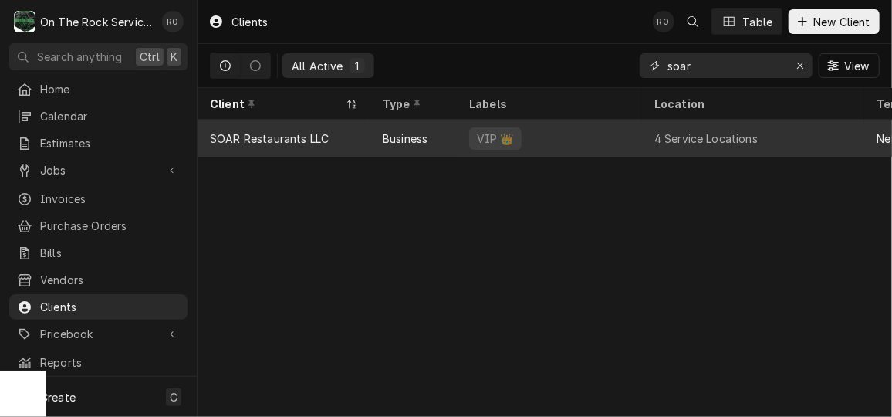
type input "soar"
click at [466, 143] on div "VIP 👑" at bounding box center [549, 138] width 185 height 37
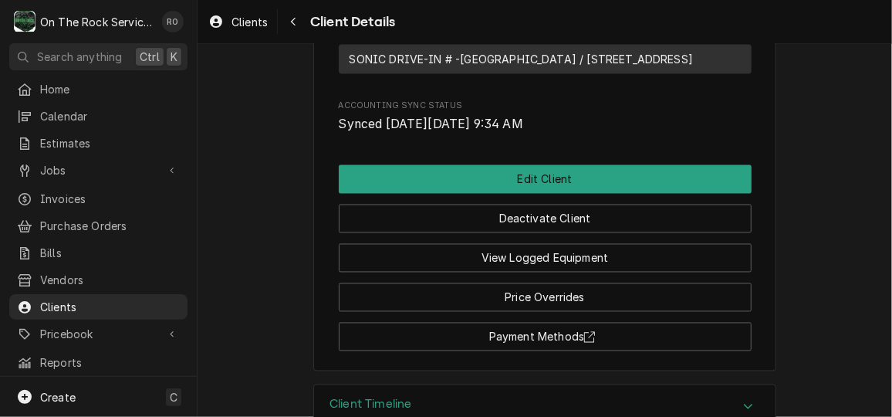
scroll to position [1171, 0]
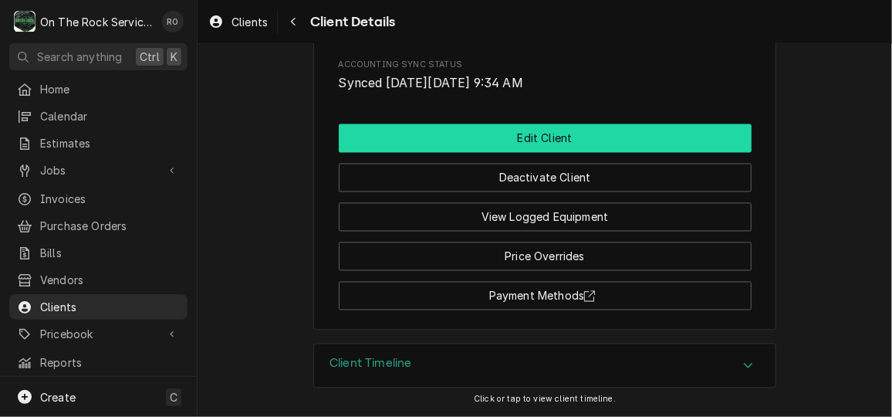
click at [677, 142] on button "Edit Client" at bounding box center [545, 138] width 413 height 29
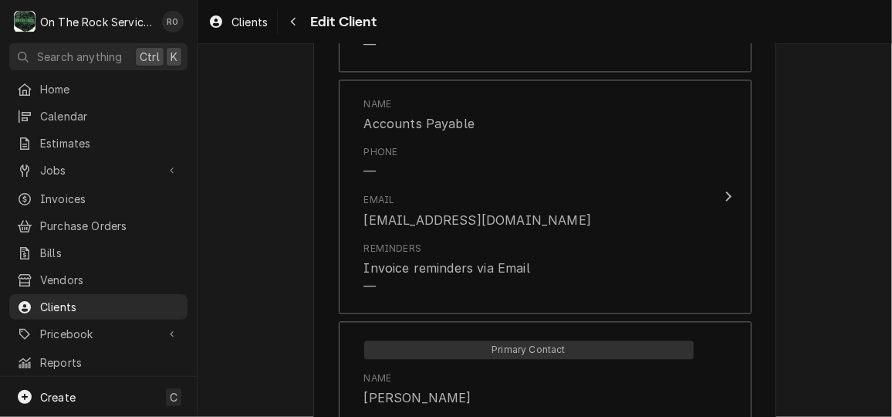
scroll to position [1383, 0]
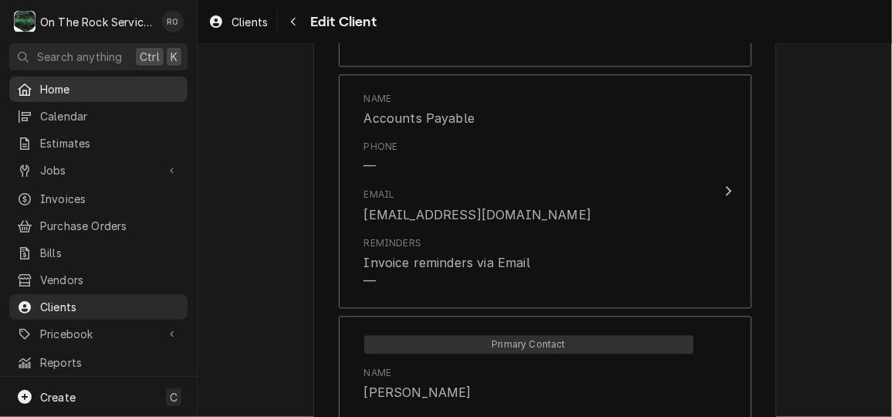
click at [97, 81] on span "Home" at bounding box center [110, 89] width 140 height 16
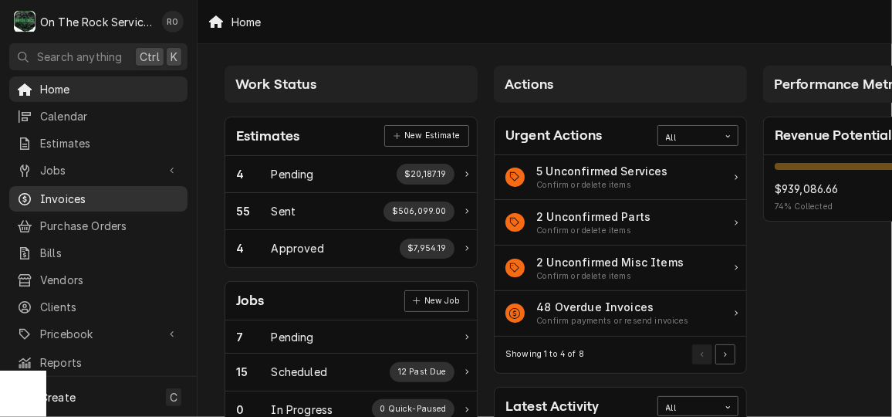
click at [100, 194] on span "Invoices" at bounding box center [110, 199] width 140 height 16
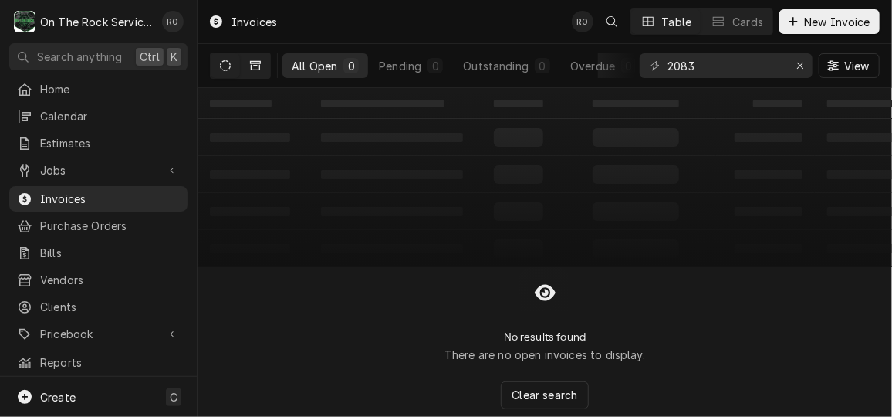
click at [262, 67] on button "Dynamic Content Wrapper" at bounding box center [255, 65] width 29 height 25
click at [706, 58] on input "2083" at bounding box center [726, 65] width 116 height 25
click at [225, 65] on icon "Dynamic Content Wrapper" at bounding box center [225, 65] width 11 height 11
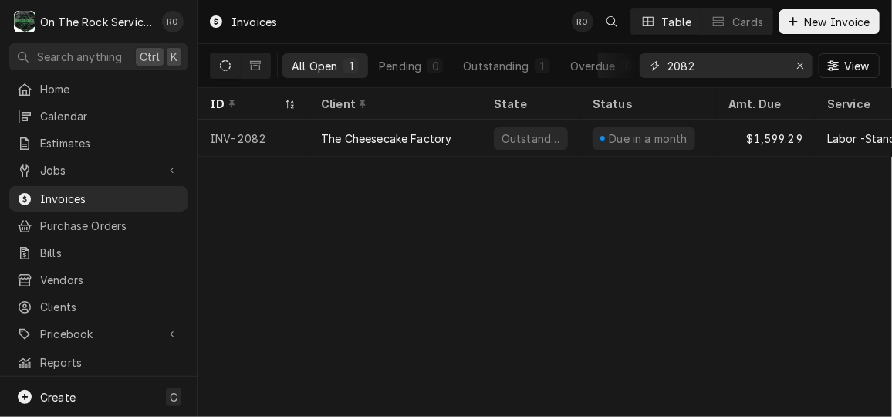
click at [733, 67] on input "2082" at bounding box center [726, 65] width 116 height 25
type input "2"
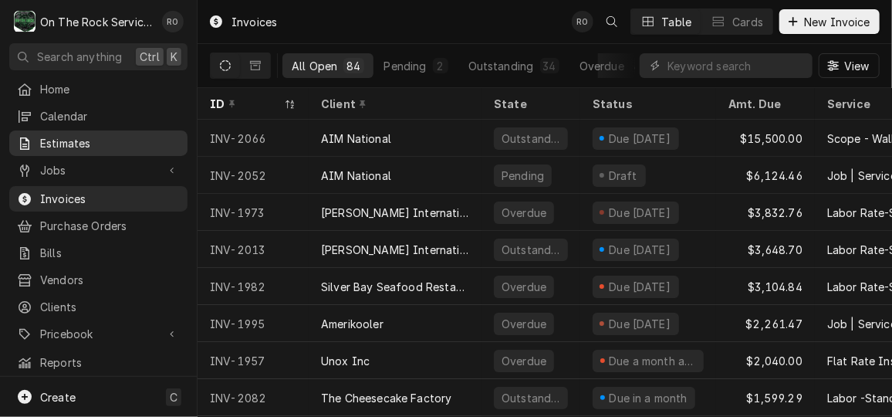
click at [84, 137] on span "Estimates" at bounding box center [110, 143] width 140 height 16
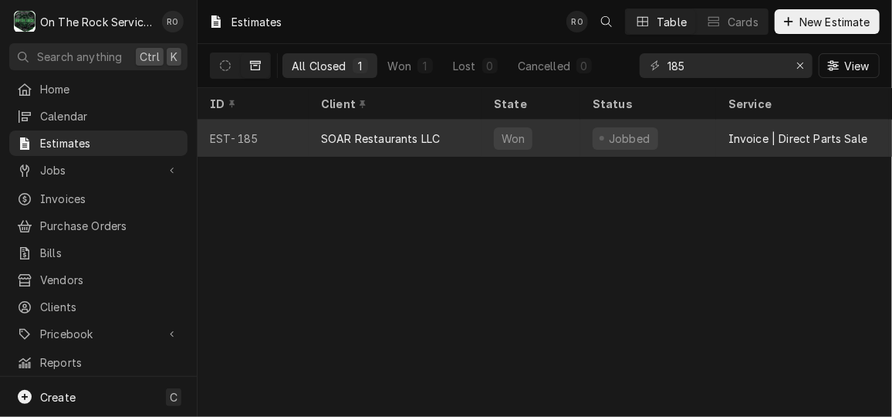
click at [737, 130] on div "Invoice | Direct Parts Sale" at bounding box center [798, 138] width 139 height 16
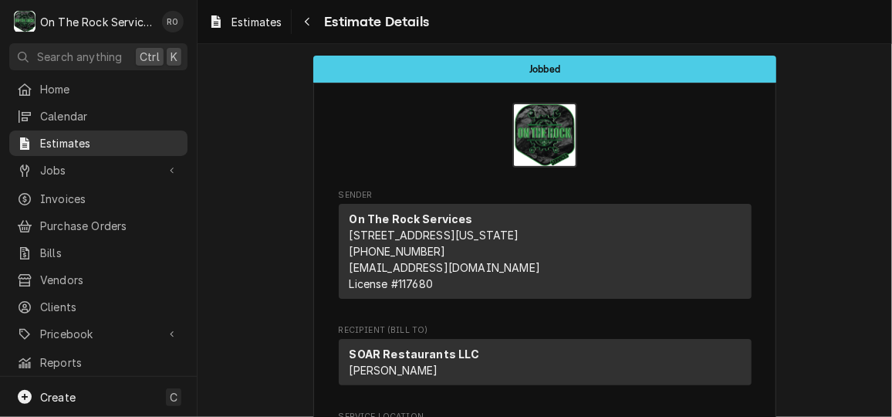
click at [52, 144] on span "Estimates" at bounding box center [110, 143] width 140 height 16
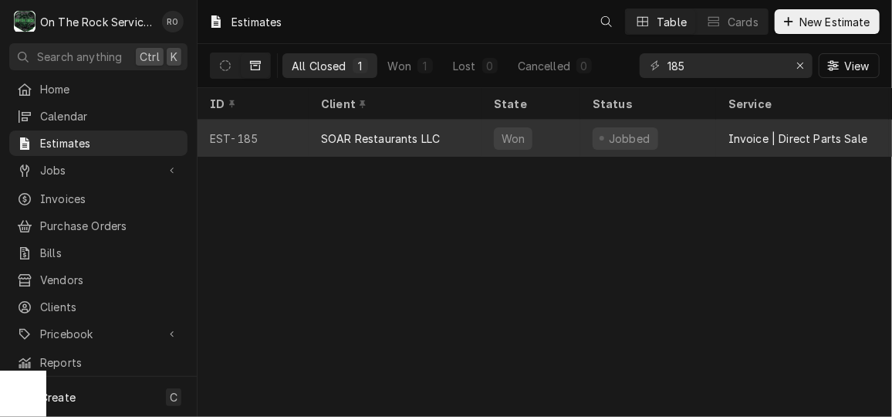
click at [468, 134] on div "SOAR Restaurants LLC" at bounding box center [395, 138] width 173 height 37
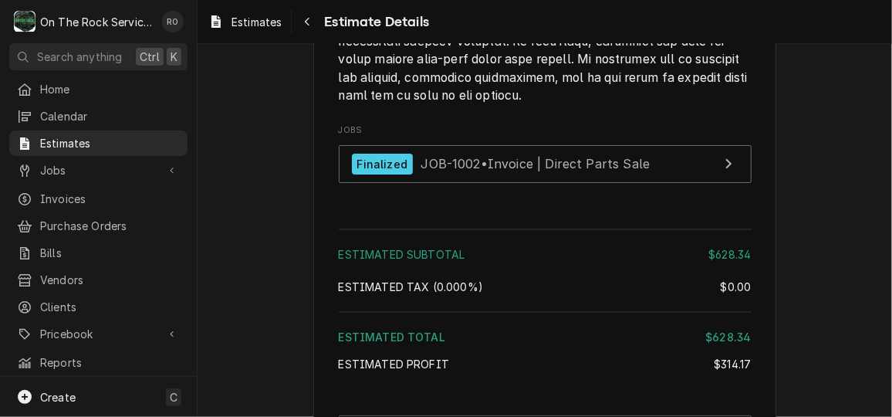
scroll to position [2460, 0]
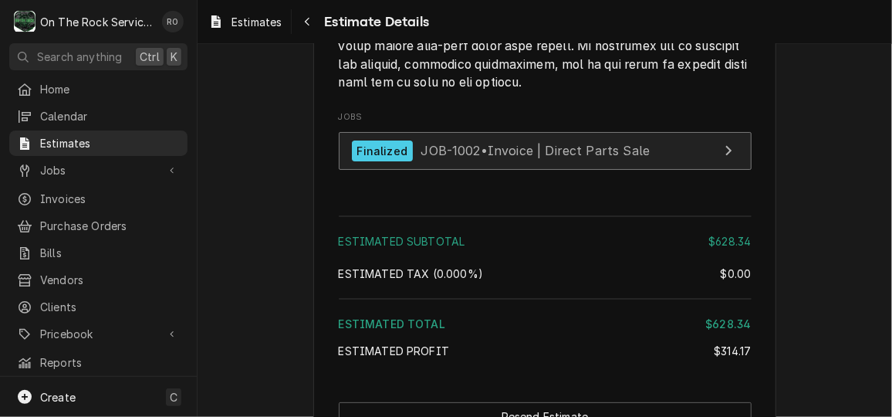
click at [485, 167] on link "Finalized JOB-1002 • Invoice | Direct Parts Sale" at bounding box center [545, 151] width 413 height 38
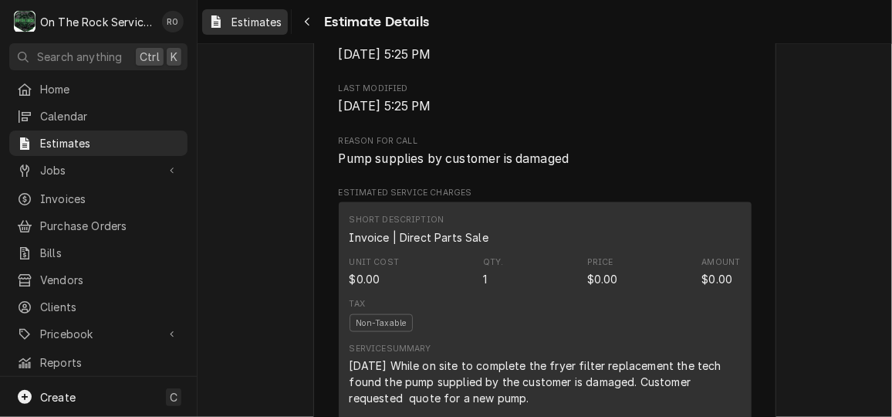
scroll to position [746, 0]
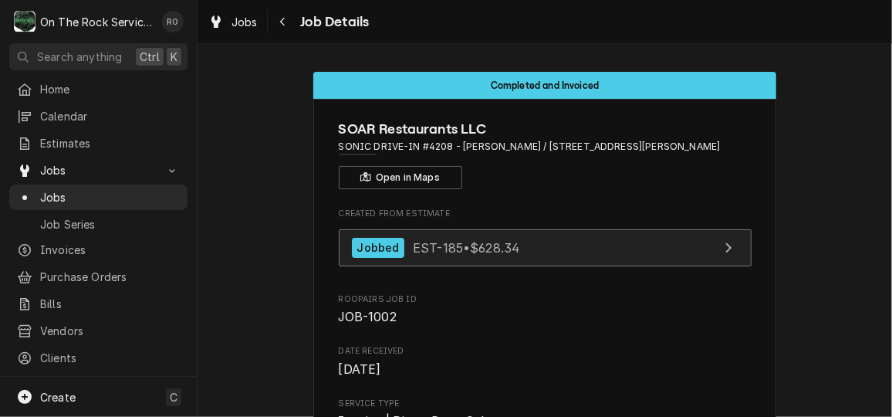
click at [447, 239] on span "EST-185 • $628.34" at bounding box center [466, 246] width 107 height 15
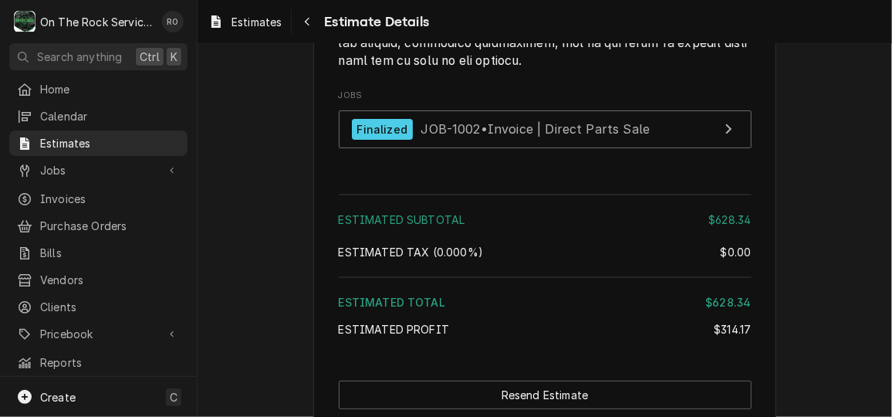
scroll to position [2448, 0]
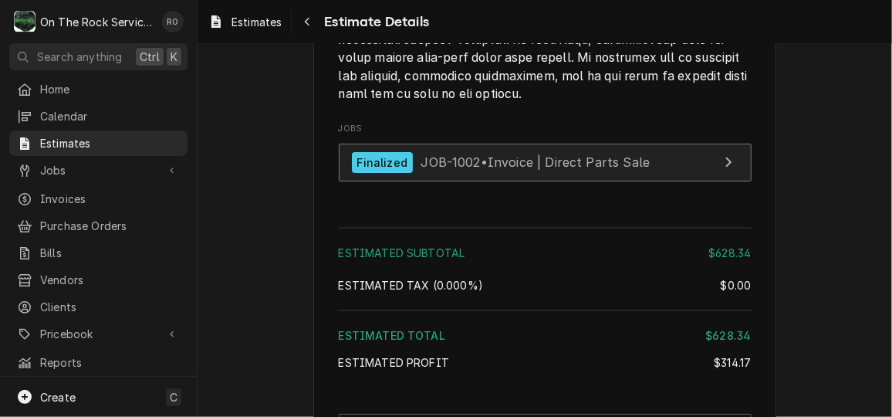
click at [499, 170] on span "JOB-1002 • Invoice | Direct Parts Sale" at bounding box center [535, 161] width 229 height 15
